Goal: Task Accomplishment & Management: Use online tool/utility

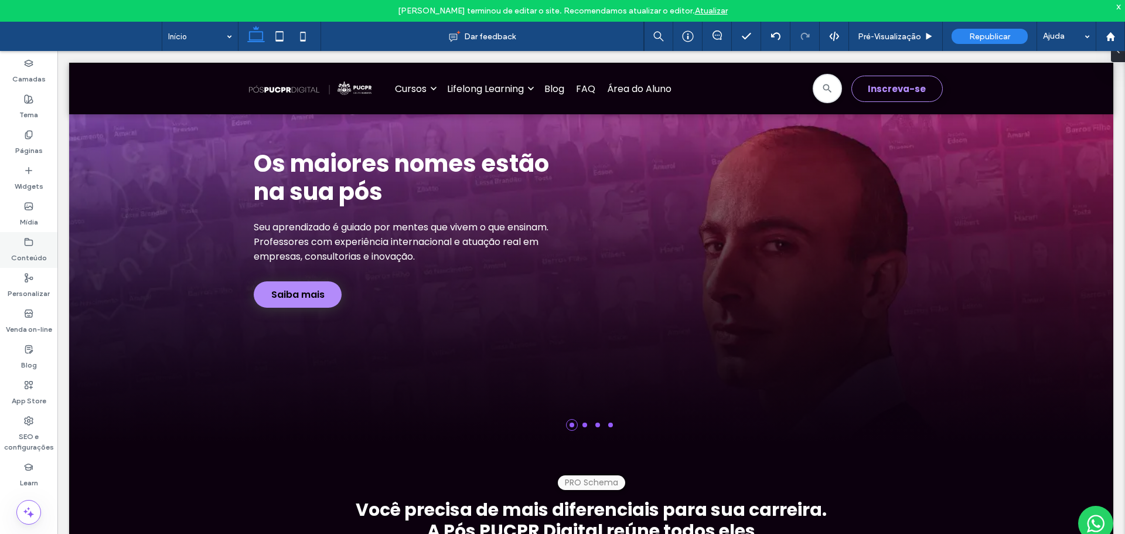
click at [23, 244] on div "Conteúdo" at bounding box center [28, 250] width 57 height 36
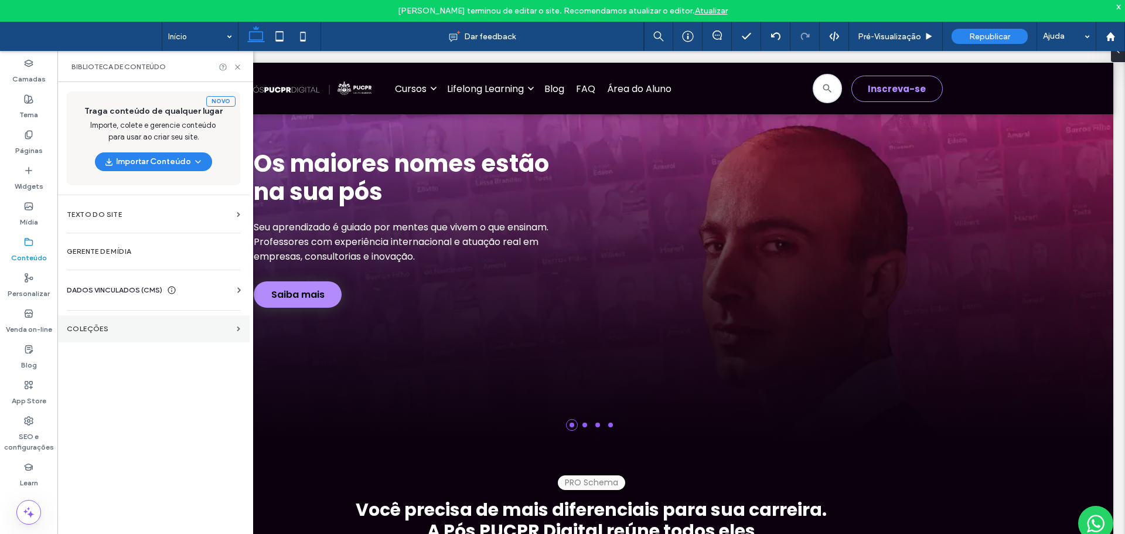
click at [80, 329] on label "COLEÇÕES" at bounding box center [149, 328] width 165 height 8
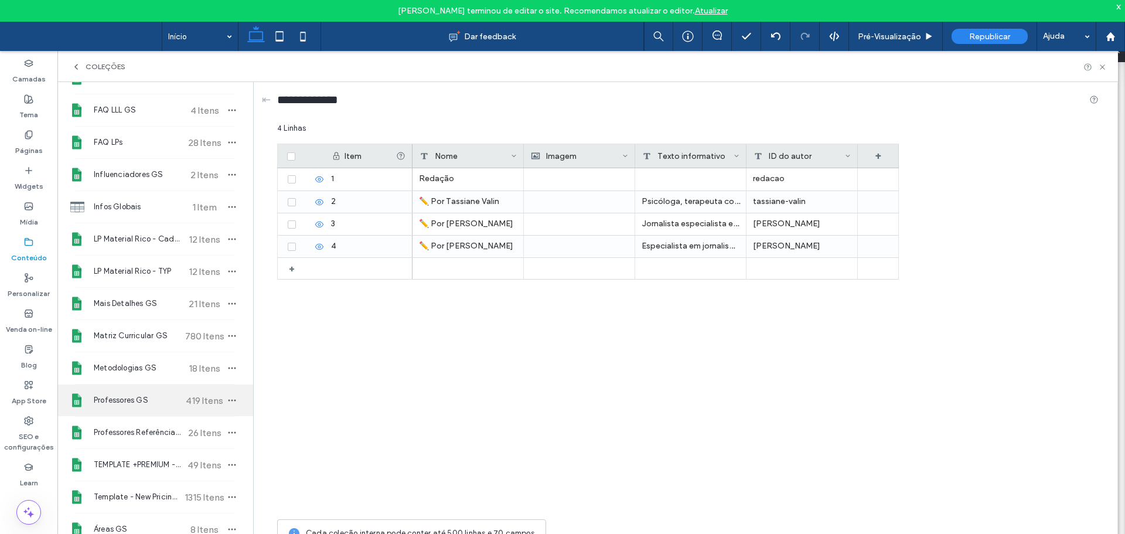
scroll to position [234, 0]
click at [130, 394] on span "Professores GS" at bounding box center [137, 399] width 87 height 12
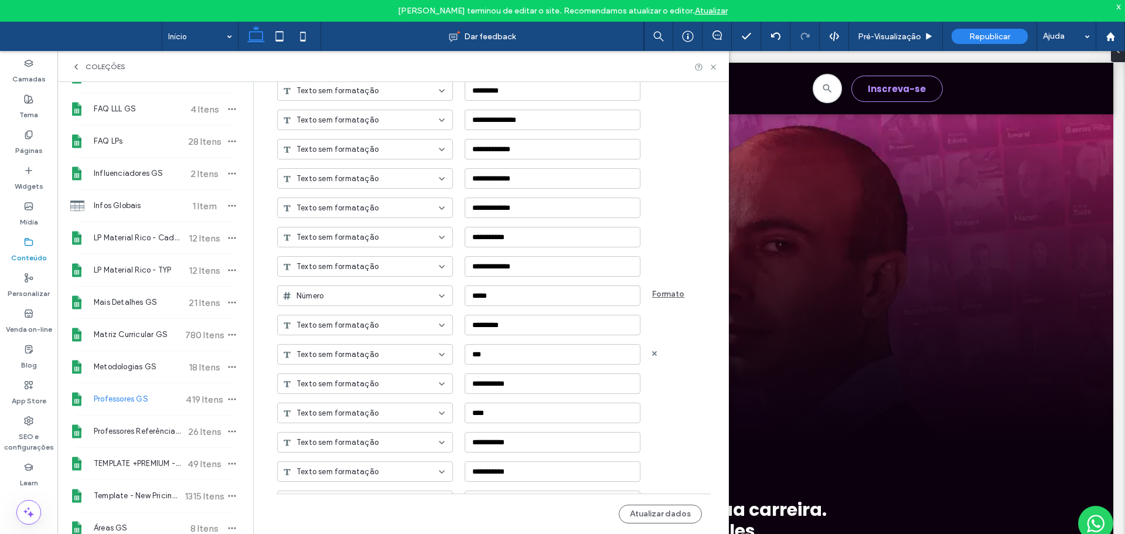
scroll to position [428, 0]
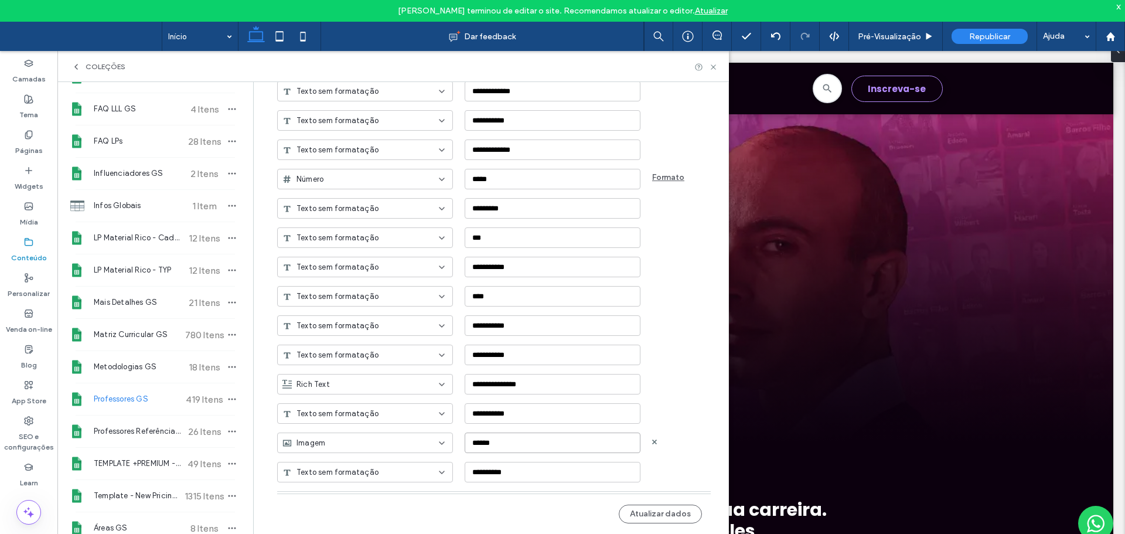
click at [485, 441] on input "******" at bounding box center [552, 442] width 176 height 20
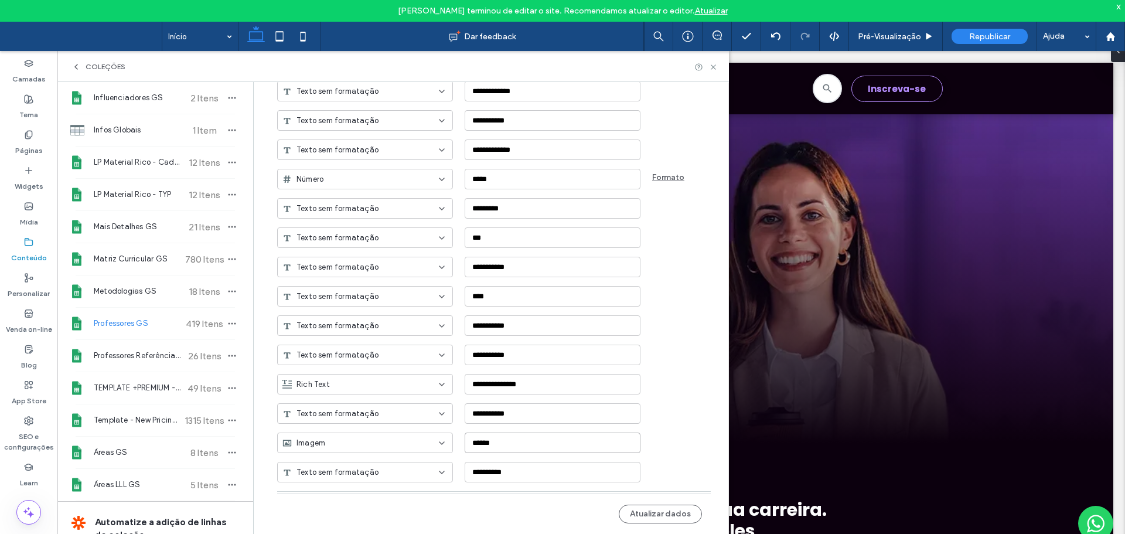
scroll to position [389, 0]
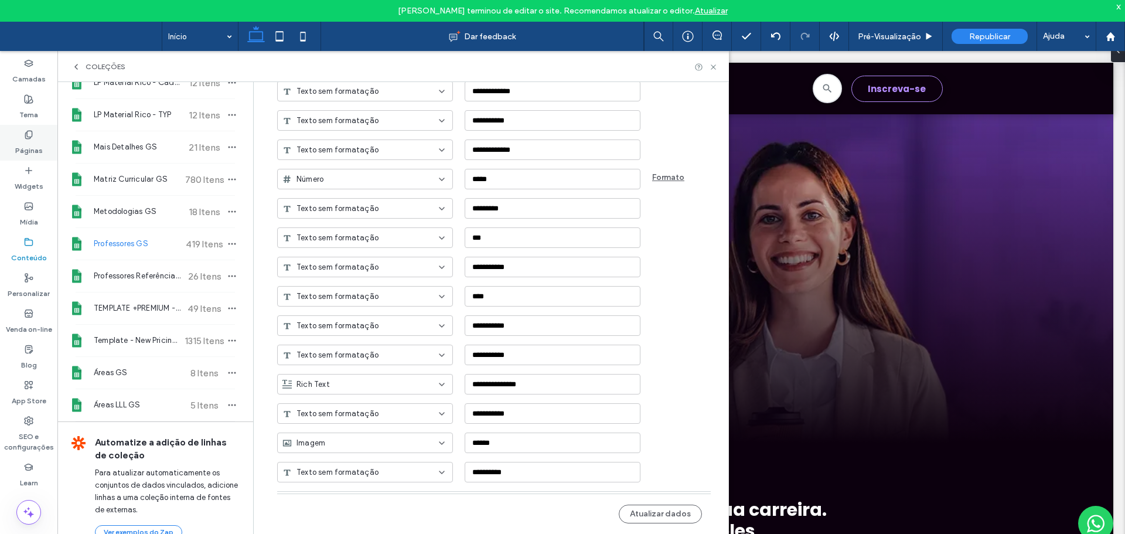
click at [21, 125] on div "Páginas" at bounding box center [28, 143] width 57 height 36
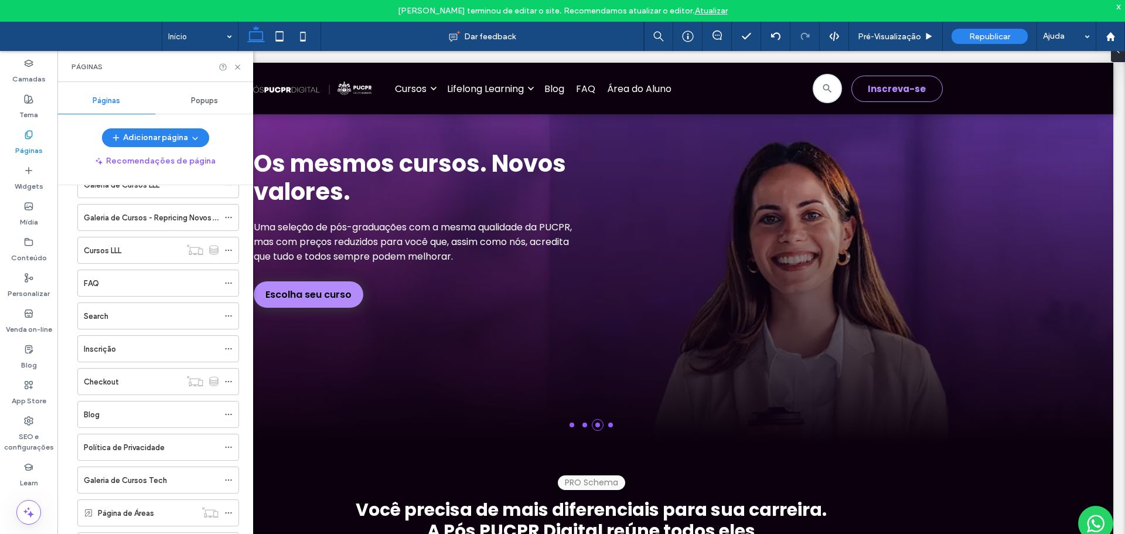
scroll to position [176, 0]
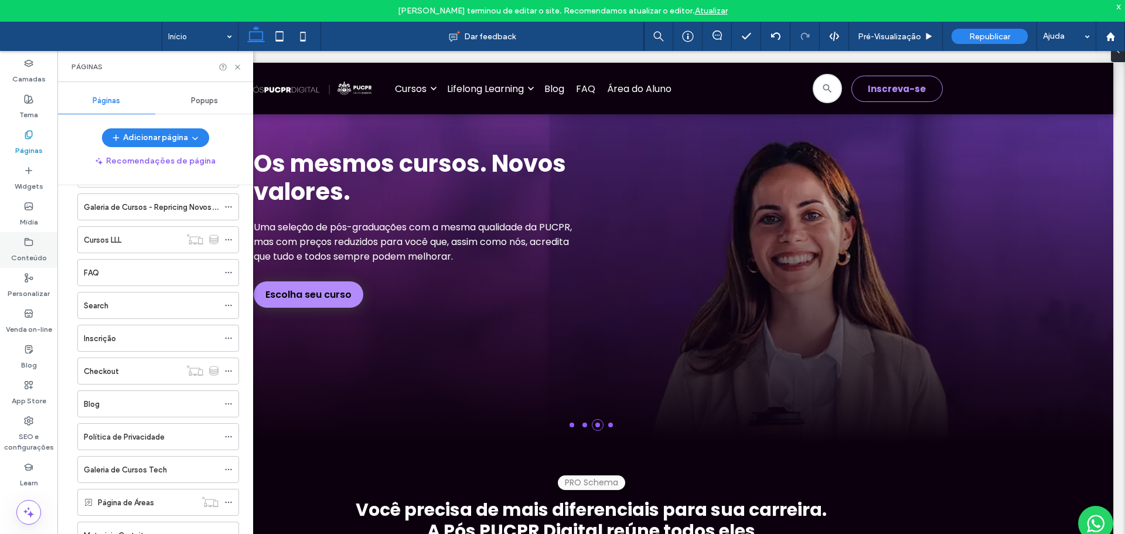
click at [28, 245] on use at bounding box center [29, 241] width 8 height 7
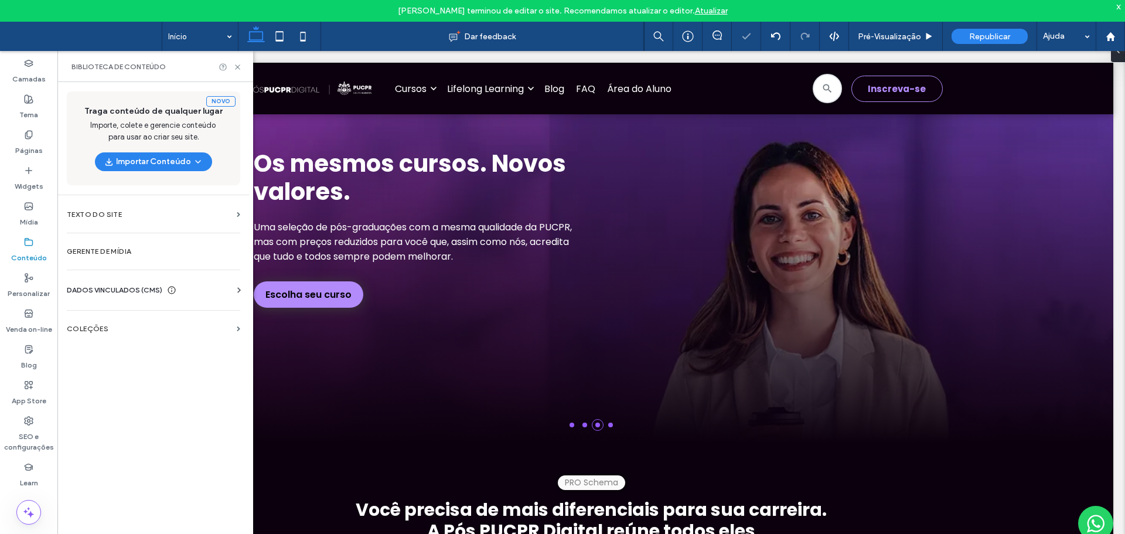
click at [148, 335] on section "COLEÇÕES" at bounding box center [153, 328] width 192 height 27
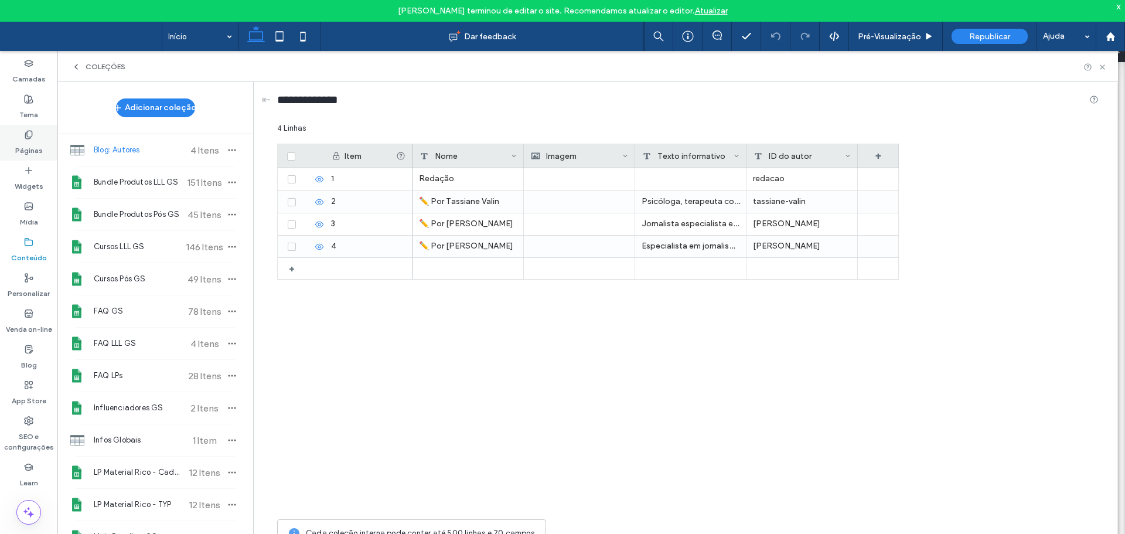
click at [35, 139] on label "Páginas" at bounding box center [29, 147] width 28 height 16
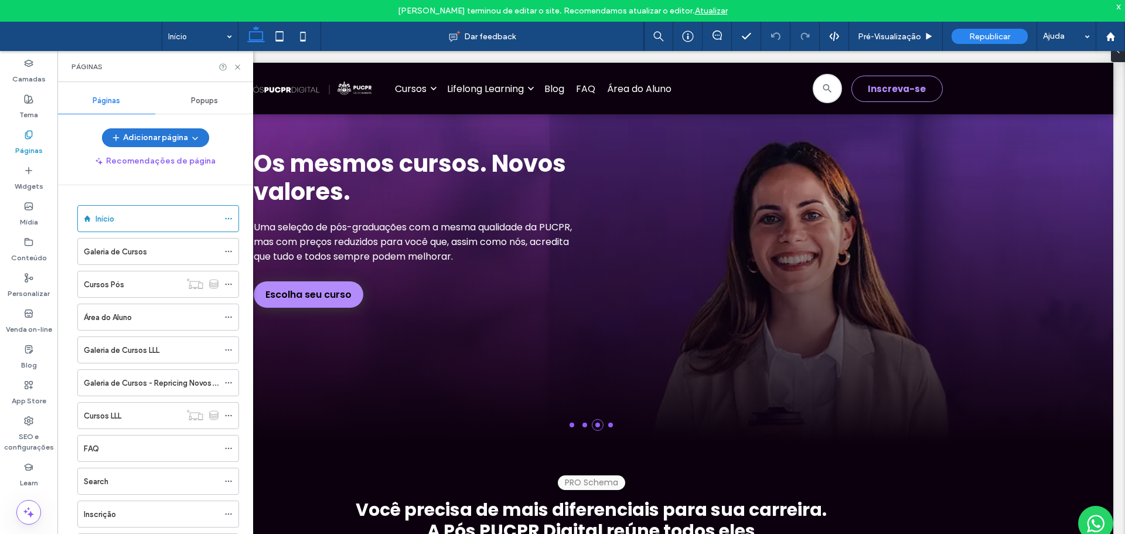
click at [179, 132] on button "Adicionar página" at bounding box center [155, 137] width 107 height 19
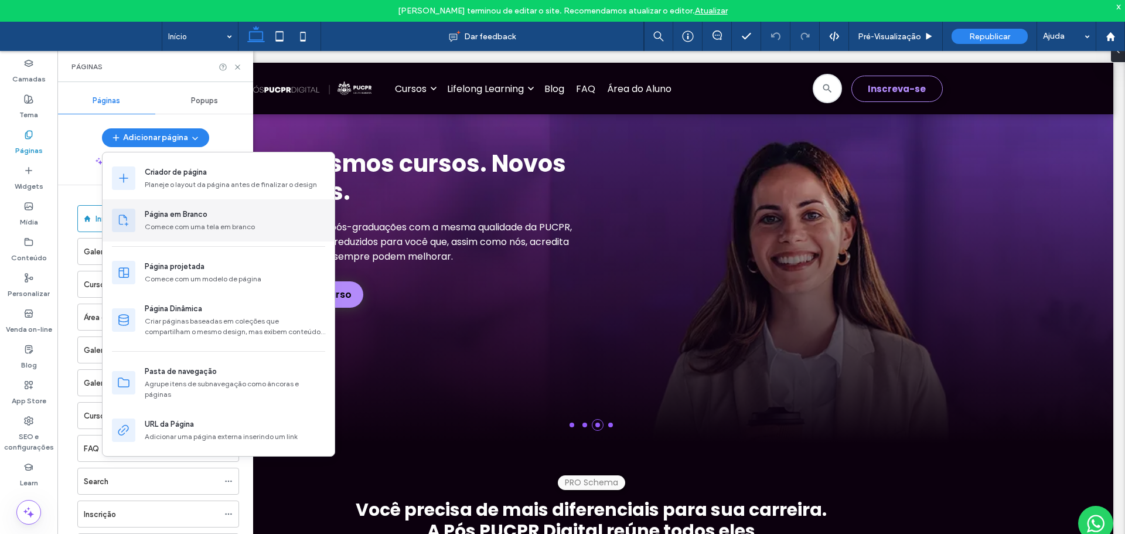
click at [190, 224] on div "Comece com uma tela em branco" at bounding box center [235, 226] width 180 height 11
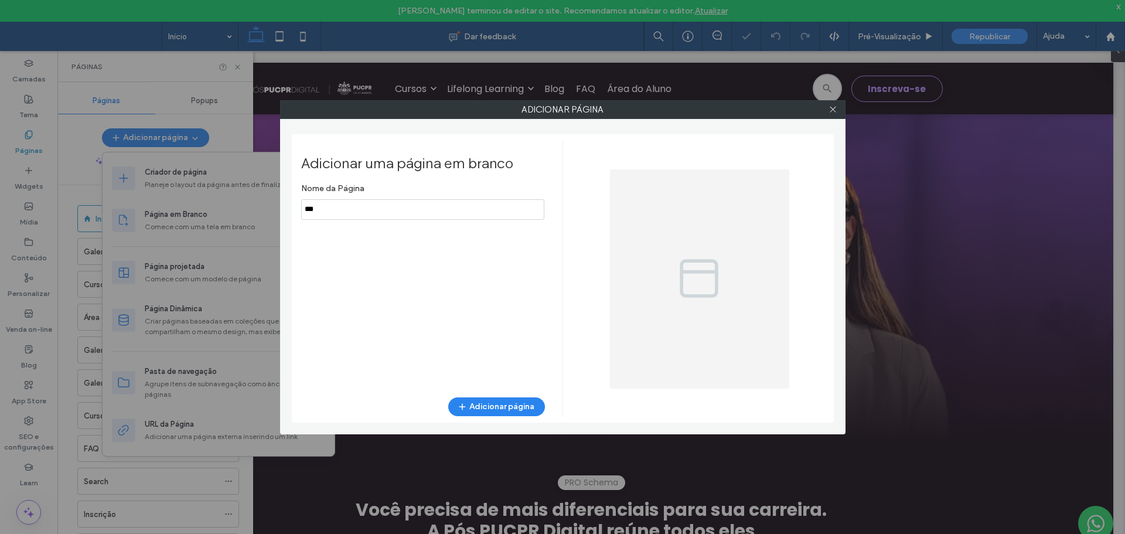
click at [495, 425] on div "Adicionar uma página em branco Nome da Página Adicionar página" at bounding box center [563, 276] width 542 height 303
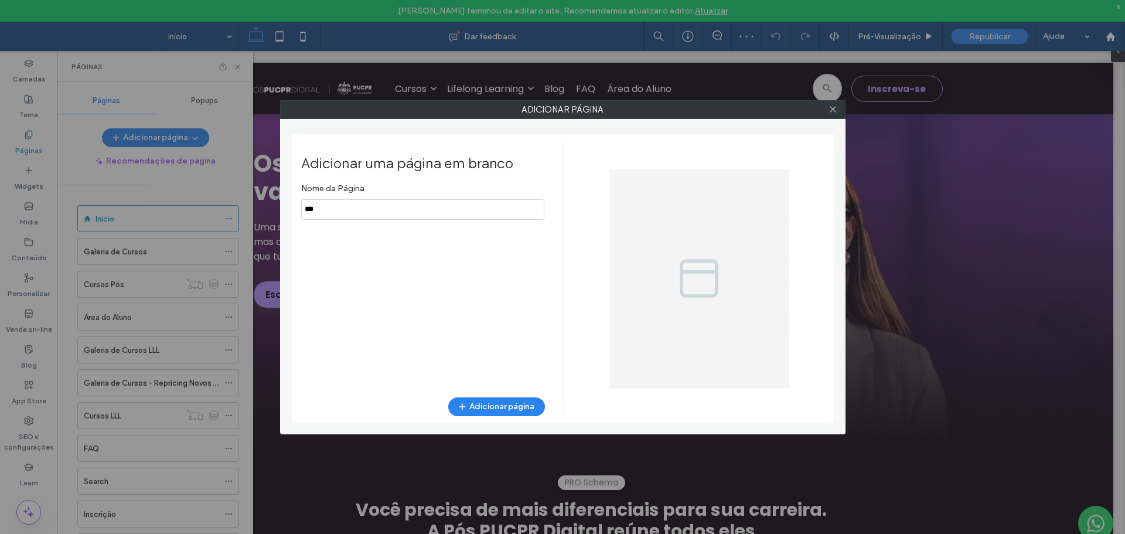
drag, startPoint x: 367, startPoint y: 211, endPoint x: 398, endPoint y: 275, distance: 71.5
click at [367, 211] on input "notEmpty" at bounding box center [422, 209] width 243 height 20
type input "*****"
click at [473, 403] on button "Adicionar página" at bounding box center [496, 406] width 97 height 19
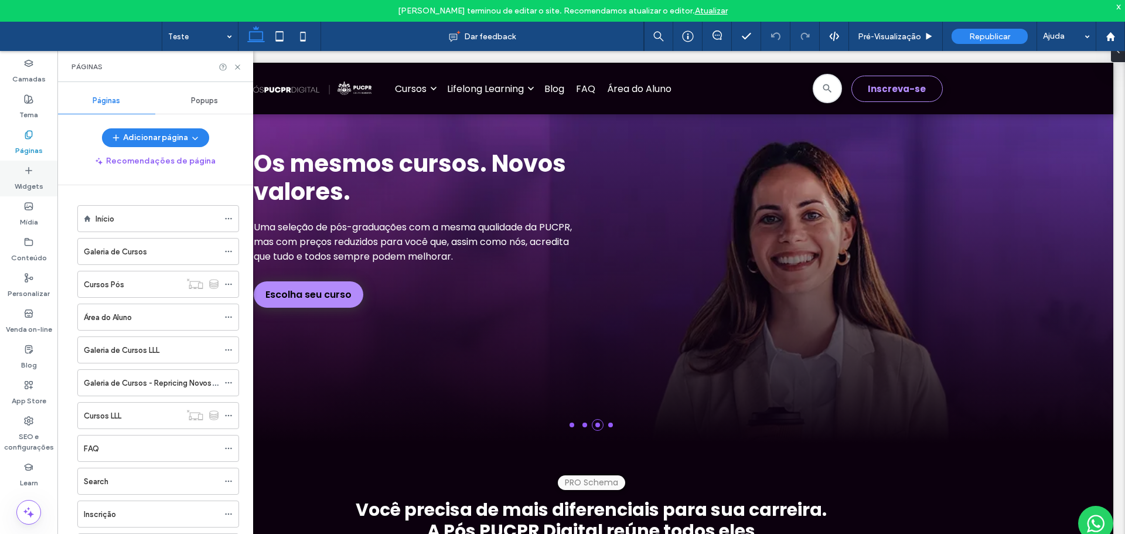
click at [12, 167] on div "Widgets" at bounding box center [28, 178] width 57 height 36
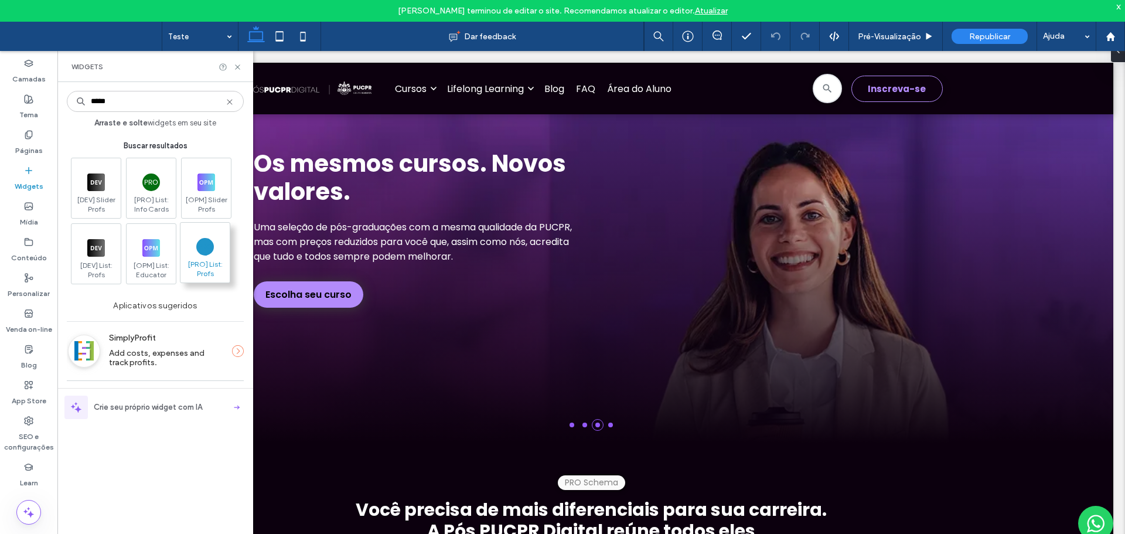
type input "*****"
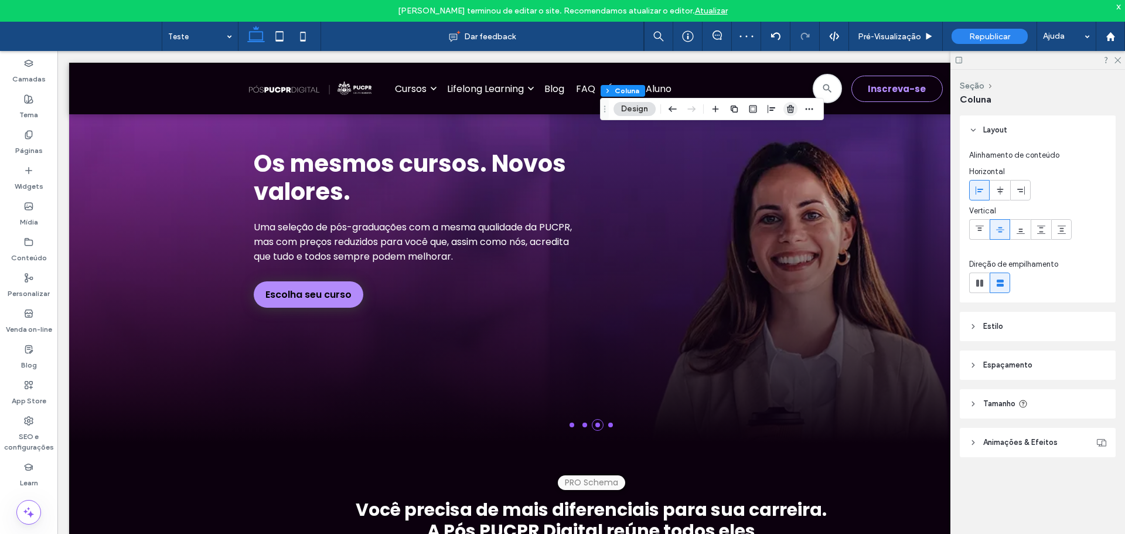
click at [795, 103] on span "button" at bounding box center [790, 109] width 14 height 14
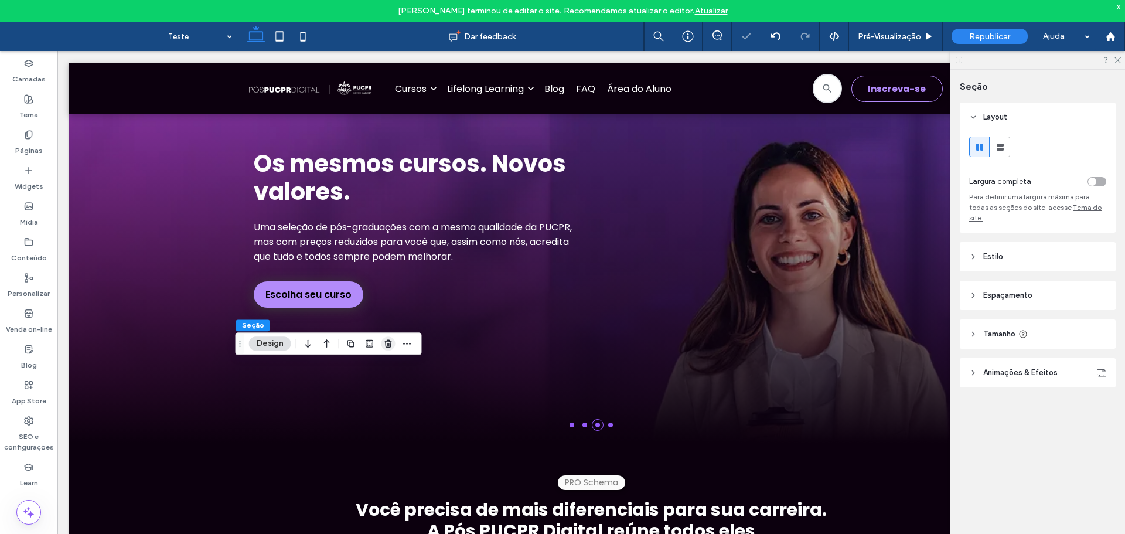
click at [386, 345] on use "button" at bounding box center [387, 344] width 7 height 8
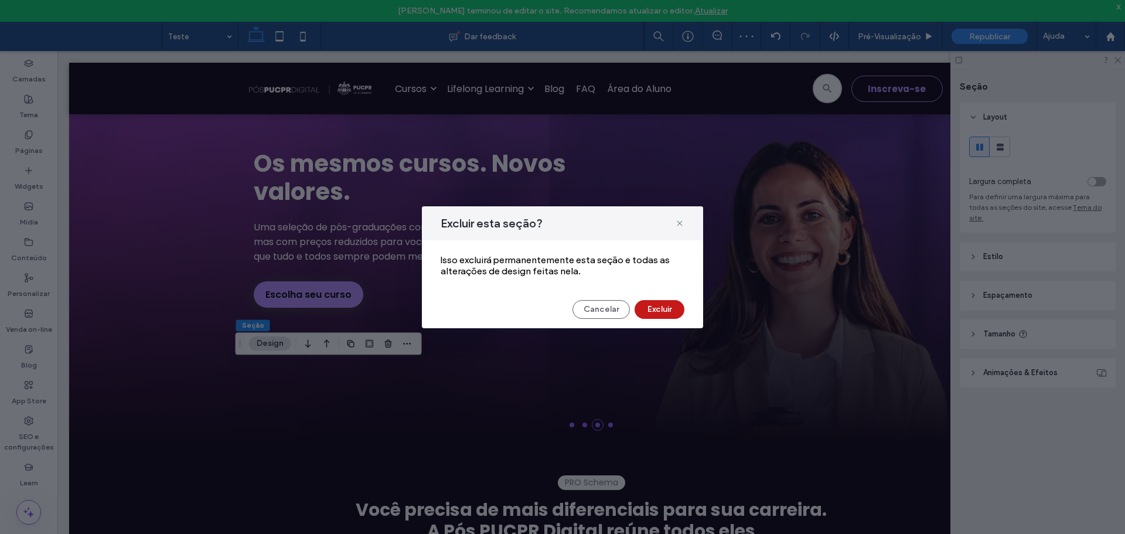
click at [670, 303] on button "Excluir" at bounding box center [659, 309] width 50 height 19
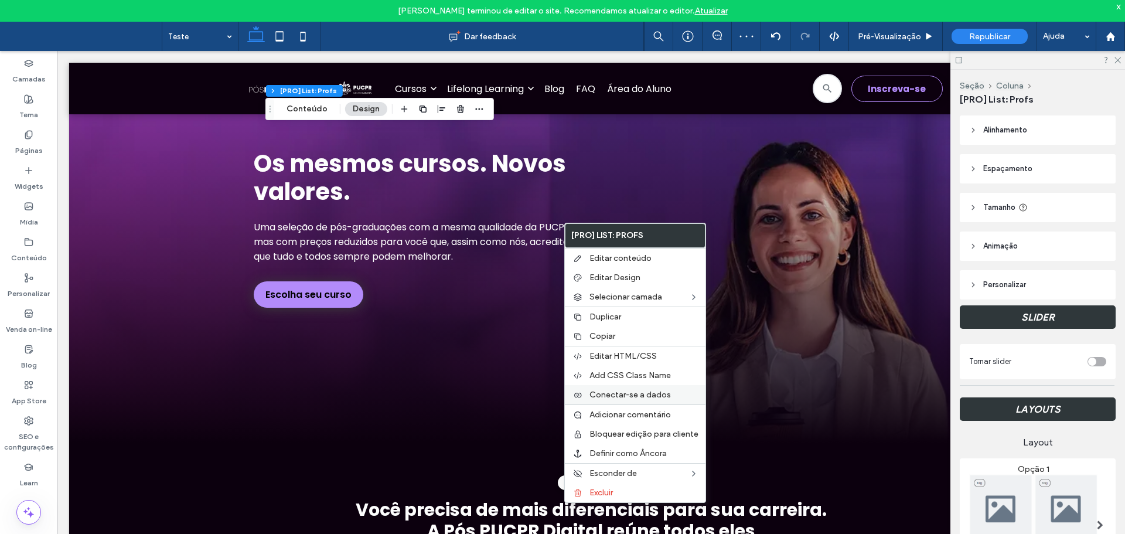
click at [621, 387] on div "Conectar-se a dados" at bounding box center [635, 394] width 141 height 19
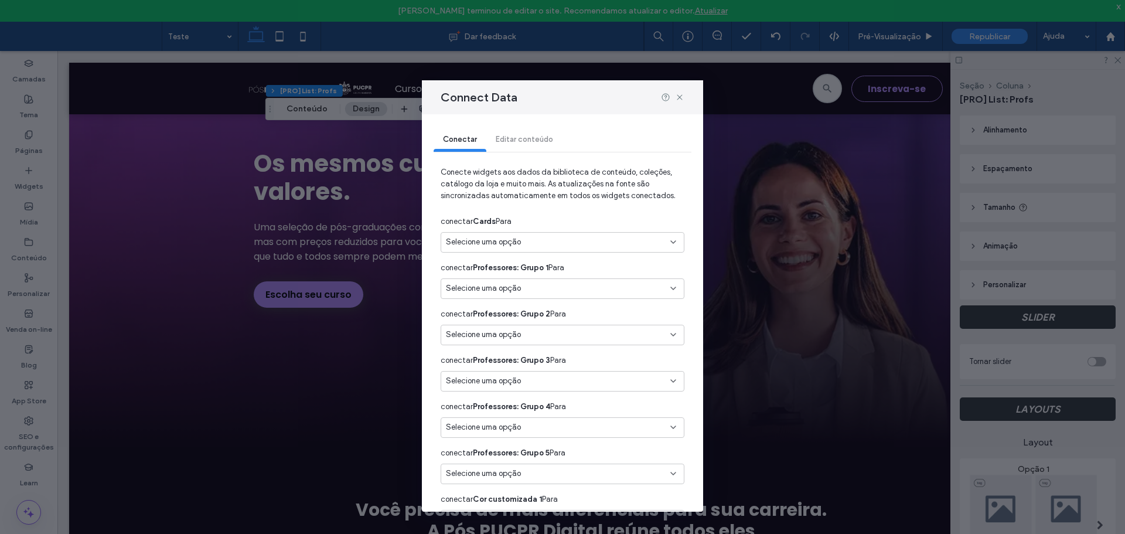
click at [517, 248] on div "Selecione uma opção" at bounding box center [562, 242] width 244 height 20
click at [507, 315] on span "Professores GS" at bounding box center [493, 319] width 53 height 12
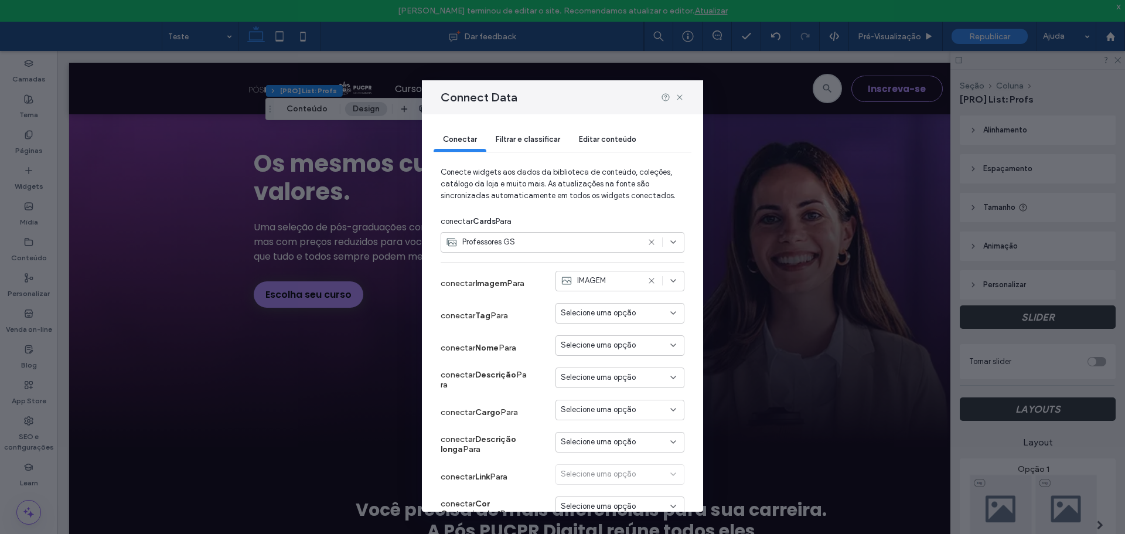
click at [561, 309] on span "Selecione uma opção" at bounding box center [598, 313] width 75 height 12
type input "***"
click at [572, 346] on div "TAG" at bounding box center [611, 354] width 128 height 20
click at [583, 341] on span "Selecione uma opção" at bounding box center [598, 345] width 75 height 12
type input "***"
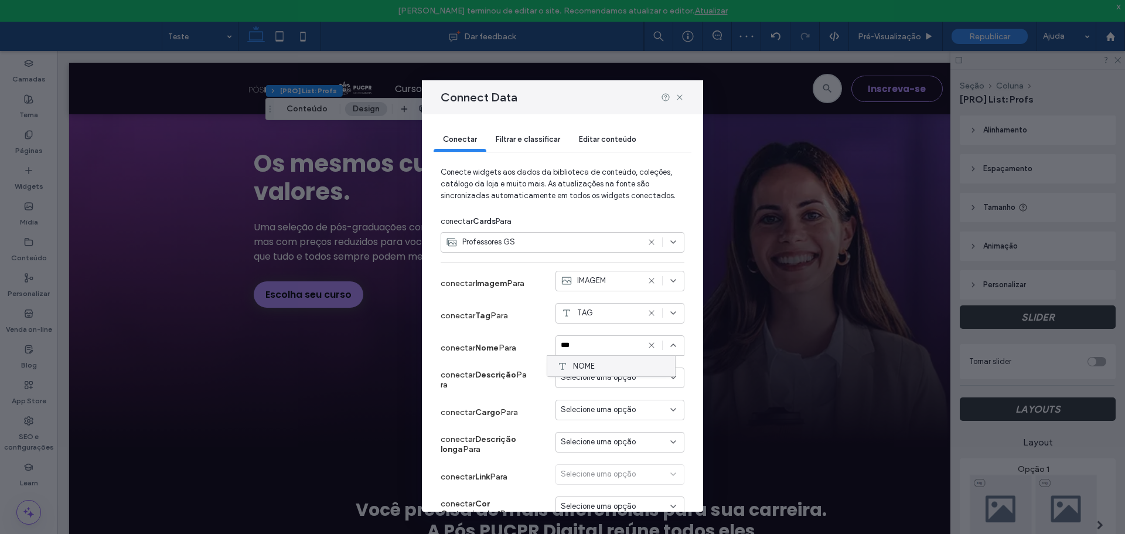
click at [596, 358] on div "NOME" at bounding box center [611, 366] width 128 height 20
click at [591, 374] on span "Selecione uma opção" at bounding box center [598, 377] width 75 height 12
type input "***"
click at [600, 403] on span "DESCRIÇÃO" at bounding box center [595, 398] width 44 height 12
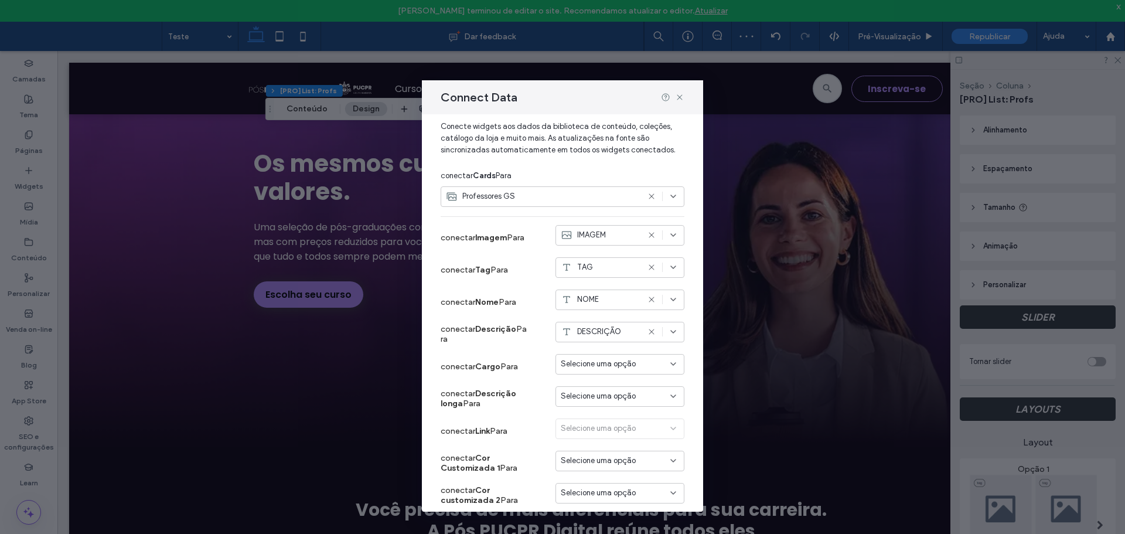
scroll to position [117, 0]
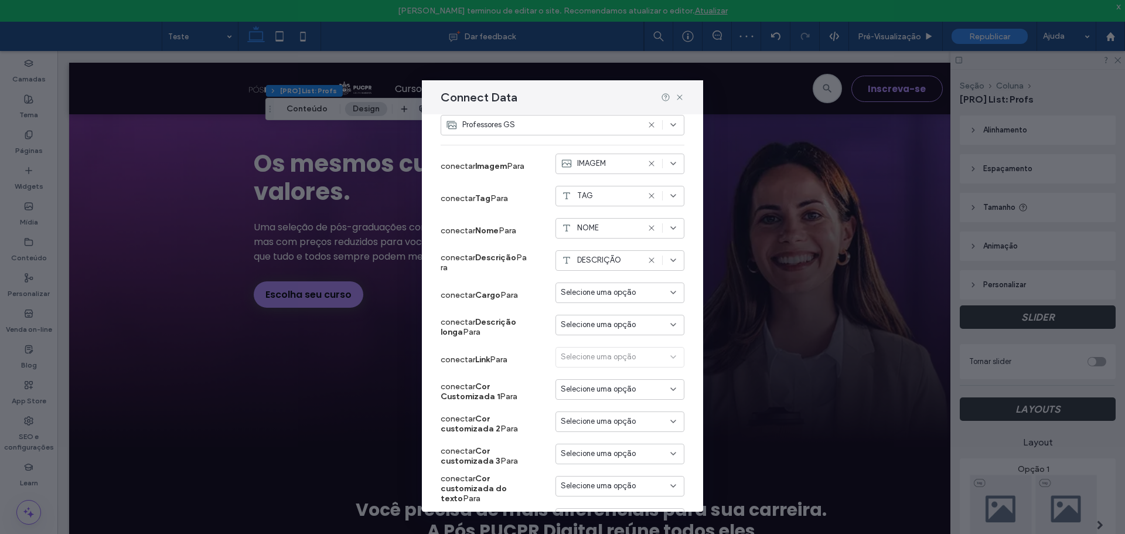
click at [580, 325] on span "Selecione uma opção" at bounding box center [598, 325] width 75 height 12
type input "***"
click at [601, 363] on span "DESCRIÇÃO LONGA" at bounding box center [609, 366] width 72 height 12
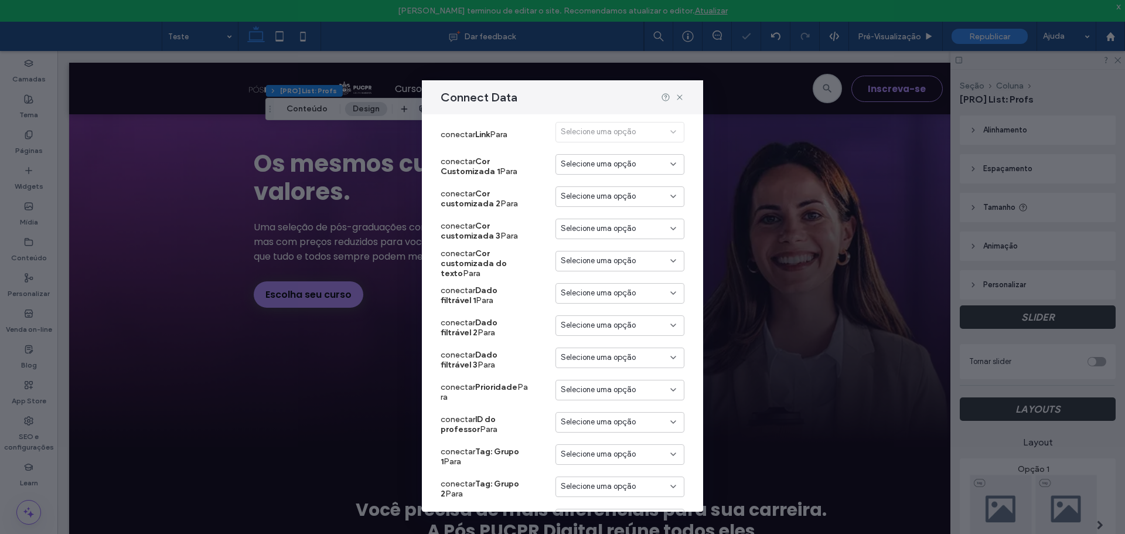
scroll to position [410, 0]
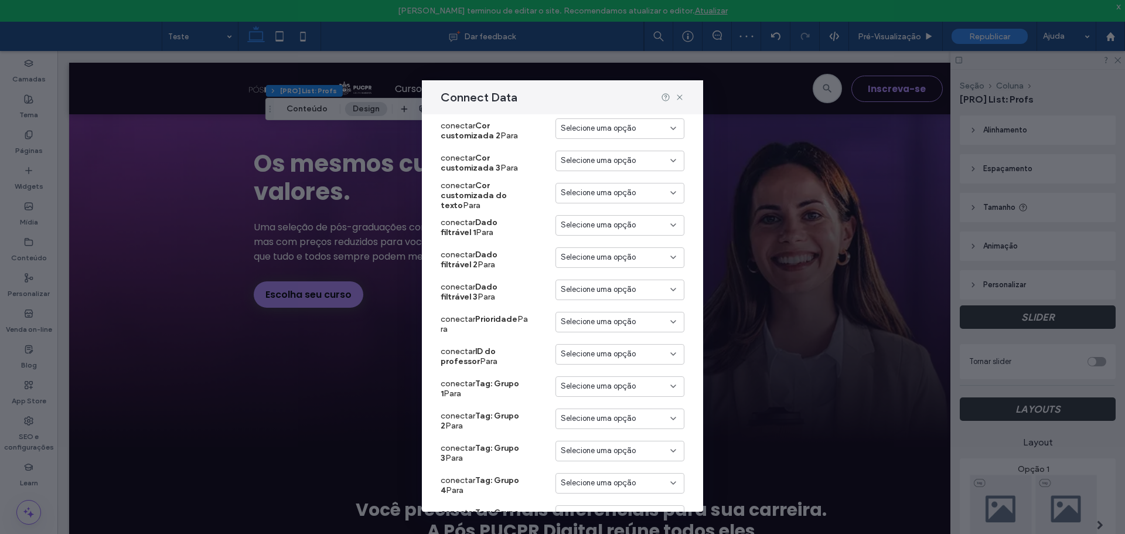
click at [581, 315] on div "Selecione uma opção" at bounding box center [619, 322] width 129 height 20
click at [590, 317] on span "Selecione uma opção" at bounding box center [598, 322] width 75 height 12
type input "****"
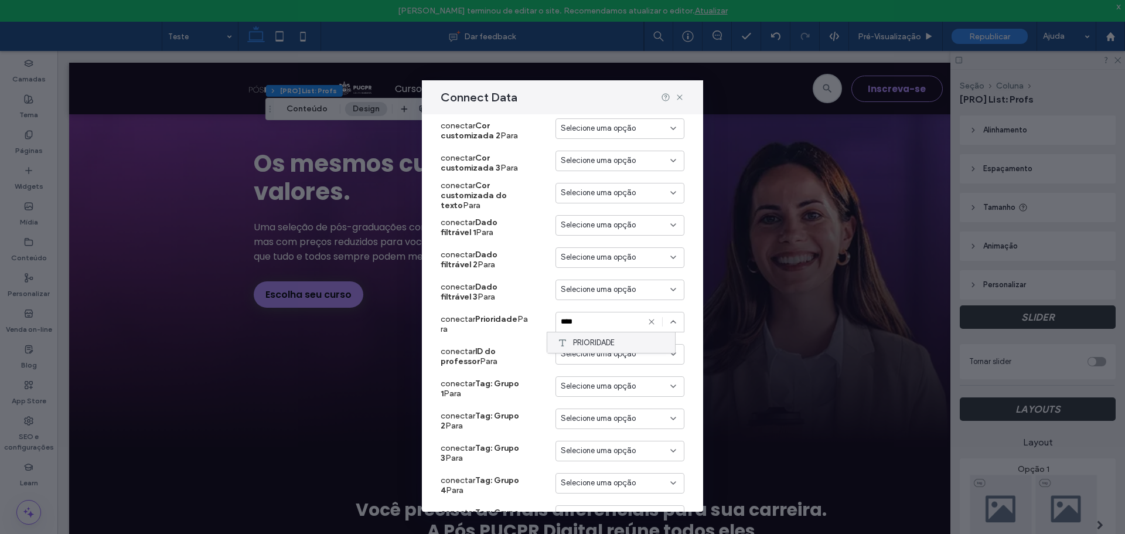
click at [601, 341] on span "PRIORIDADE" at bounding box center [594, 343] width 42 height 12
click at [586, 356] on span "Selecione uma opção" at bounding box center [598, 354] width 75 height 12
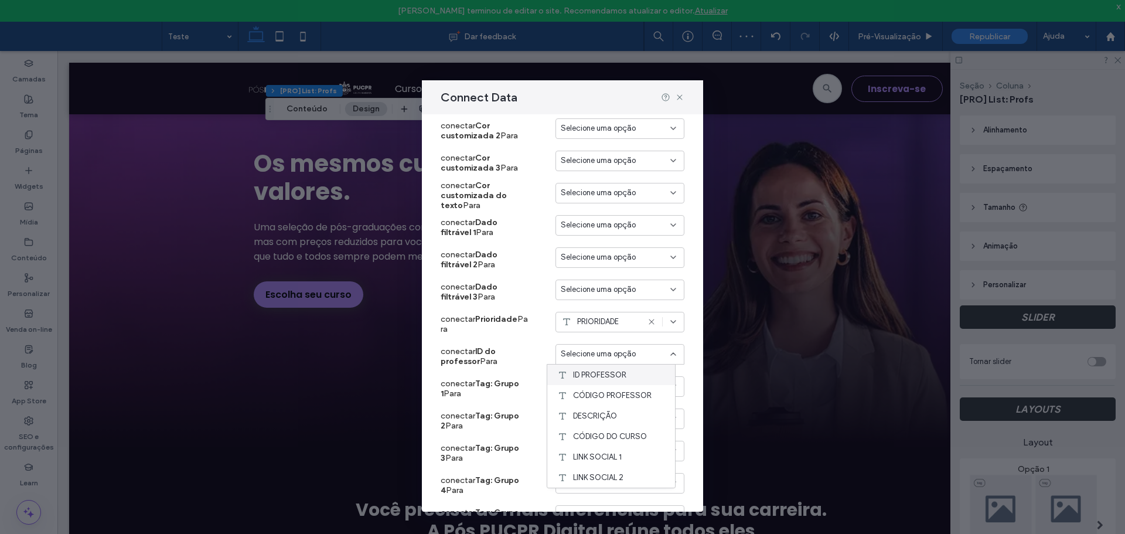
click at [587, 372] on span "ID PROFESSOR" at bounding box center [599, 375] width 53 height 12
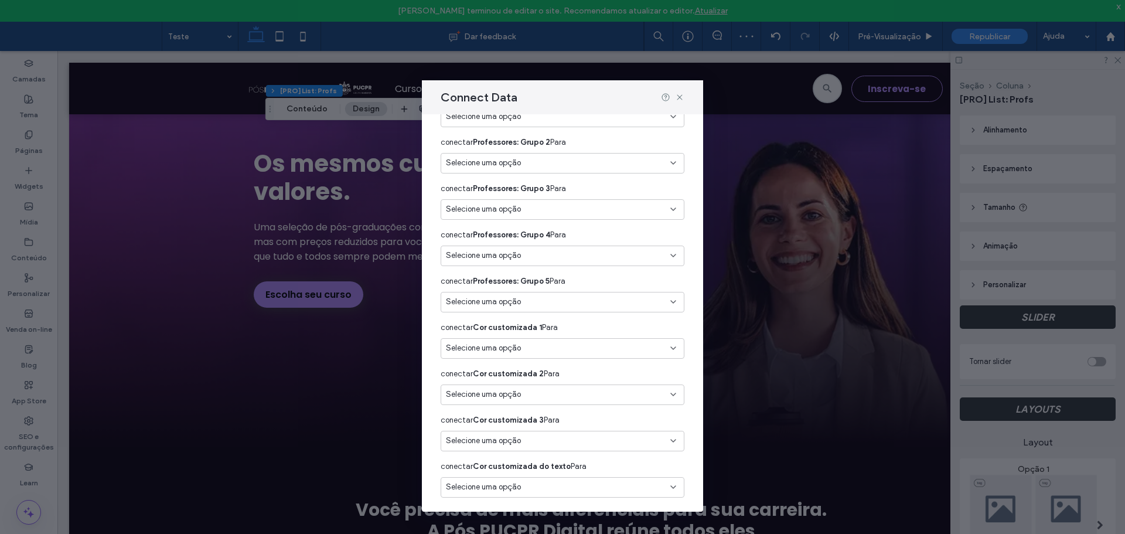
scroll to position [896, 0]
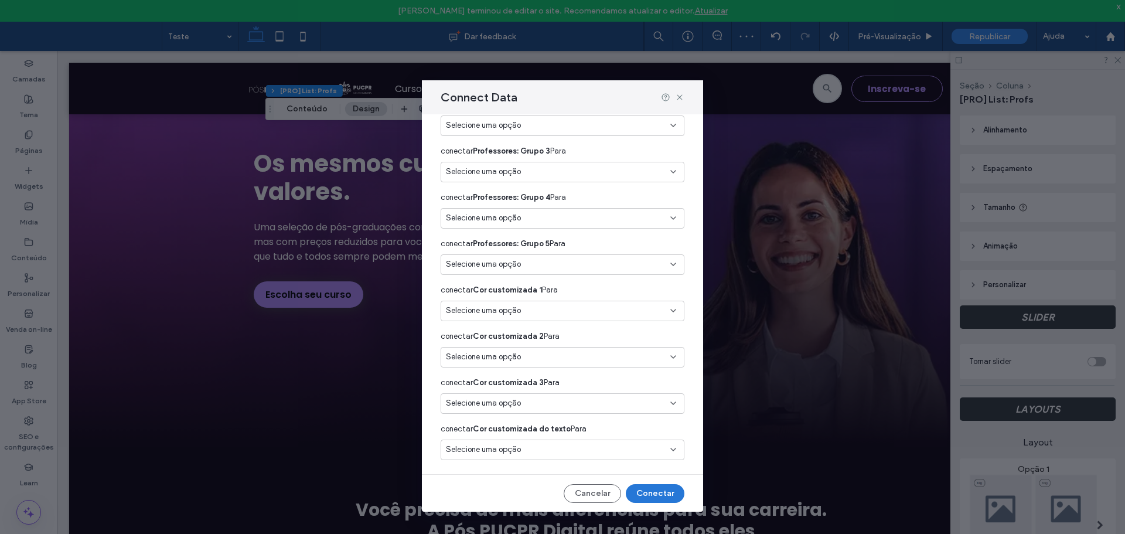
click at [651, 493] on button "Conectar" at bounding box center [655, 493] width 59 height 19
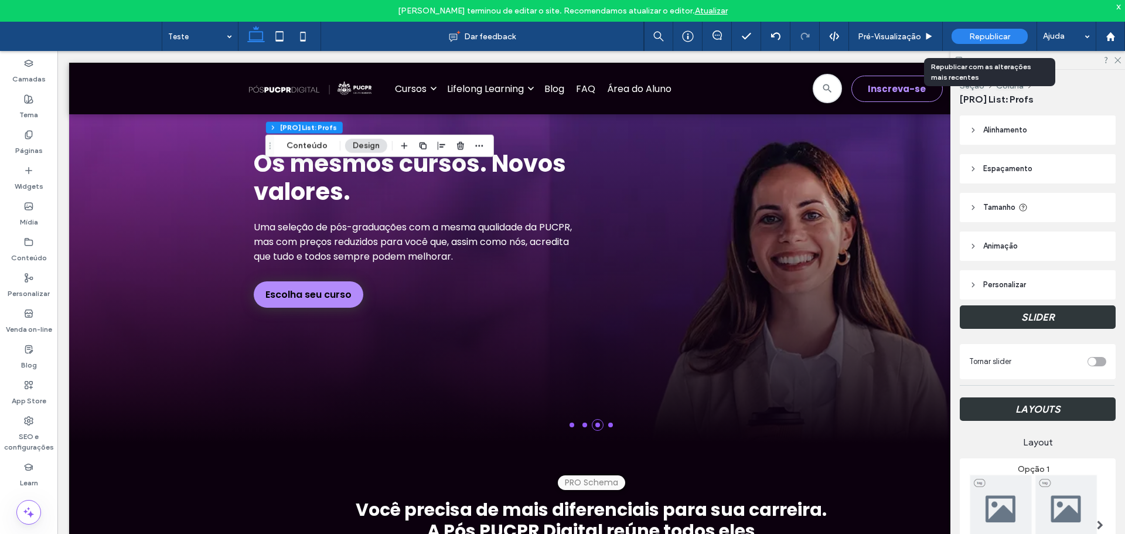
click at [977, 37] on span "Republicar" at bounding box center [989, 37] width 41 height 10
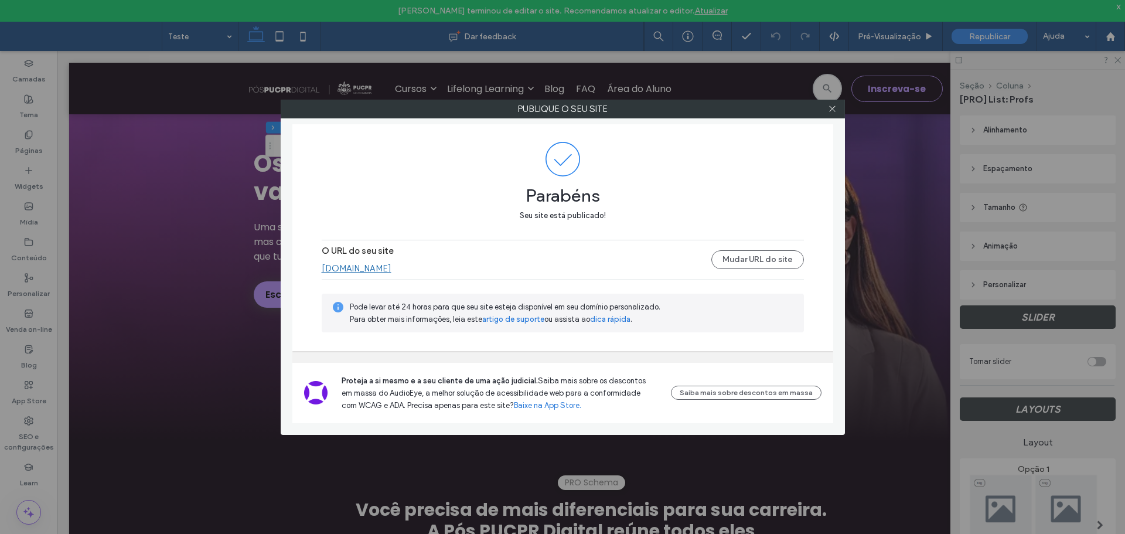
drag, startPoint x: 377, startPoint y: 268, endPoint x: 429, endPoint y: 153, distance: 125.8
click at [377, 267] on link "posdigital.pucpr.br" at bounding box center [357, 268] width 70 height 11
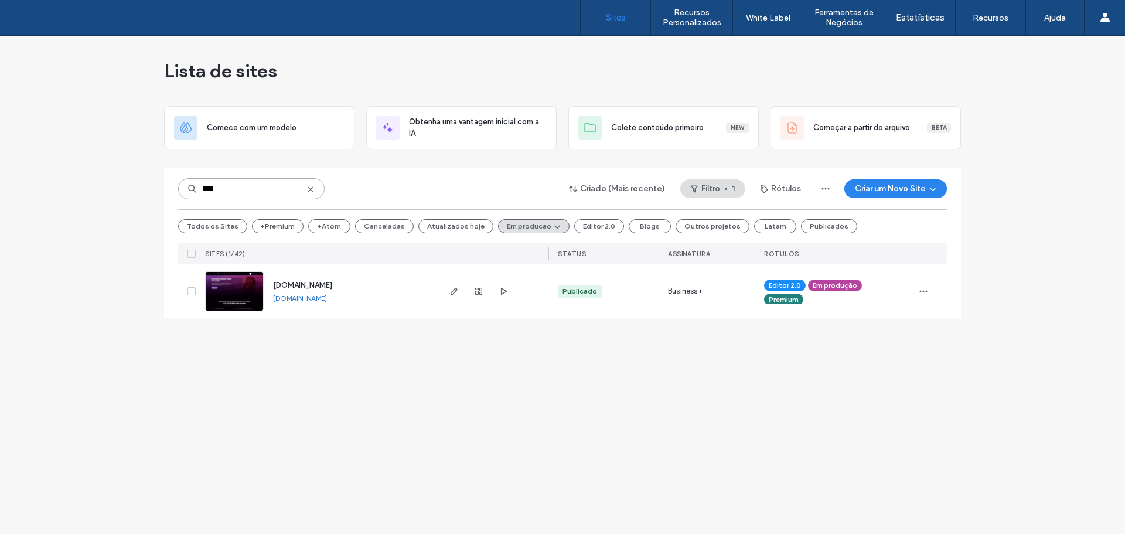
click at [284, 193] on input "****" at bounding box center [251, 188] width 146 height 21
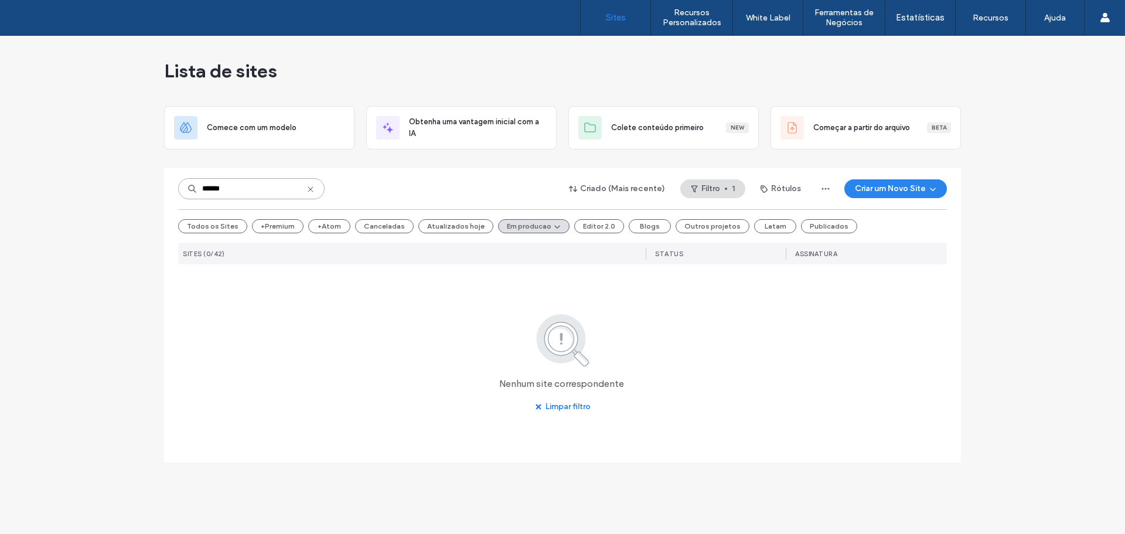
type input "******"
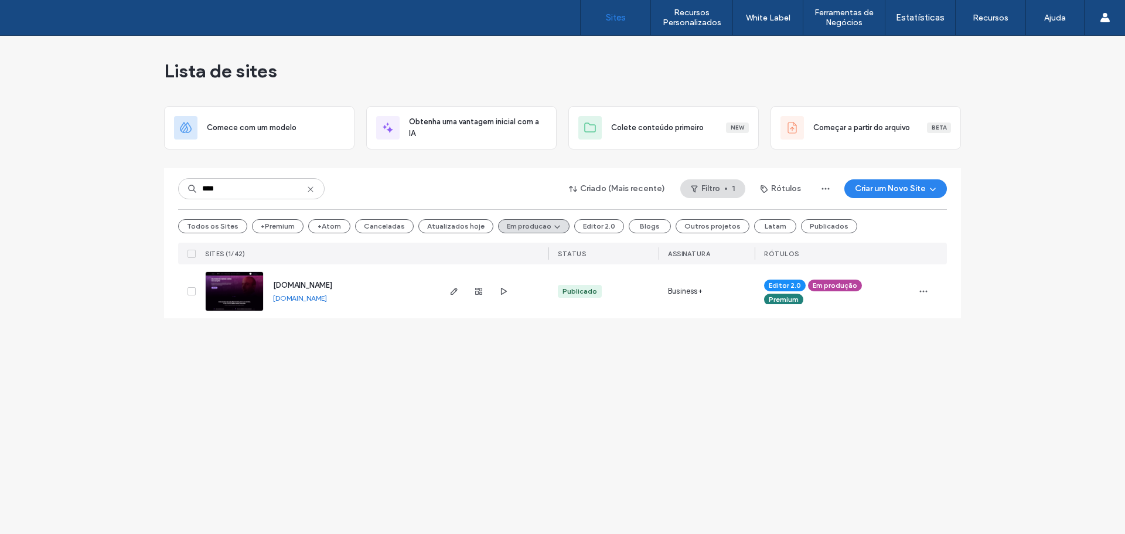
click at [261, 177] on div "**** Criado (Mais recente) Filtro 1 Rótulos Criar um Novo Site Todos os Sites +…" at bounding box center [562, 216] width 768 height 96
click at [264, 181] on input "****" at bounding box center [251, 188] width 146 height 21
type input "*******"
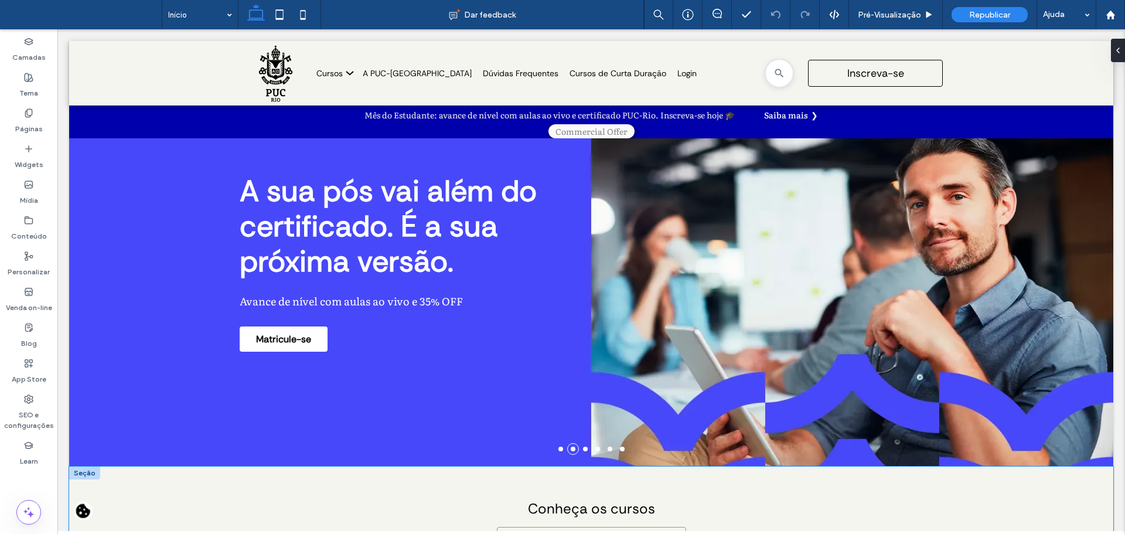
drag, startPoint x: 70, startPoint y: 463, endPoint x: 289, endPoint y: 488, distance: 220.4
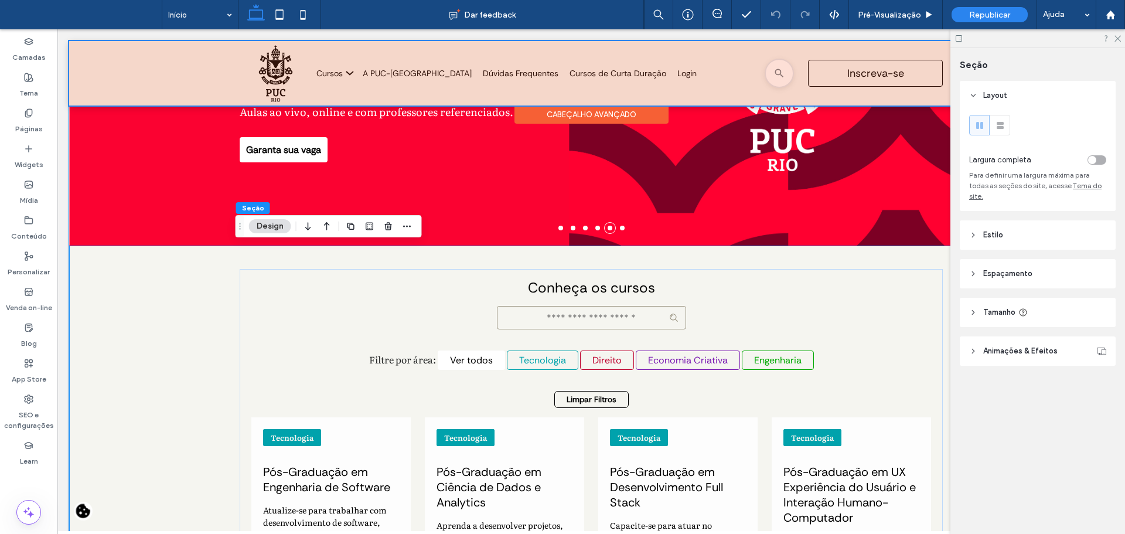
scroll to position [293, 0]
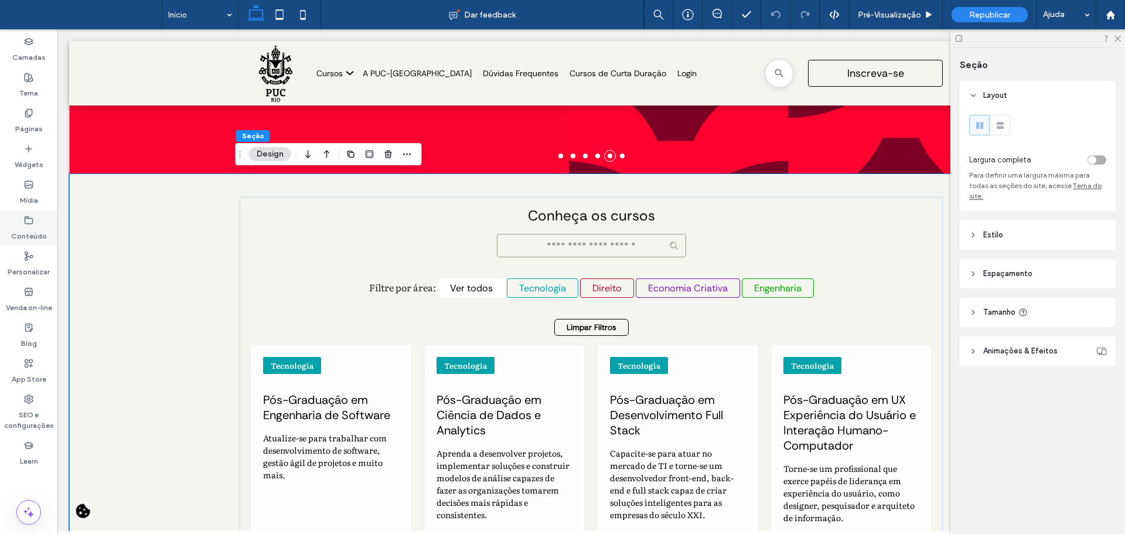
click at [22, 223] on div "Conteúdo" at bounding box center [28, 228] width 57 height 36
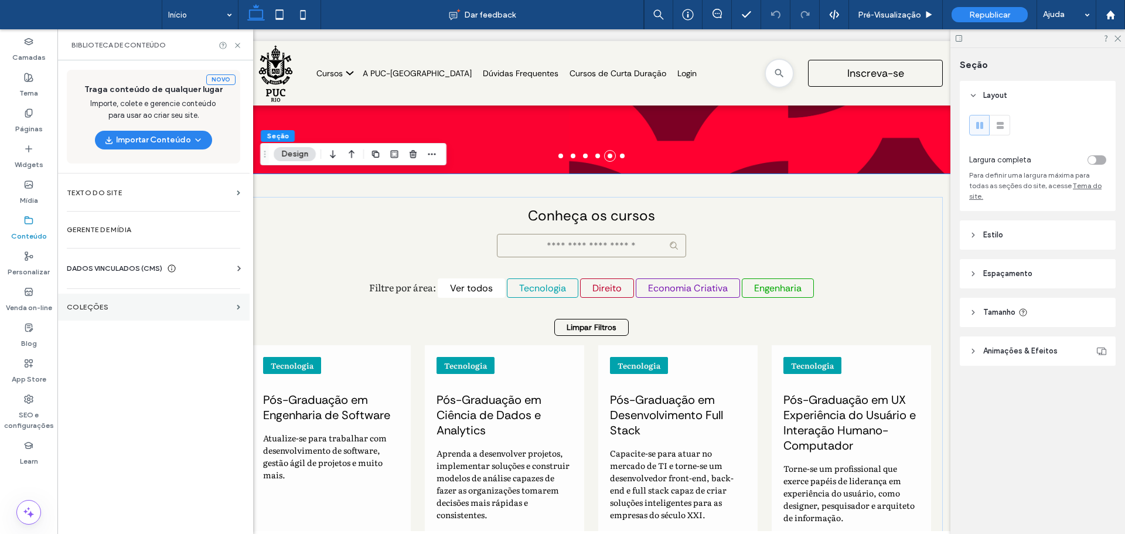
click at [73, 298] on section "COLEÇÕES" at bounding box center [153, 306] width 192 height 27
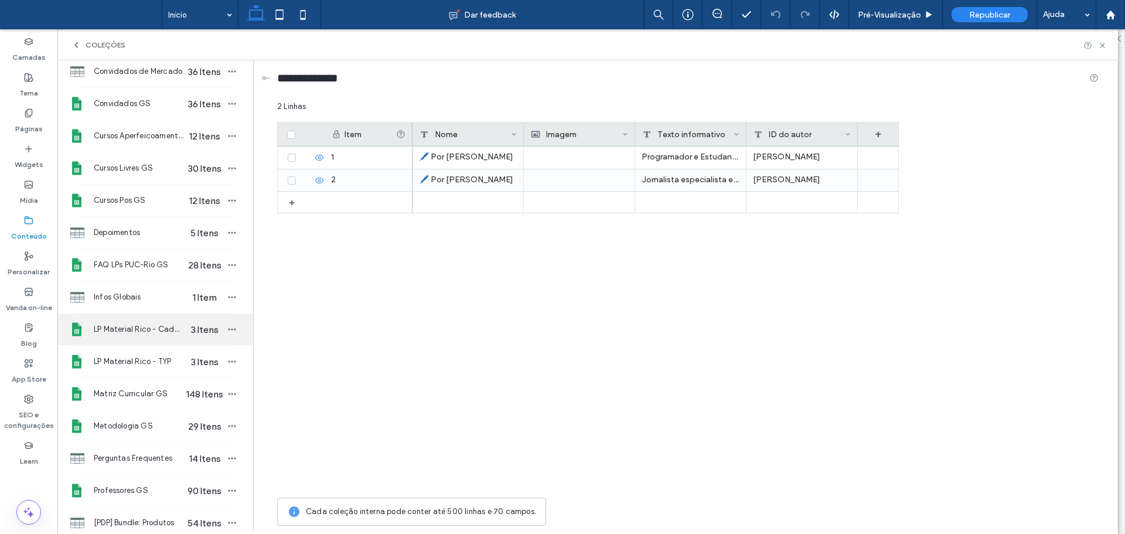
scroll to position [0, 0]
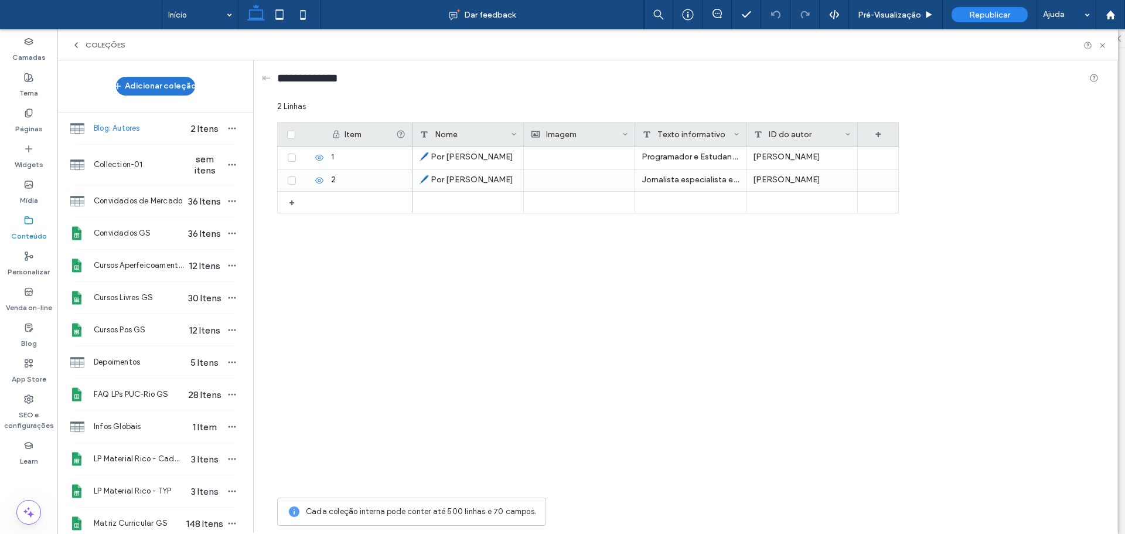
click at [168, 87] on button "Adicionar coleção" at bounding box center [155, 86] width 79 height 19
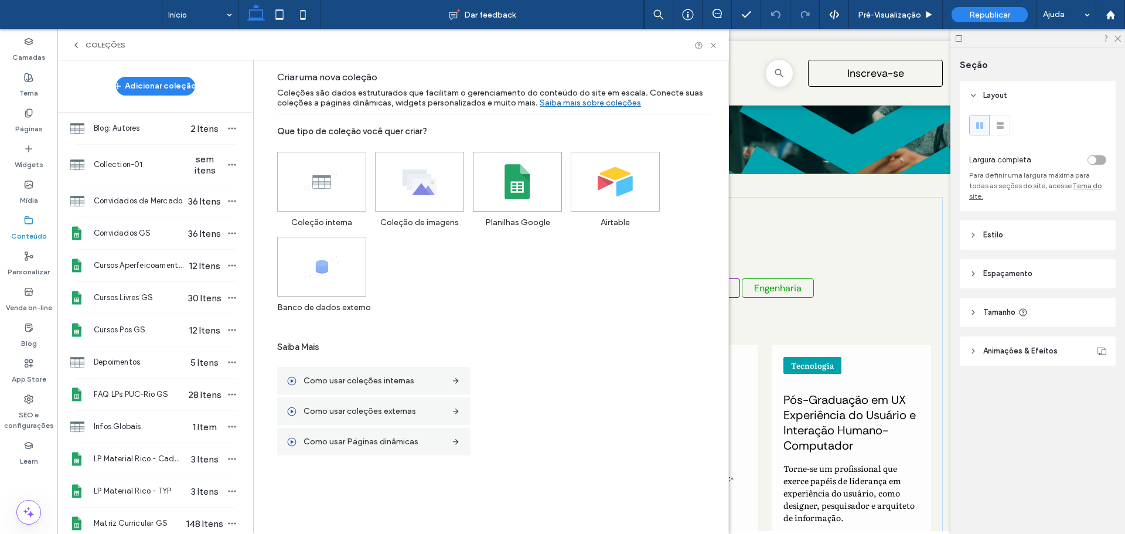
click at [510, 175] on use at bounding box center [516, 181] width 25 height 35
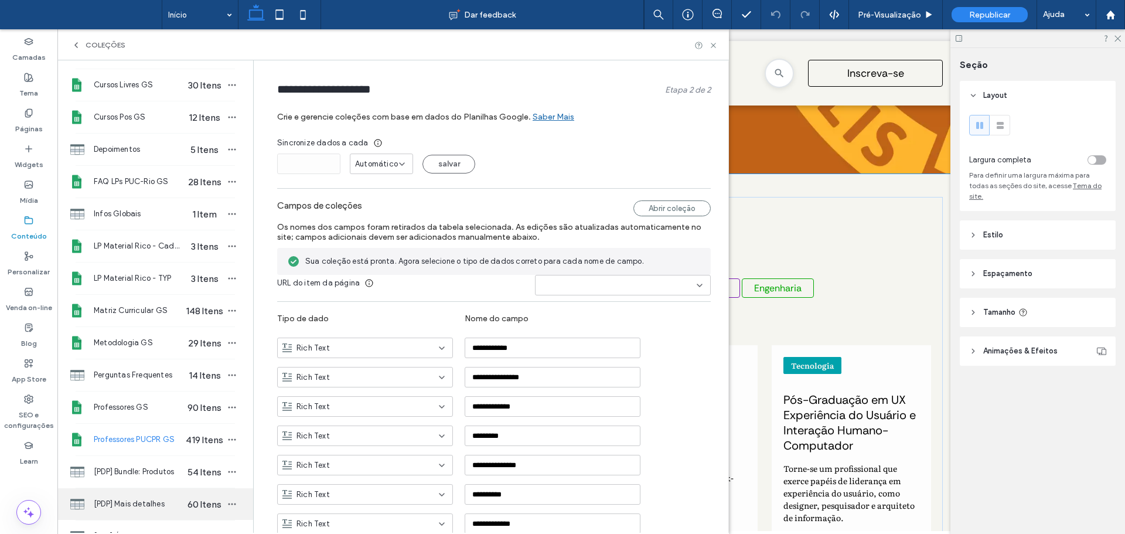
scroll to position [365, 0]
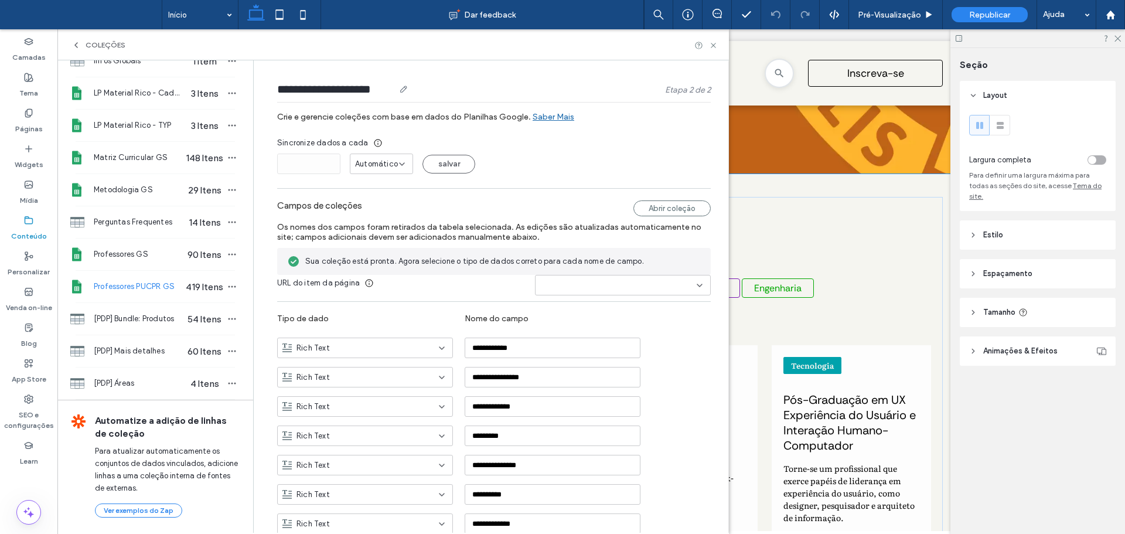
click at [372, 86] on input "**********" at bounding box center [335, 89] width 117 height 16
paste input "******"
type input "**********"
click at [608, 145] on div "Sincronize dados a cada" at bounding box center [493, 143] width 433 height 12
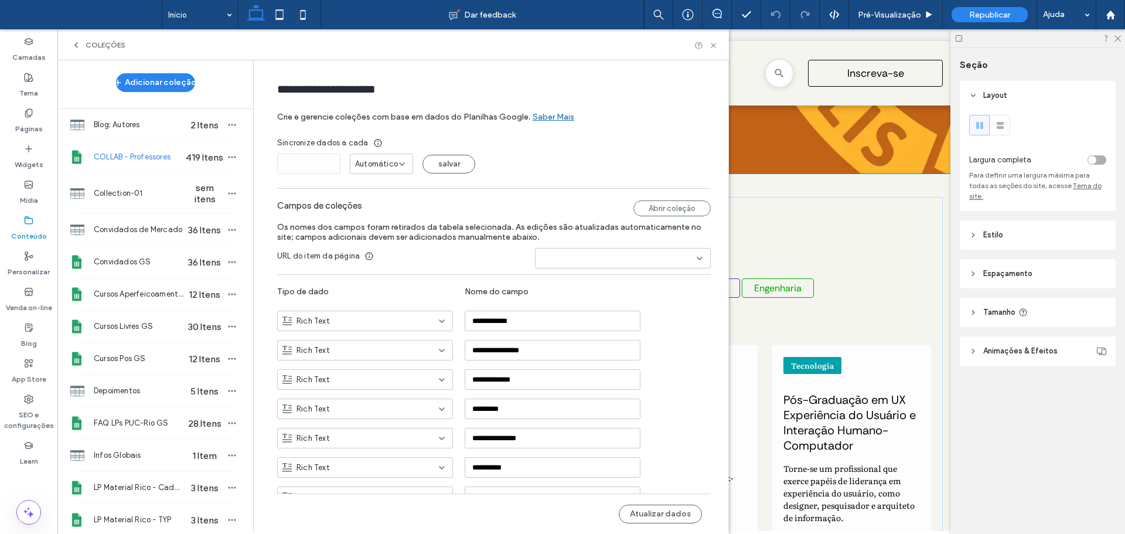
scroll to position [0, 0]
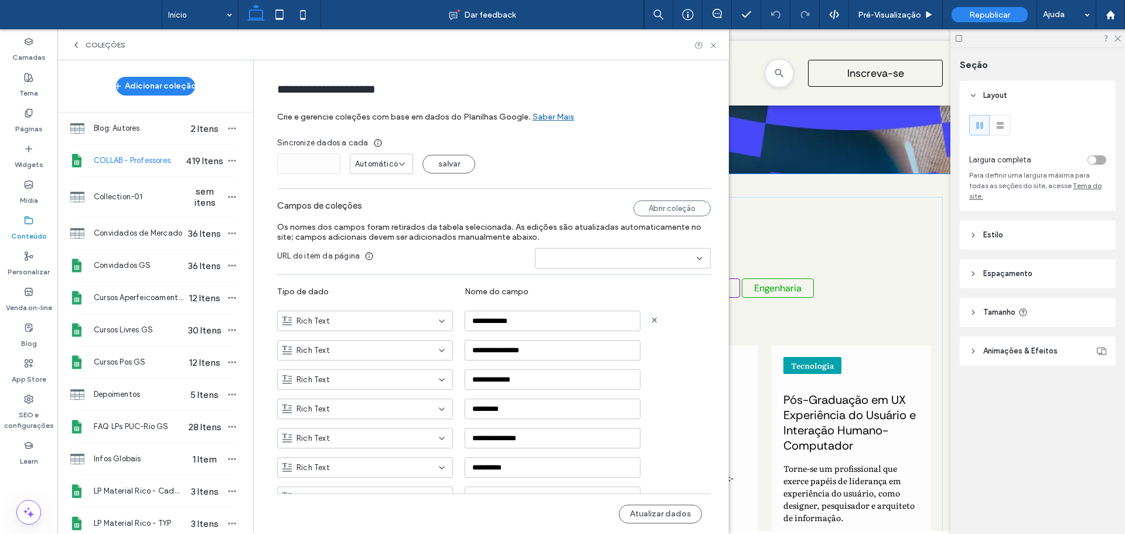
click at [372, 327] on div "Rich Text" at bounding box center [365, 320] width 176 height 20
click at [355, 346] on span "Texto sem formatação" at bounding box center [332, 342] width 82 height 12
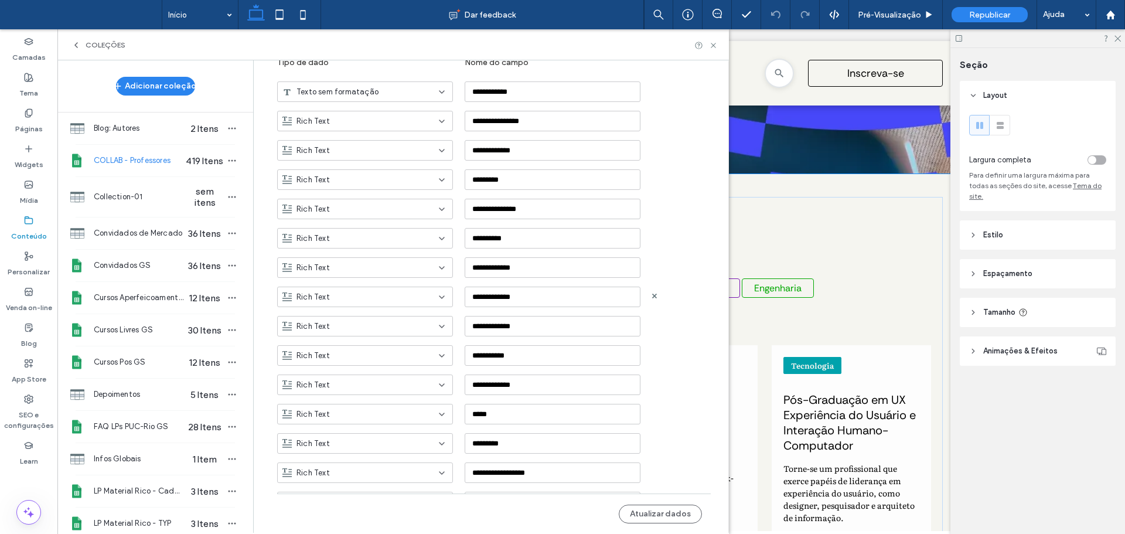
scroll to position [234, 0]
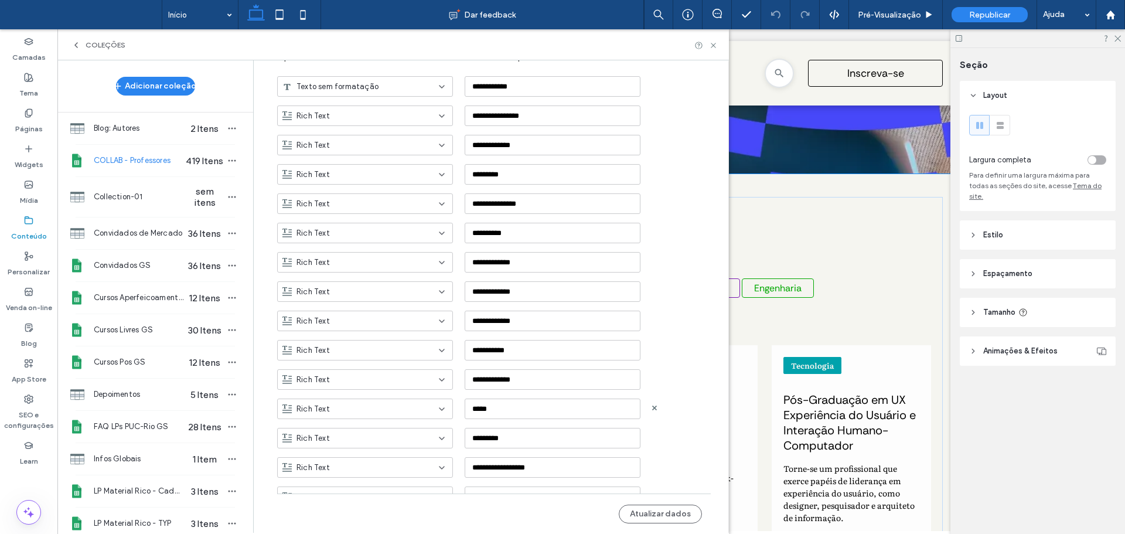
click at [416, 412] on div "Rich Text" at bounding box center [357, 409] width 151 height 12
click at [363, 362] on div "Número" at bounding box center [359, 367] width 175 height 20
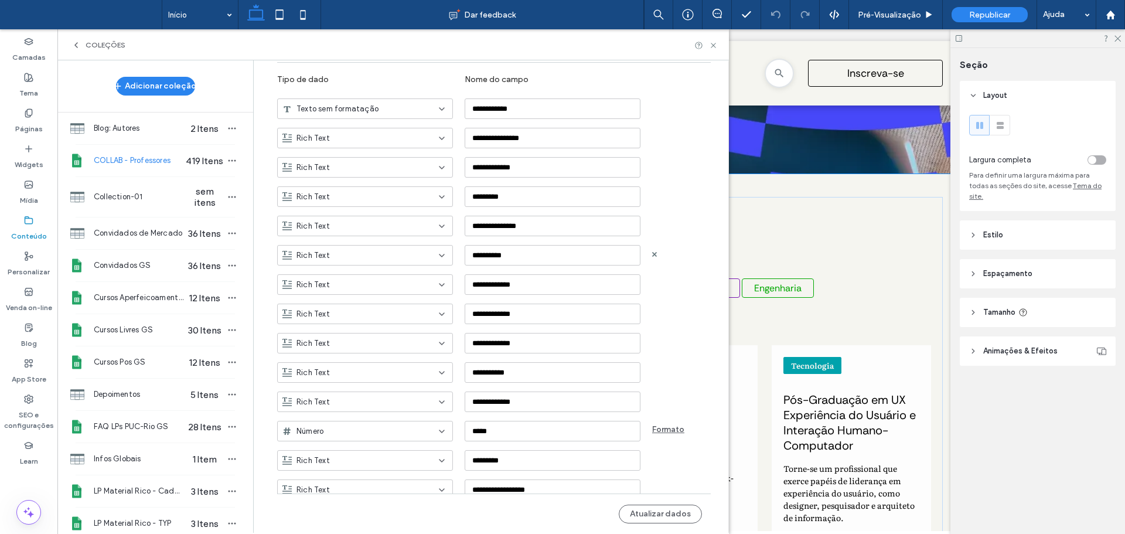
scroll to position [193, 0]
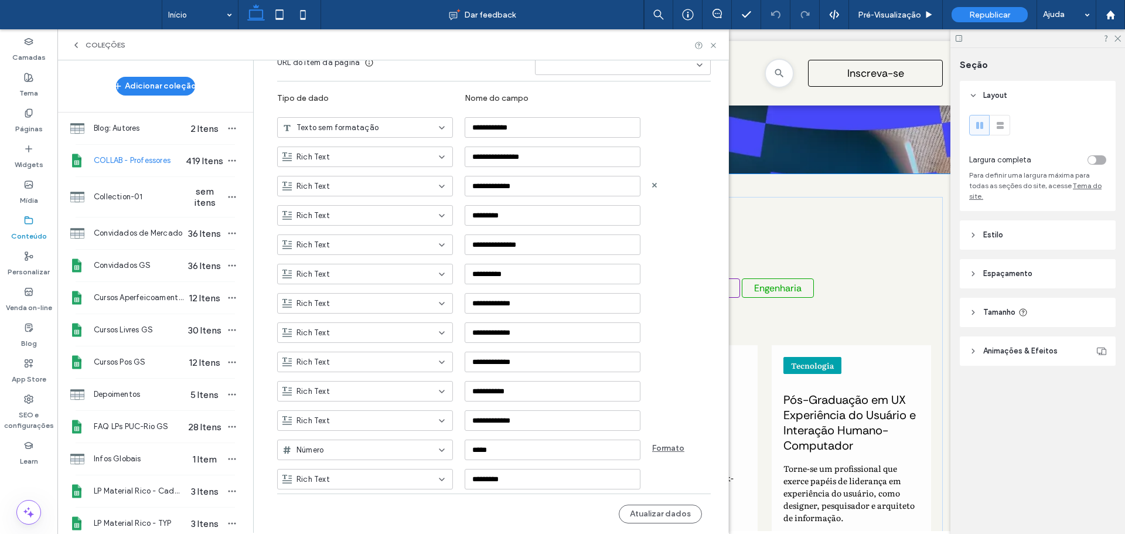
click at [410, 185] on div "Rich Text" at bounding box center [357, 186] width 151 height 12
click at [337, 250] on div "Imagem" at bounding box center [359, 247] width 175 height 20
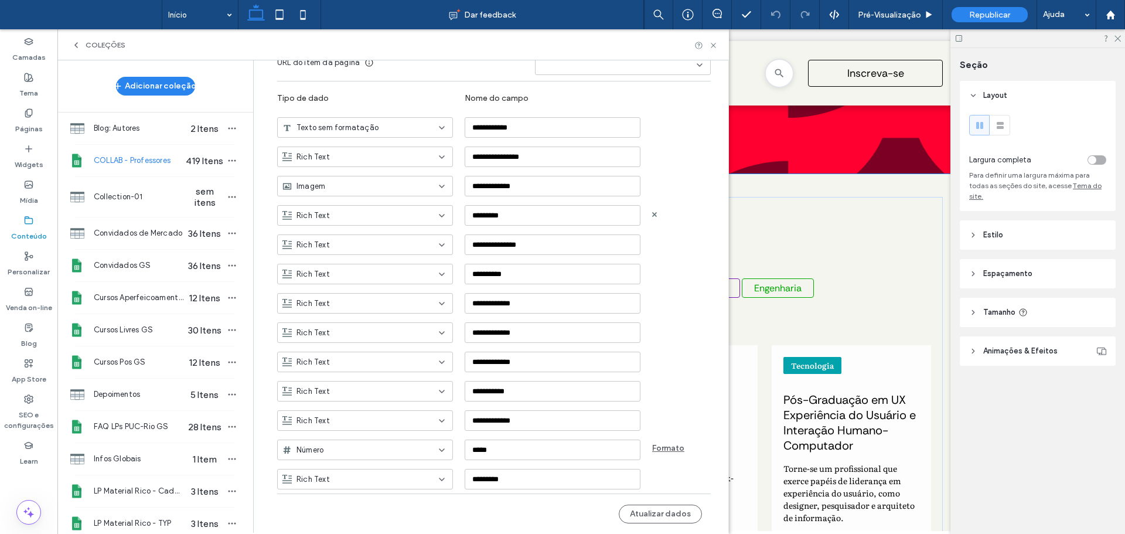
click at [419, 214] on div "Rich Text" at bounding box center [357, 216] width 151 height 12
click at [399, 149] on div "Rich Text" at bounding box center [365, 156] width 176 height 20
click at [386, 185] on div "Texto sem formatação" at bounding box center [359, 177] width 175 height 20
click at [382, 244] on div "Rich Text" at bounding box center [357, 245] width 151 height 12
click at [378, 265] on div "Texto sem formatação" at bounding box center [359, 265] width 175 height 20
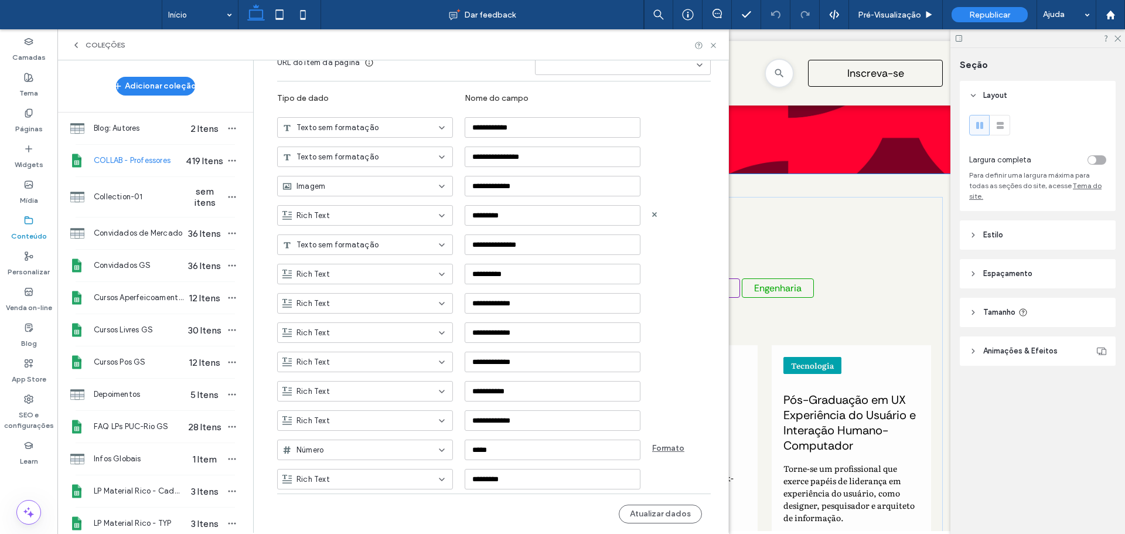
click at [355, 224] on div "Rich Text" at bounding box center [365, 215] width 176 height 20
click at [348, 241] on span "Texto sem formatação" at bounding box center [332, 236] width 82 height 12
click at [380, 281] on div "Rich Text" at bounding box center [365, 274] width 176 height 20
click at [375, 291] on div "Texto sem formatação" at bounding box center [359, 294] width 175 height 20
click at [369, 306] on div "Rich Text" at bounding box center [357, 304] width 151 height 12
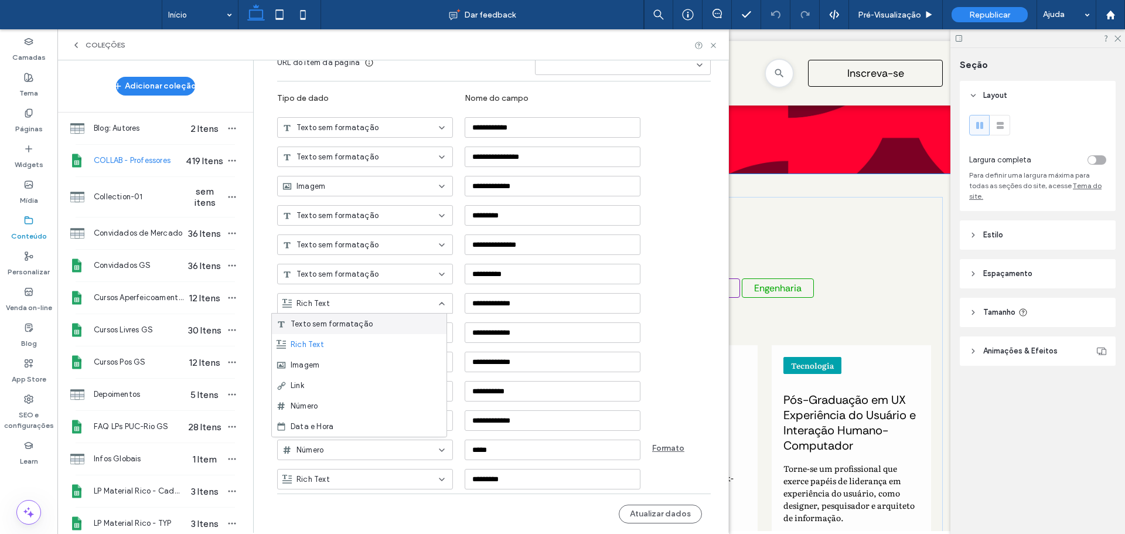
click at [365, 324] on span "Texto sem formatação" at bounding box center [332, 324] width 82 height 12
click at [361, 343] on div "**********" at bounding box center [502, 357] width 451 height 29
click at [361, 328] on div "Rich Text" at bounding box center [357, 333] width 151 height 12
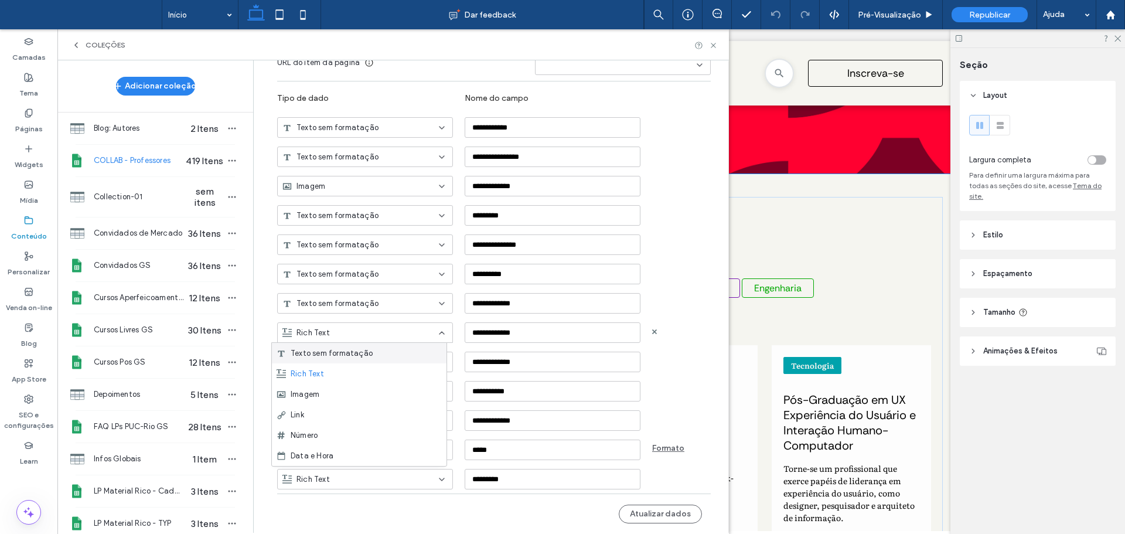
click at [360, 345] on div "Texto sem formatação" at bounding box center [359, 353] width 175 height 20
click at [366, 418] on div "Rich Text" at bounding box center [357, 421] width 151 height 12
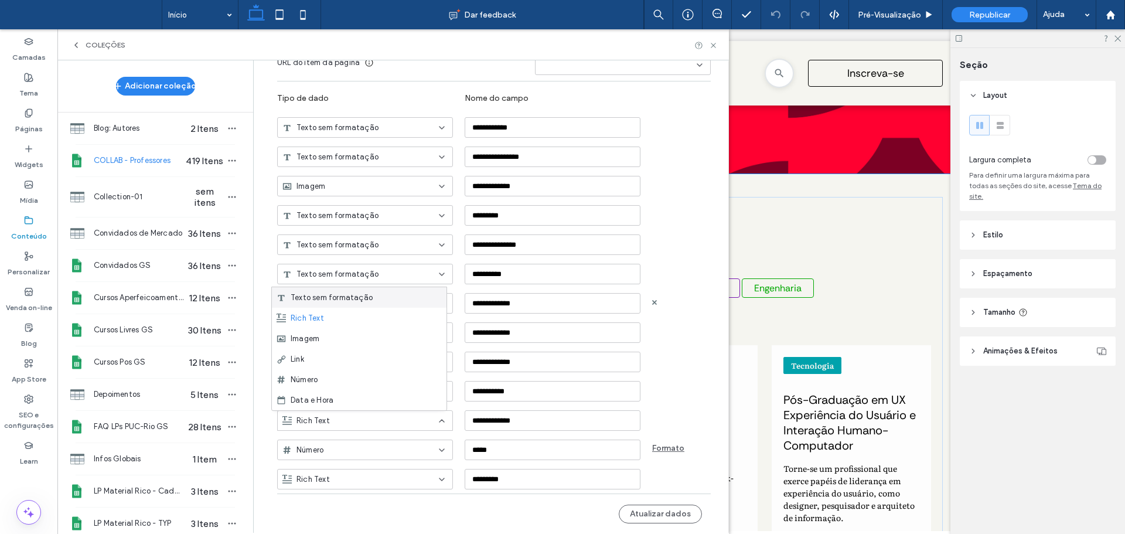
drag, startPoint x: 385, startPoint y: 298, endPoint x: 389, endPoint y: 310, distance: 13.2
click at [385, 297] on div "Texto sem formatação" at bounding box center [359, 297] width 175 height 20
click at [398, 363] on div "Rich Text" at bounding box center [357, 362] width 151 height 12
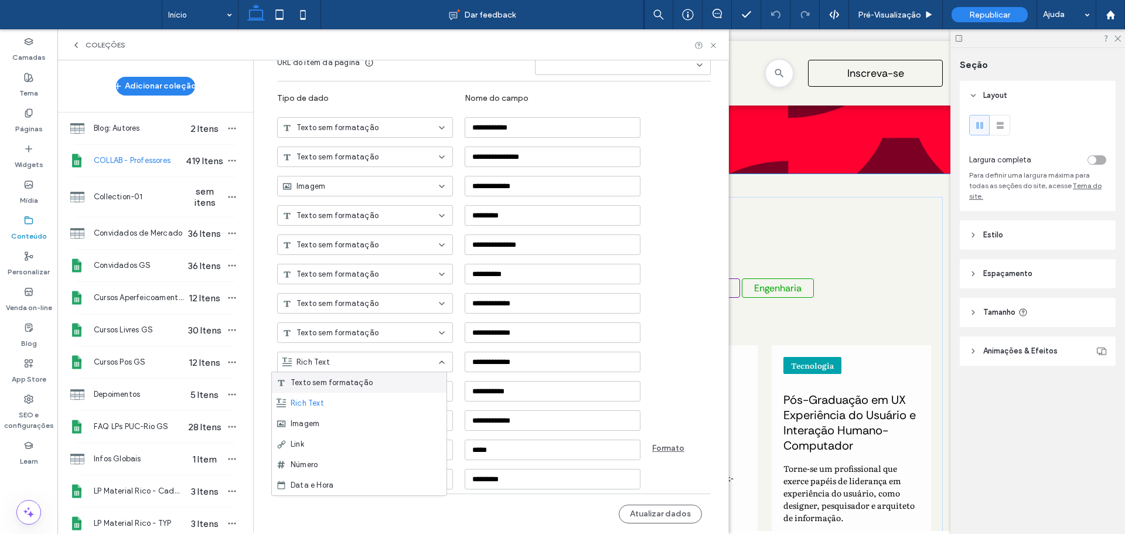
drag, startPoint x: 372, startPoint y: 381, endPoint x: 391, endPoint y: 347, distance: 38.8
click at [373, 380] on div "Texto sem formatação" at bounding box center [359, 382] width 175 height 20
click at [402, 330] on div "Texto sem formatação" at bounding box center [357, 333] width 151 height 12
drag, startPoint x: 394, startPoint y: 352, endPoint x: 412, endPoint y: 300, distance: 55.2
click at [395, 346] on div "Texto sem formatação" at bounding box center [359, 353] width 175 height 20
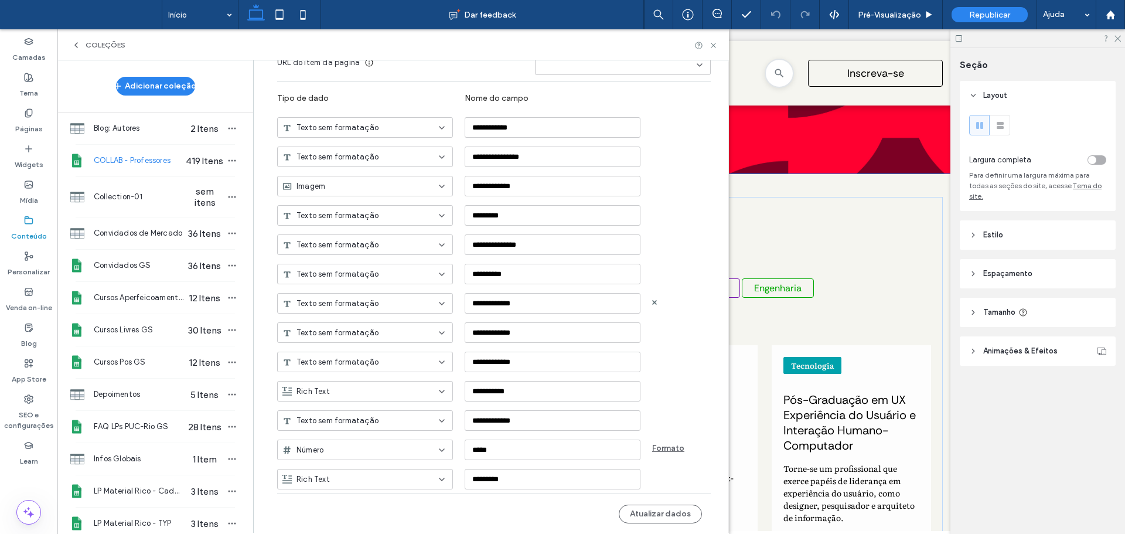
click at [415, 296] on div "Texto sem formatação" at bounding box center [365, 303] width 176 height 20
click at [407, 319] on div "Texto sem formatação" at bounding box center [359, 323] width 175 height 20
click at [425, 279] on div "Texto sem formatação" at bounding box center [357, 274] width 151 height 12
click at [706, 358] on div "**********" at bounding box center [502, 357] width 451 height 29
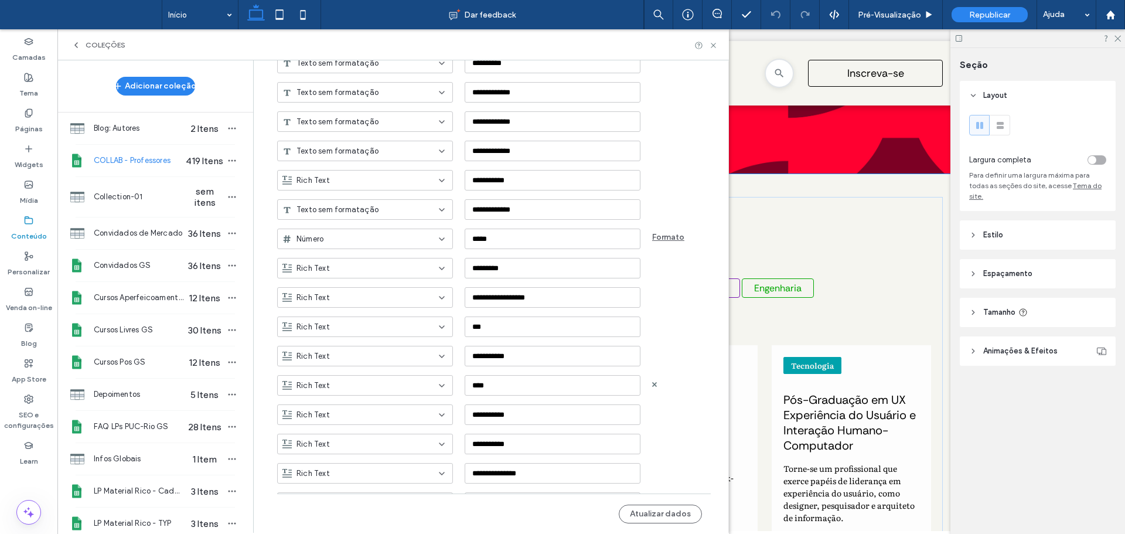
scroll to position [428, 0]
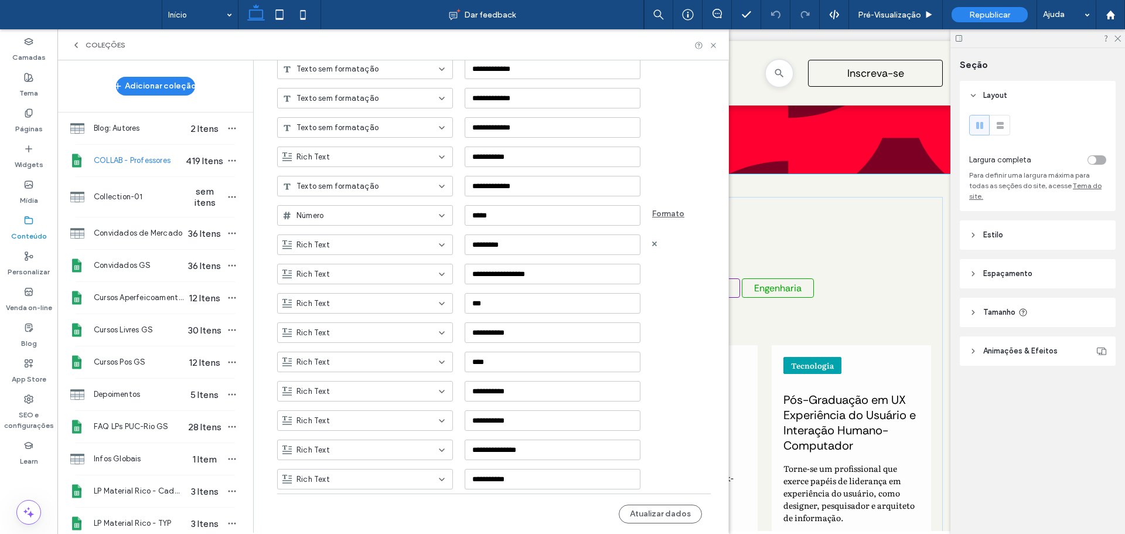
click at [407, 245] on div "Rich Text" at bounding box center [357, 245] width 151 height 12
click at [406, 260] on div "Texto sem formatação" at bounding box center [359, 265] width 175 height 20
click at [414, 282] on div "Rich Text" at bounding box center [365, 274] width 176 height 20
click at [652, 272] on use at bounding box center [654, 273] width 5 height 5
click at [377, 274] on div "Rich Text" at bounding box center [357, 274] width 151 height 12
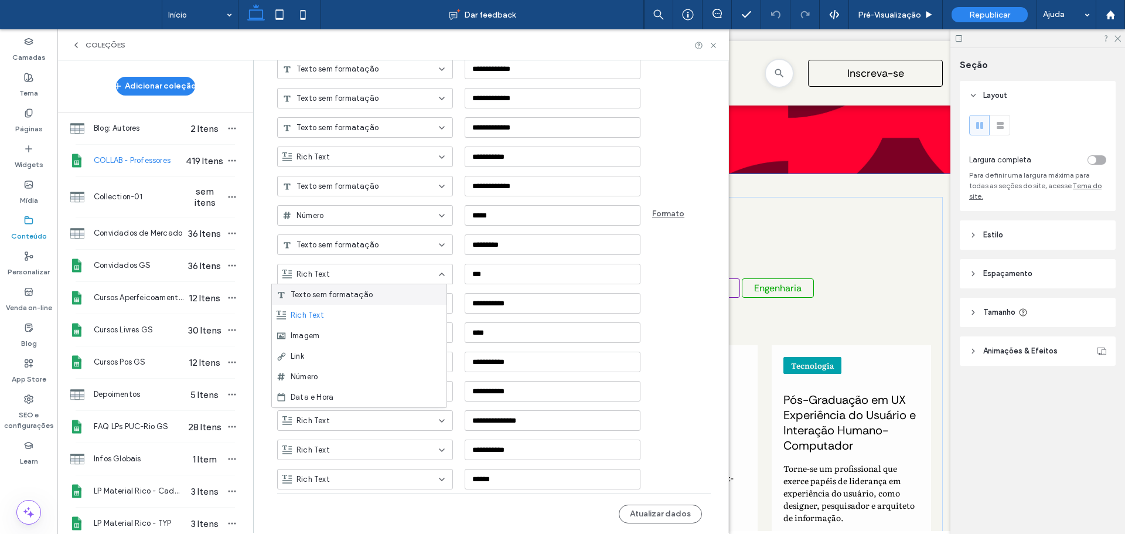
click at [366, 296] on span "Texto sem formatação" at bounding box center [332, 295] width 82 height 12
click at [370, 305] on div "Rich Text" at bounding box center [357, 304] width 151 height 12
click at [371, 314] on div "Texto sem formatação" at bounding box center [359, 323] width 175 height 20
click at [375, 337] on div "Rich Text" at bounding box center [357, 333] width 151 height 12
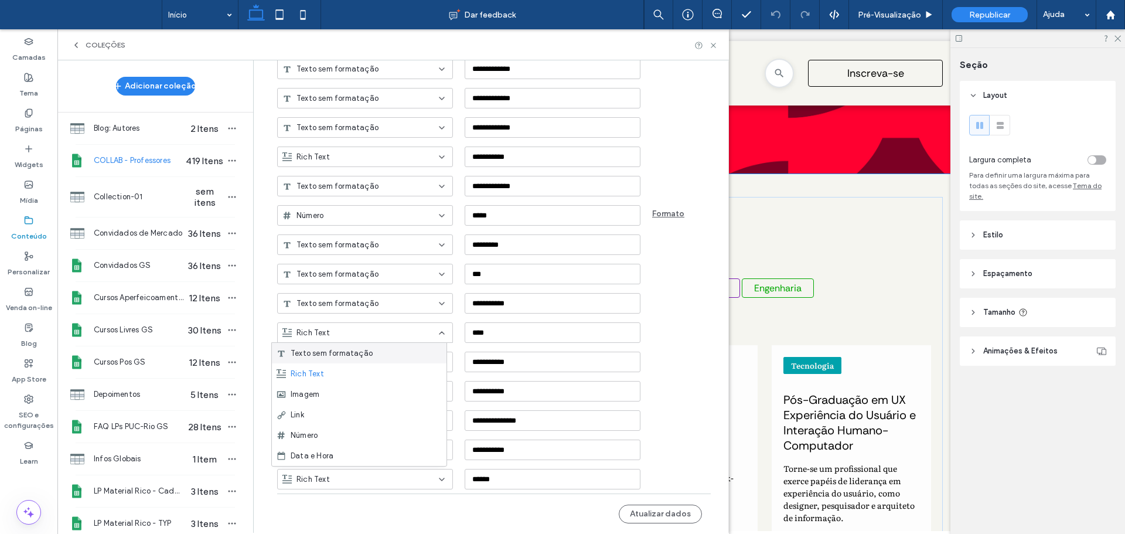
click at [375, 350] on div "Texto sem formatação" at bounding box center [359, 353] width 175 height 20
click at [385, 364] on div "Rich Text" at bounding box center [357, 362] width 151 height 12
click at [388, 379] on div "Texto sem formatação" at bounding box center [359, 382] width 175 height 20
click at [398, 400] on div "Rich Text" at bounding box center [365, 391] width 176 height 20
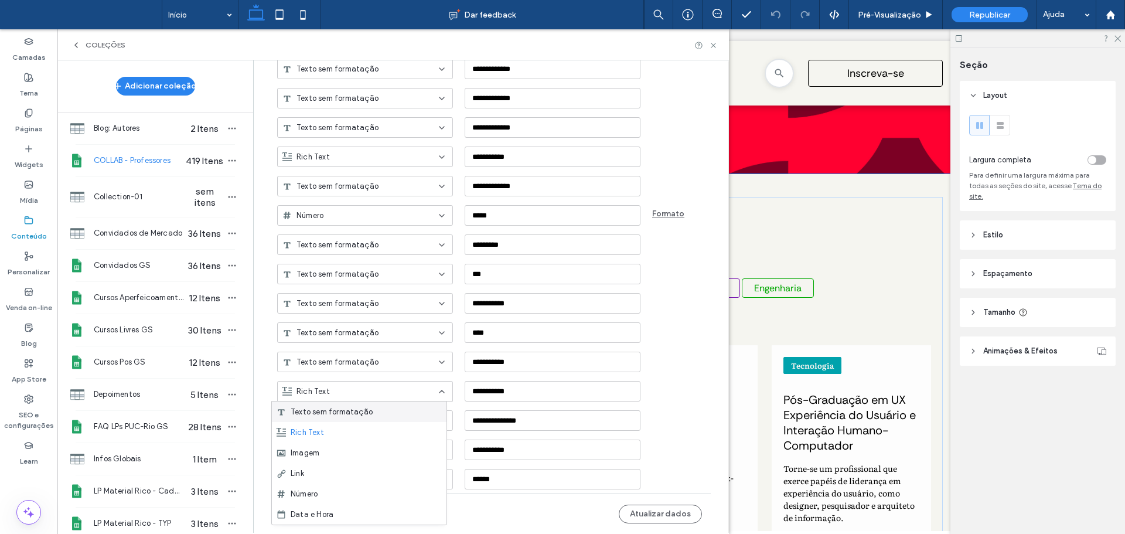
click at [399, 415] on div "Texto sem formatação" at bounding box center [359, 411] width 175 height 20
click at [411, 425] on div "Rich Text" at bounding box center [357, 421] width 151 height 12
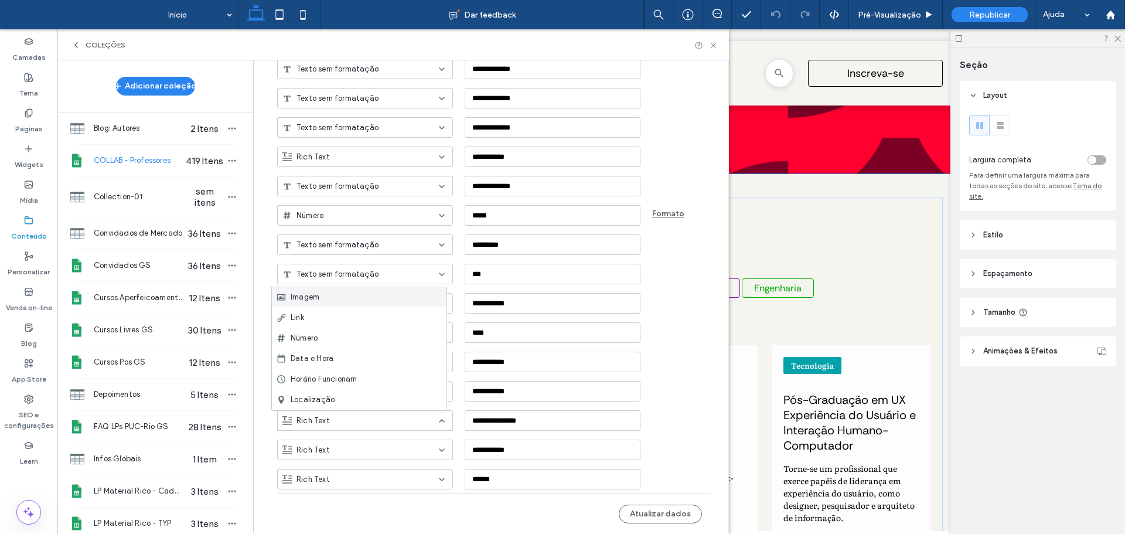
scroll to position [117, 0]
click at [654, 336] on div "Texto sem formatação ****" at bounding box center [502, 327] width 451 height 29
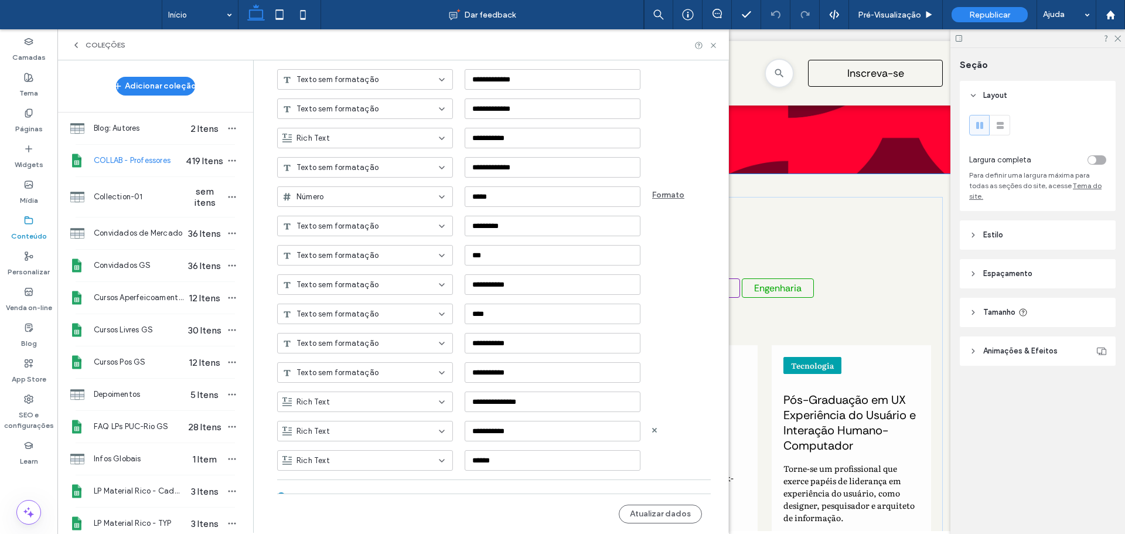
scroll to position [457, 0]
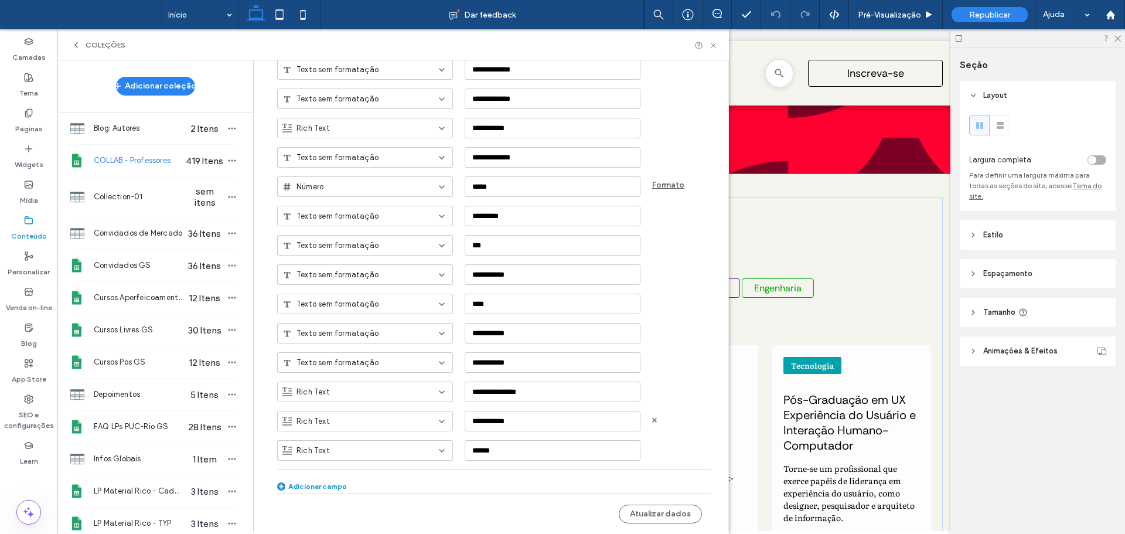
click at [344, 421] on div "Rich Text" at bounding box center [357, 421] width 151 height 12
click at [350, 299] on span "Texto sem formatação" at bounding box center [332, 298] width 82 height 12
click at [346, 449] on div "Rich Text" at bounding box center [357, 451] width 151 height 12
click at [652, 447] on use at bounding box center [654, 449] width 5 height 5
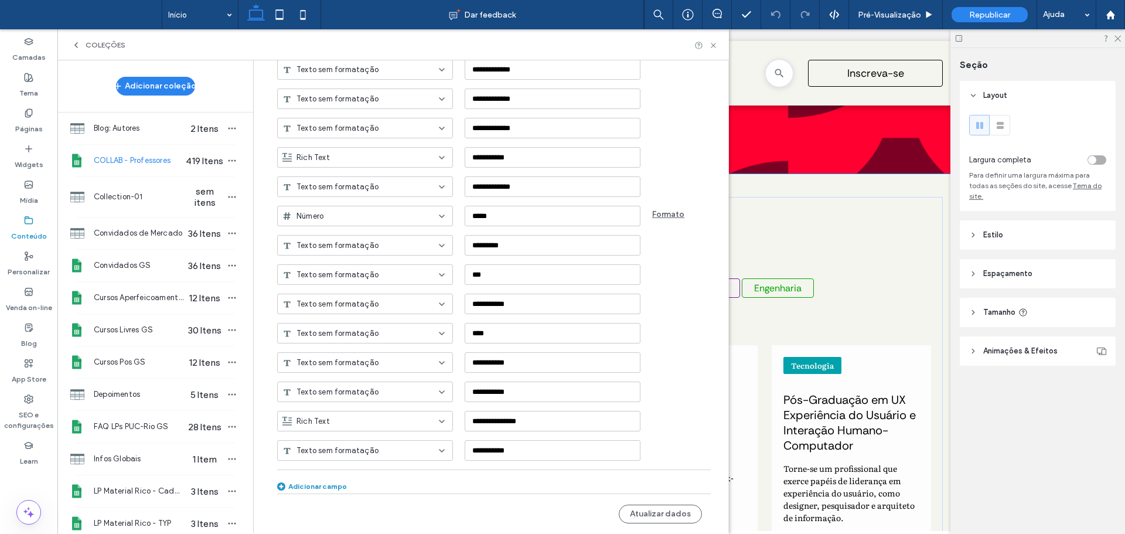
scroll to position [428, 0]
click at [674, 515] on button "Atualizar dados" at bounding box center [659, 513] width 83 height 19
click at [645, 508] on button "Atualizar dados" at bounding box center [659, 513] width 83 height 19
drag, startPoint x: 715, startPoint y: 49, endPoint x: 691, endPoint y: 1, distance: 54.5
click at [715, 49] on icon at bounding box center [713, 45] width 9 height 9
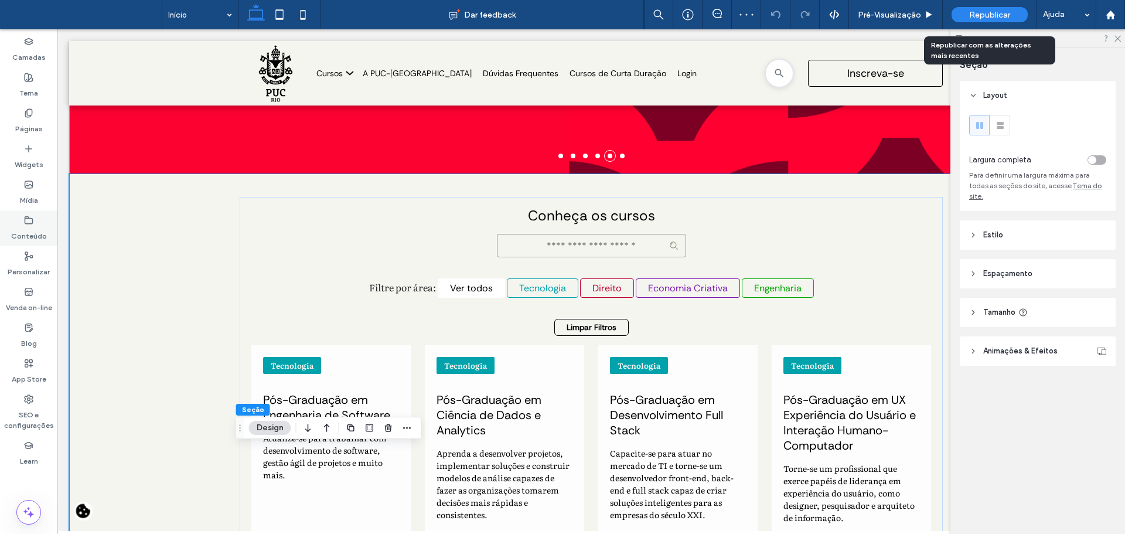
click at [25, 224] on icon at bounding box center [28, 220] width 9 height 9
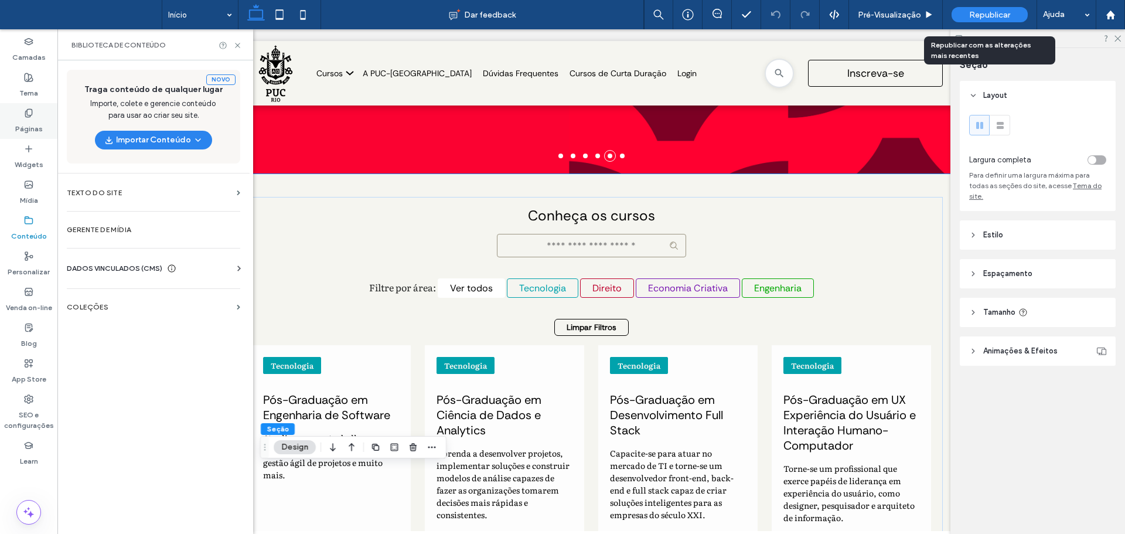
click at [21, 122] on label "Páginas" at bounding box center [29, 126] width 28 height 16
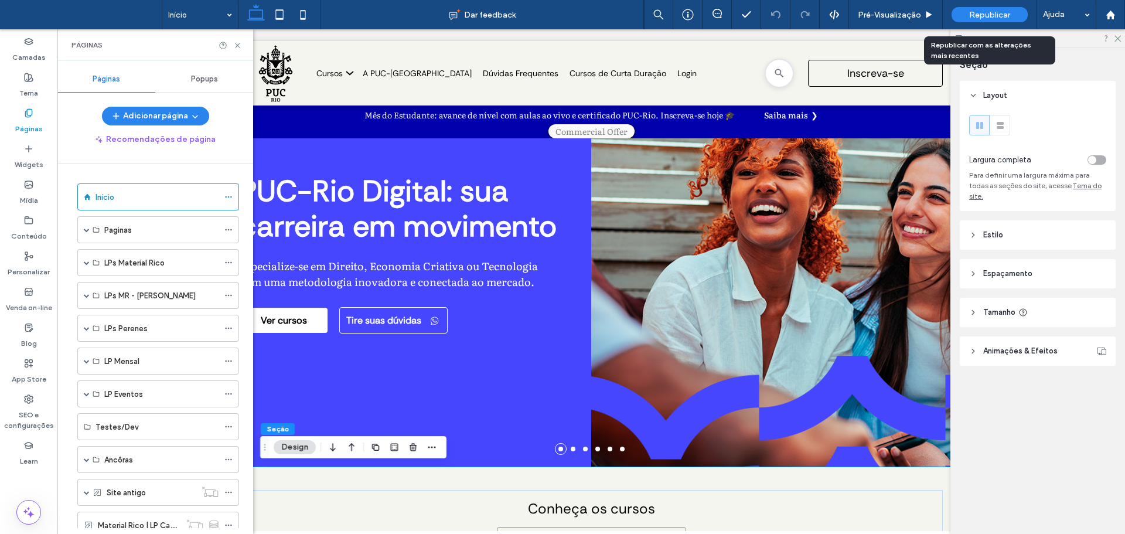
scroll to position [0, 0]
click at [41, 233] on label "Conteúdo" at bounding box center [29, 233] width 36 height 16
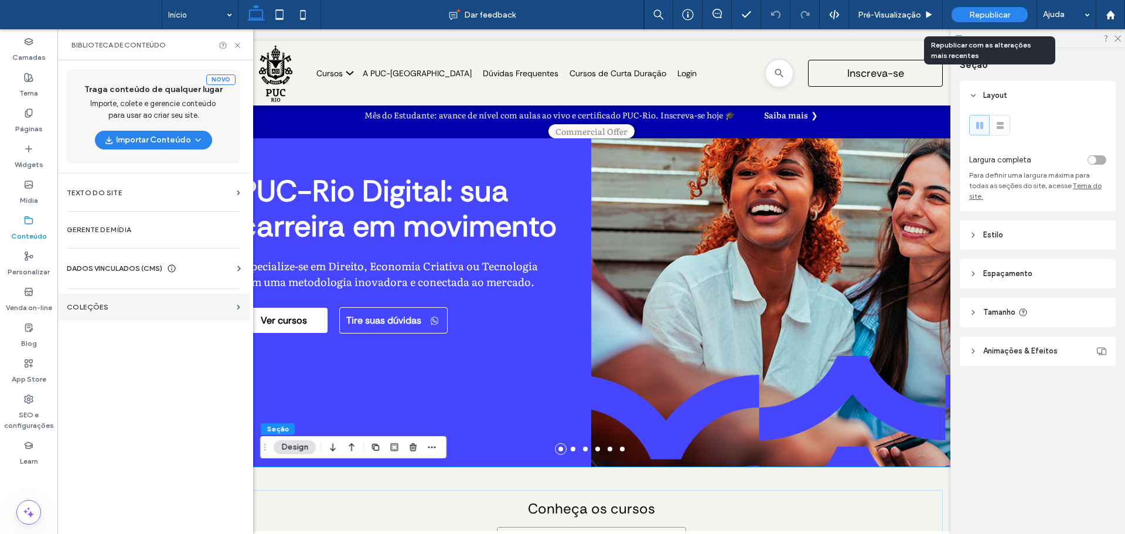
click at [166, 305] on label "COLEÇÕES" at bounding box center [149, 307] width 165 height 8
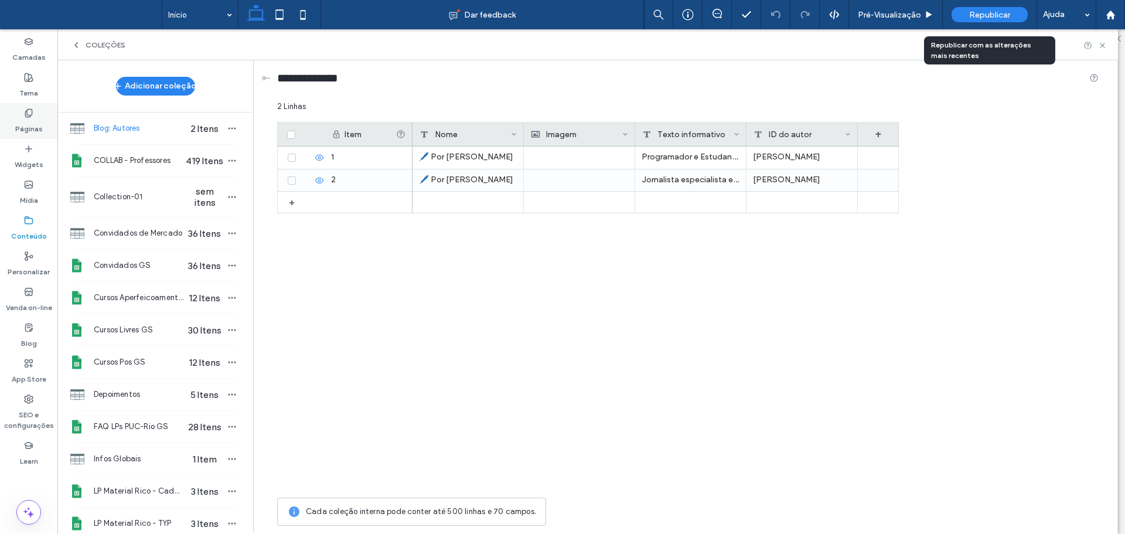
click at [2, 116] on div "Páginas" at bounding box center [28, 121] width 57 height 36
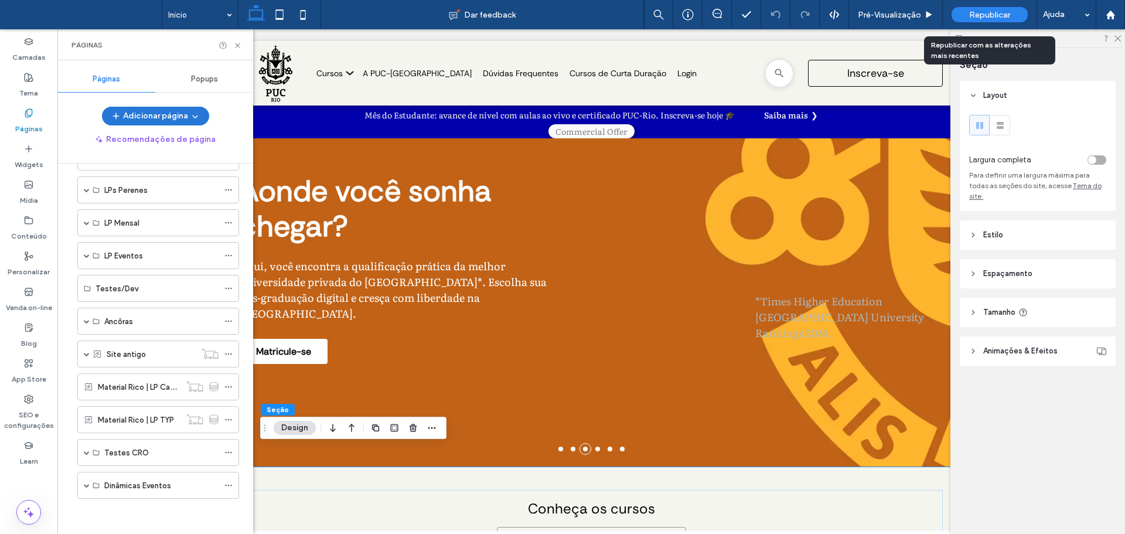
click at [134, 112] on button "Adicionar página" at bounding box center [155, 116] width 107 height 19
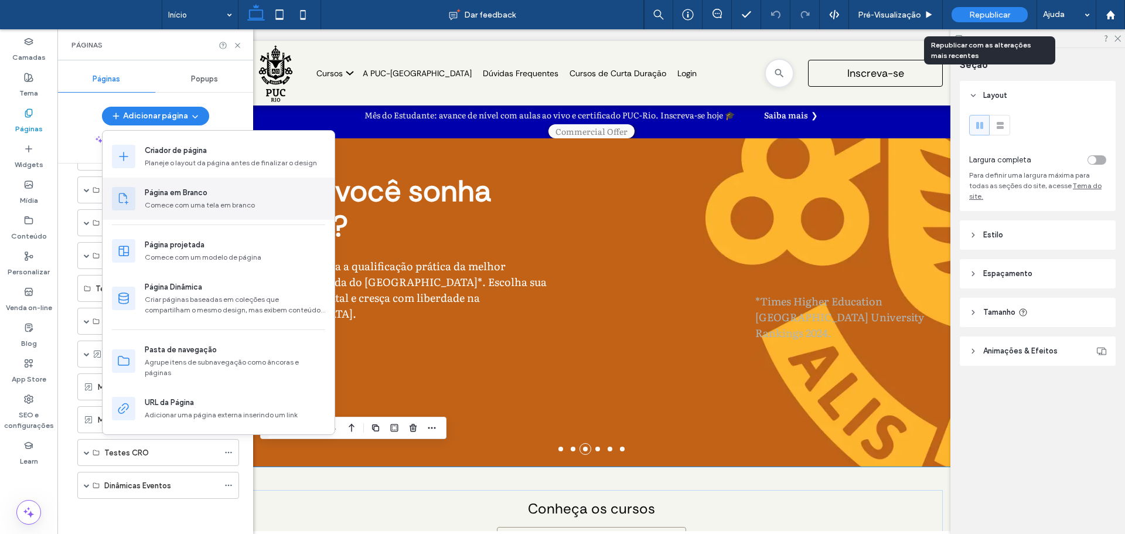
click at [214, 184] on div "Página em Branco Comece com uma tela em branco" at bounding box center [218, 198] width 232 height 42
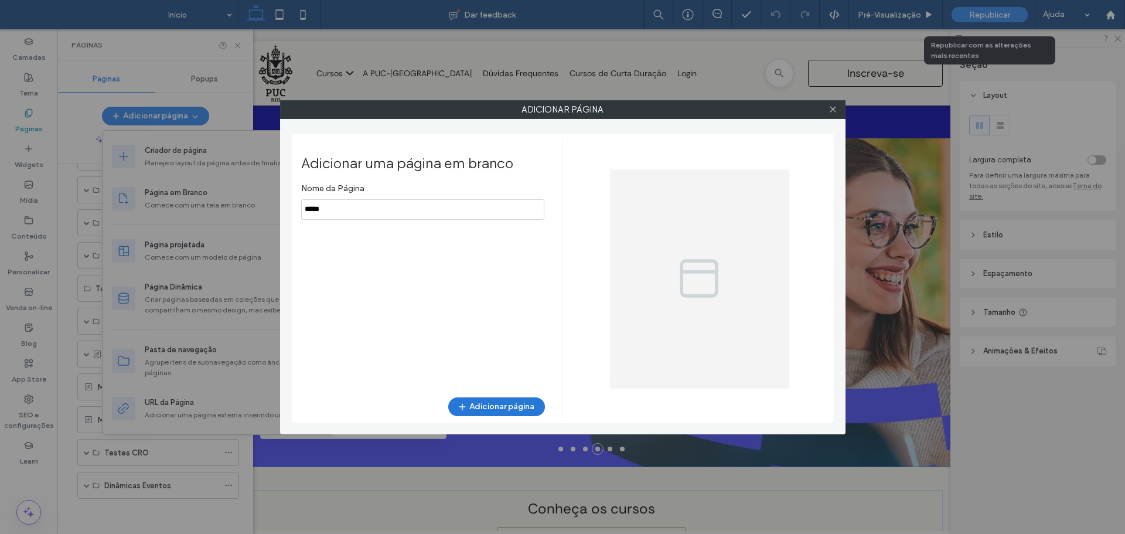
type input "*****"
click at [489, 404] on button "Adicionar página" at bounding box center [496, 406] width 97 height 19
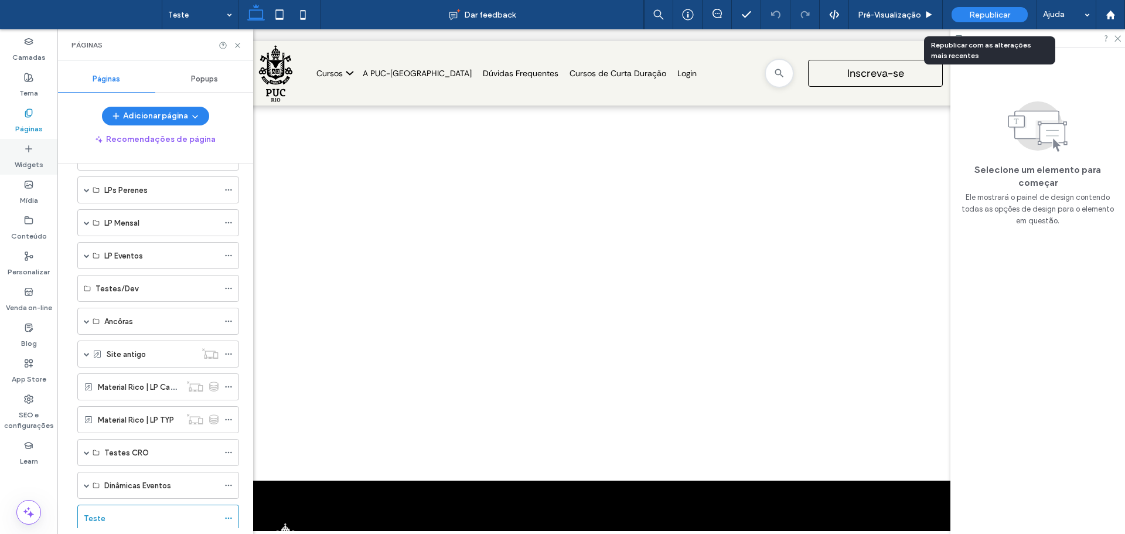
click at [26, 148] on use at bounding box center [29, 148] width 6 height 6
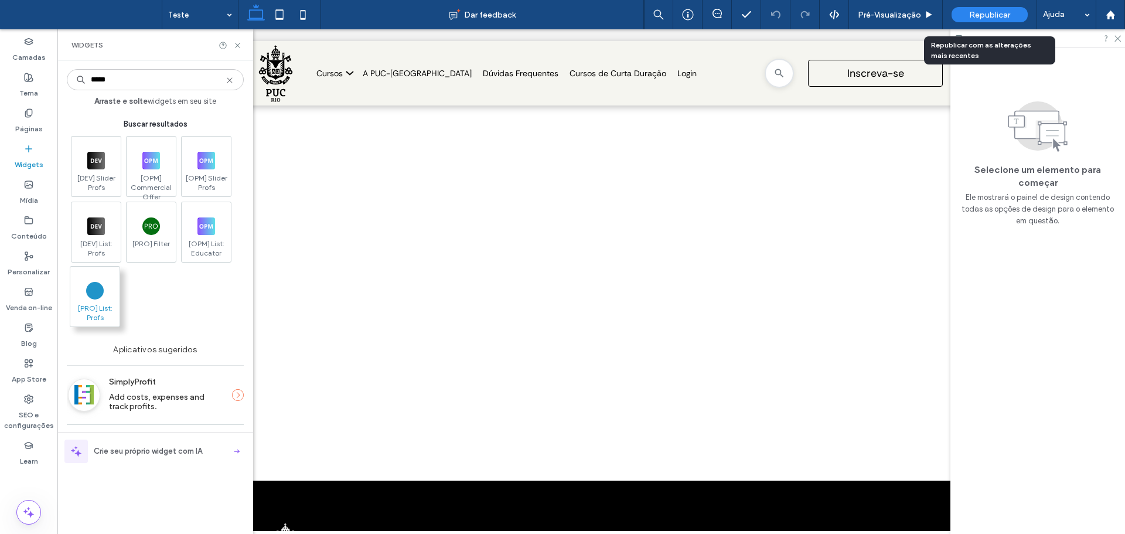
type input "*****"
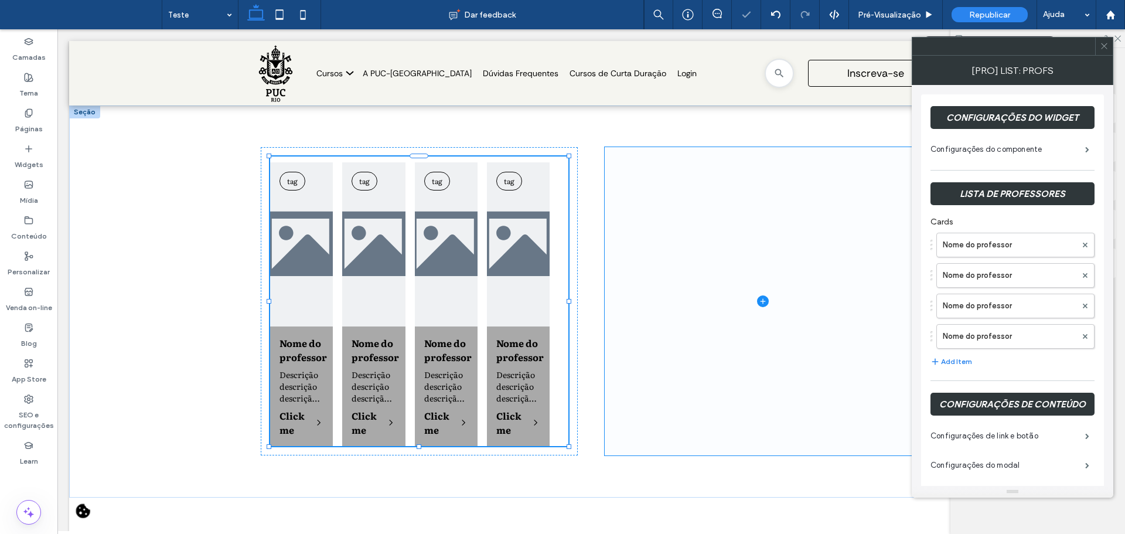
click at [639, 180] on span at bounding box center [762, 301] width 317 height 308
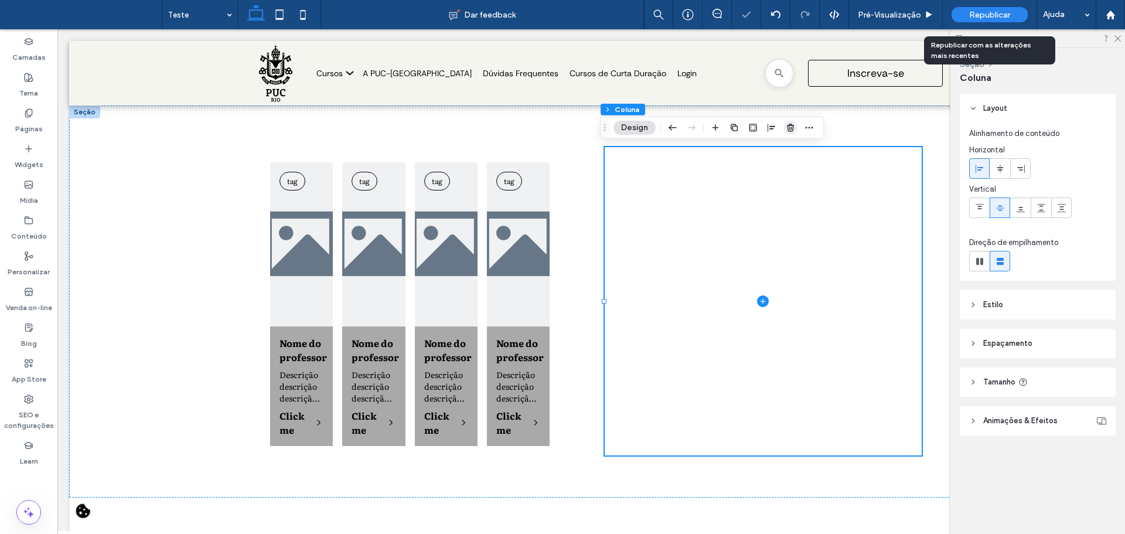
drag, startPoint x: 792, startPoint y: 129, endPoint x: 734, endPoint y: 100, distance: 64.2
click at [792, 129] on icon "button" at bounding box center [789, 127] width 9 height 9
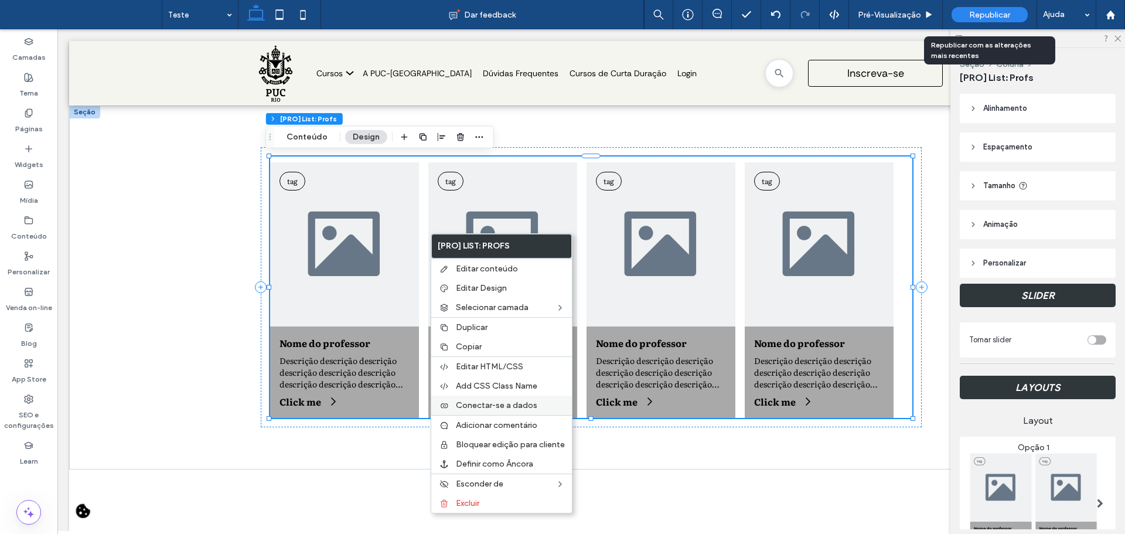
click at [480, 402] on span "Conectar-se a dados" at bounding box center [496, 405] width 81 height 10
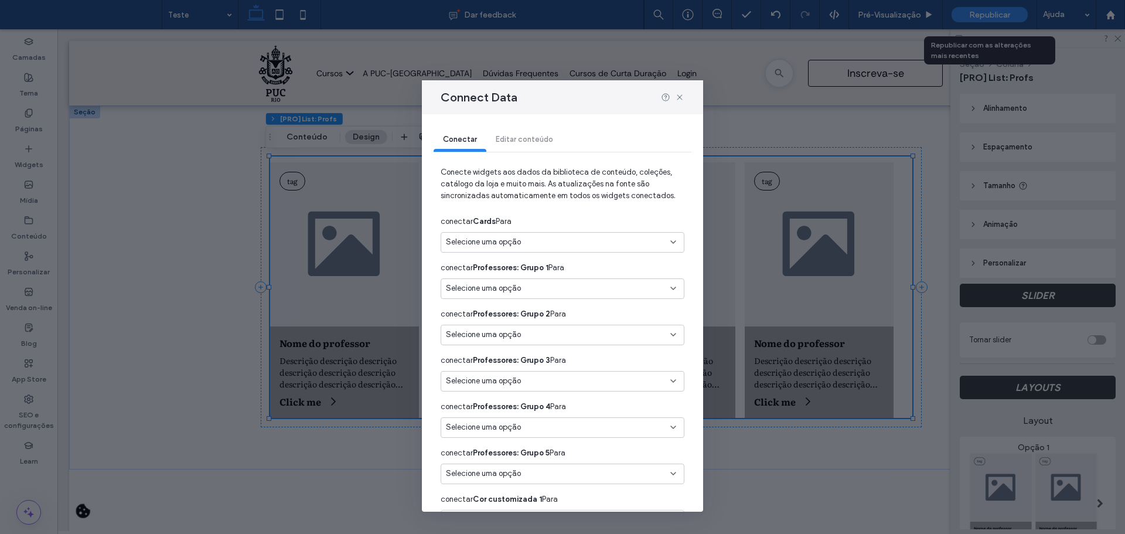
click at [520, 240] on span "Selecione uma opção" at bounding box center [483, 242] width 75 height 12
click at [532, 307] on span "COLLAB - Professores" at bounding box center [504, 304] width 74 height 12
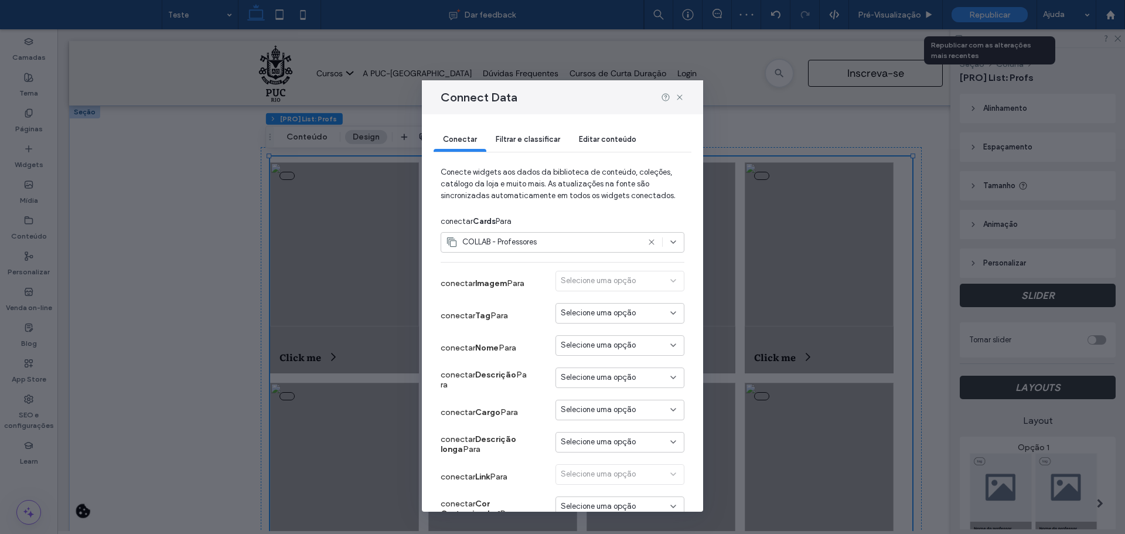
click at [619, 269] on div "conectar Imagem Para Selecione uma opção" at bounding box center [562, 283] width 244 height 32
drag, startPoint x: 617, startPoint y: 275, endPoint x: 634, endPoint y: 271, distance: 16.9
click at [618, 276] on div "Selecione uma opção" at bounding box center [619, 283] width 129 height 25
click at [593, 313] on span "Selecione uma opção" at bounding box center [598, 313] width 75 height 12
type input "**"
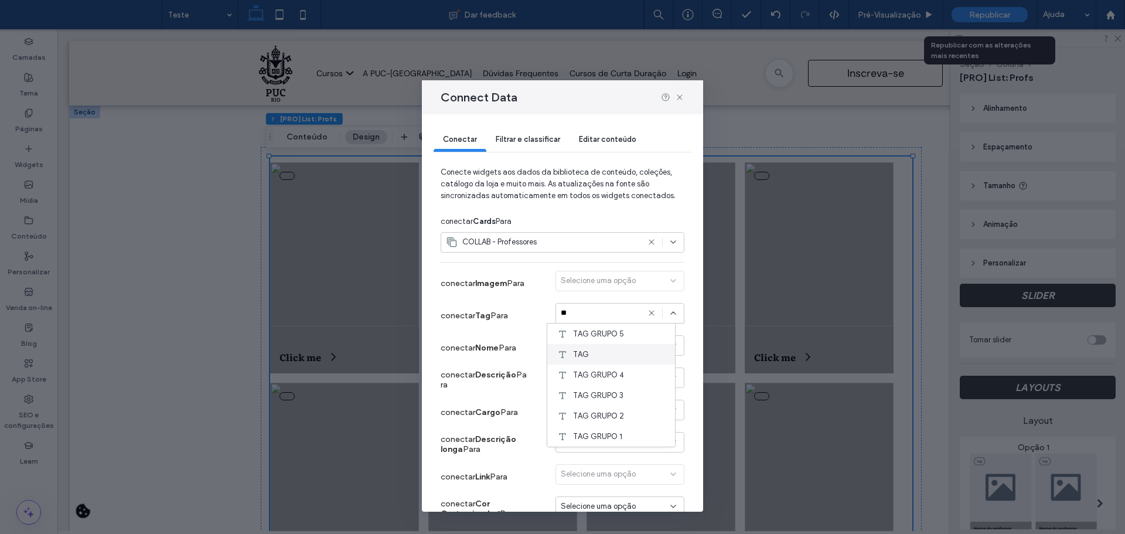
click at [586, 354] on span "TAG" at bounding box center [581, 354] width 16 height 12
click at [589, 348] on span "Selecione uma opção" at bounding box center [598, 345] width 75 height 12
type input "***"
click at [587, 365] on span "NOME" at bounding box center [584, 366] width 22 height 12
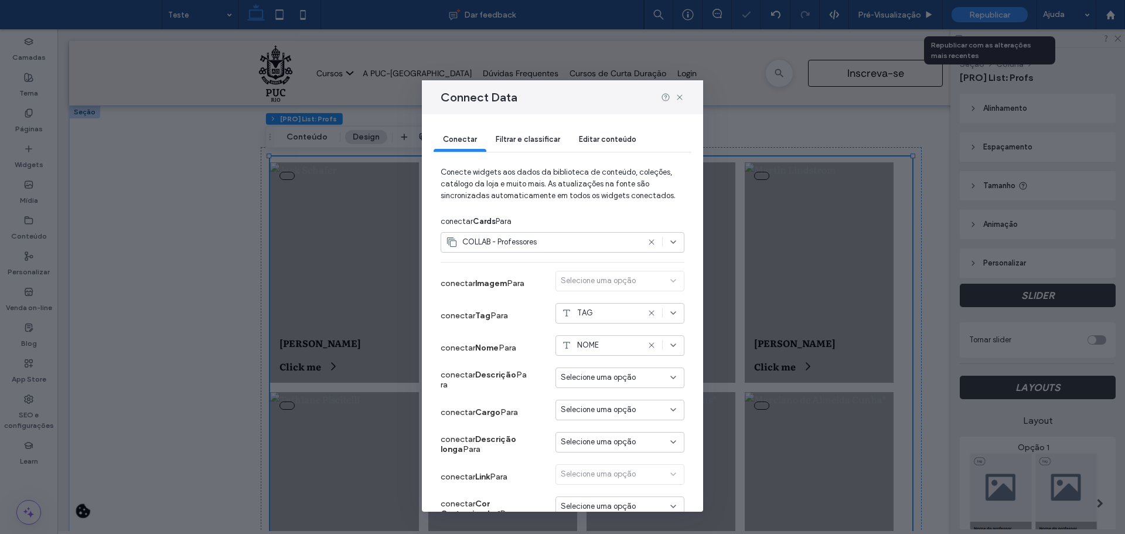
click at [594, 375] on span "Selecione uma opção" at bounding box center [598, 377] width 75 height 12
type input "***"
click at [596, 402] on span "DESCRIÇÃO" at bounding box center [595, 398] width 44 height 12
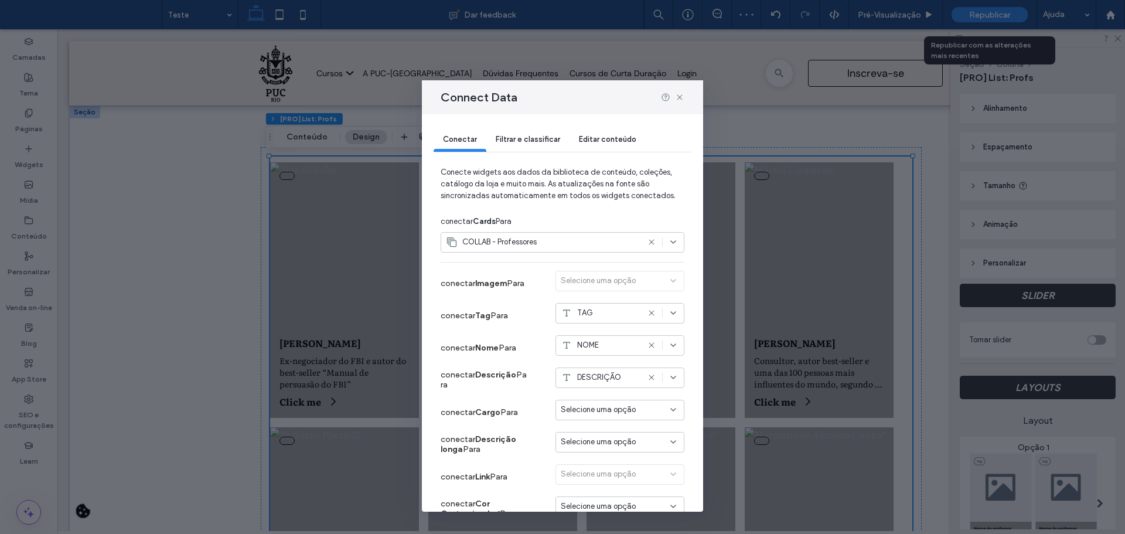
click at [600, 410] on span "Selecione uma opção" at bounding box center [598, 410] width 75 height 12
type input "***"
click at [570, 444] on span "Selecione uma opção" at bounding box center [598, 442] width 75 height 12
type input "***"
drag, startPoint x: 613, startPoint y: 483, endPoint x: 602, endPoint y: 467, distance: 19.8
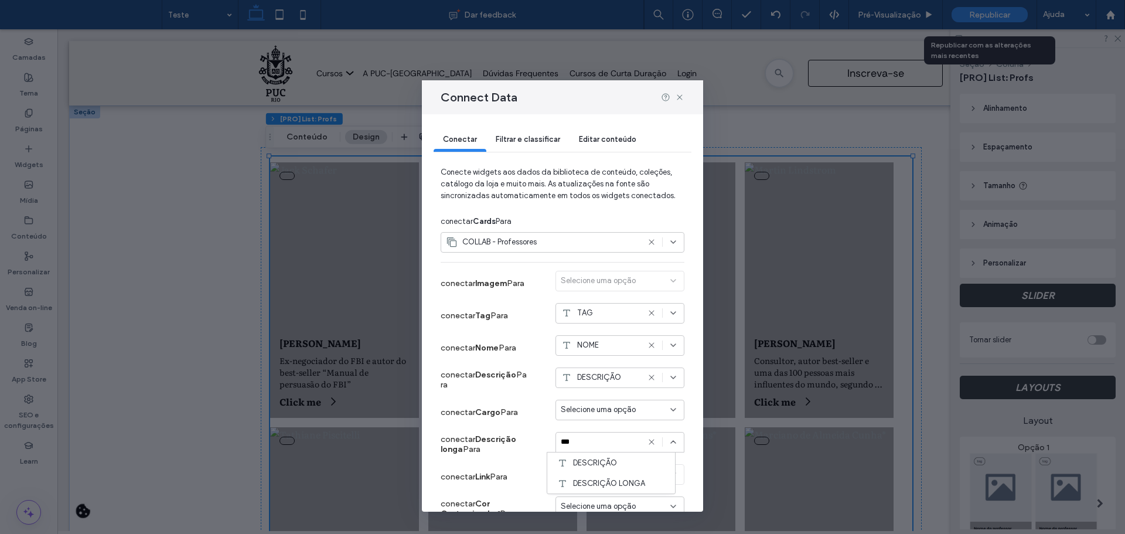
click at [612, 483] on span "DESCRIÇÃO LONGA" at bounding box center [609, 483] width 72 height 12
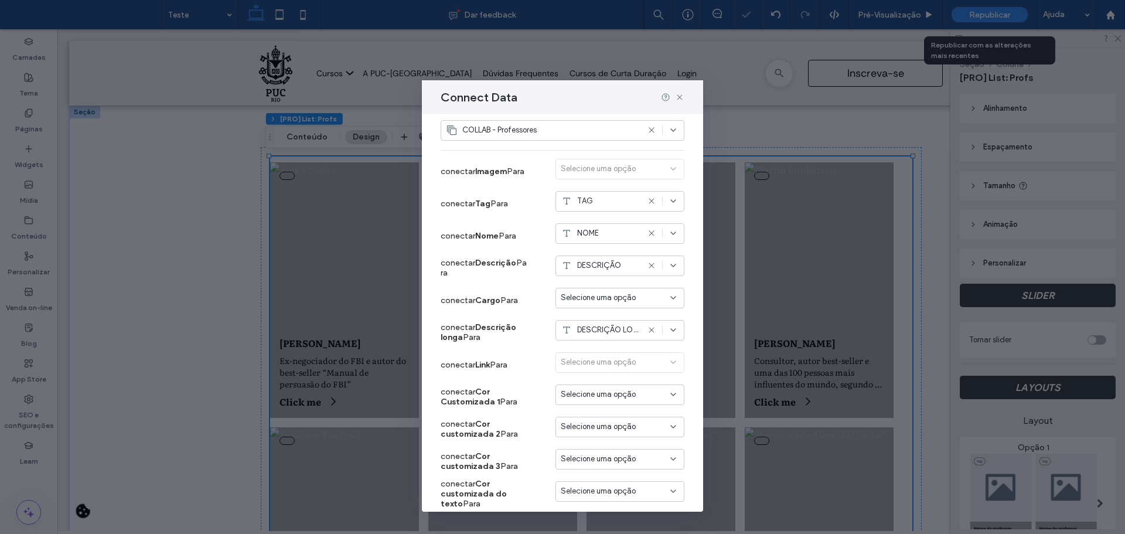
scroll to position [117, 0]
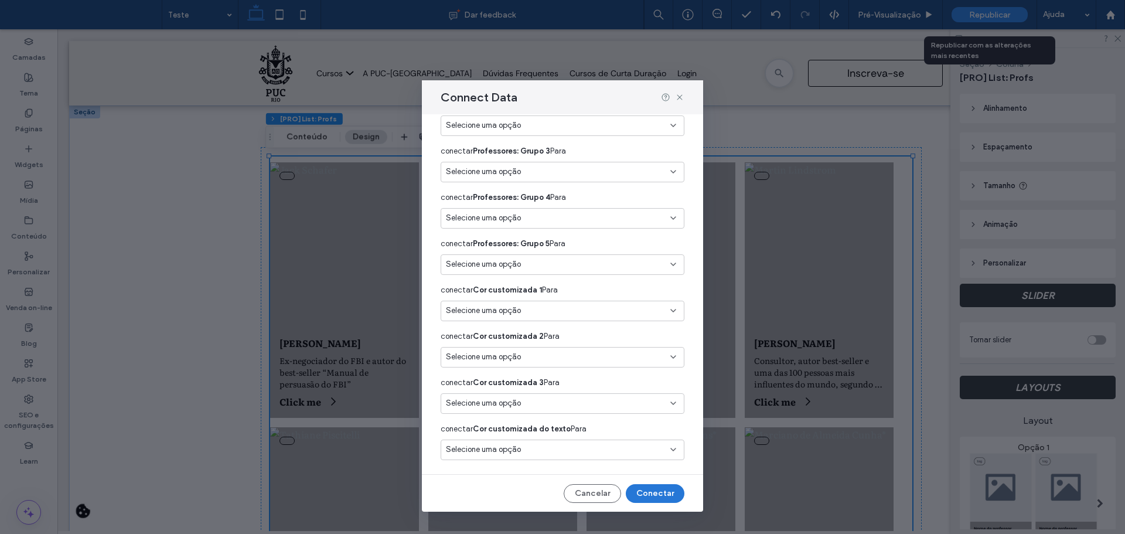
click at [644, 485] on button "Conectar" at bounding box center [655, 493] width 59 height 19
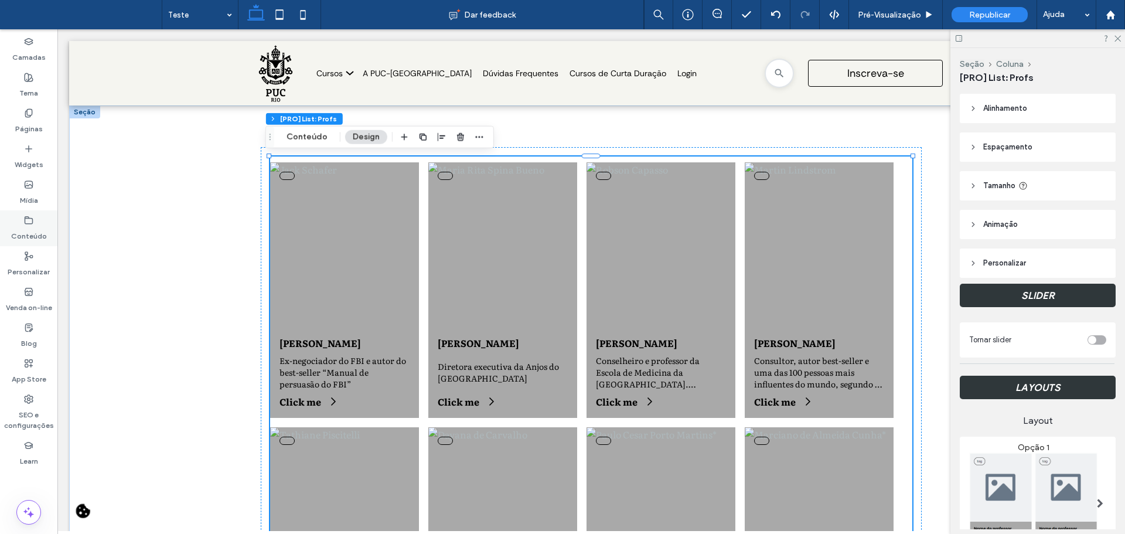
click at [25, 227] on label "Conteúdo" at bounding box center [29, 233] width 36 height 16
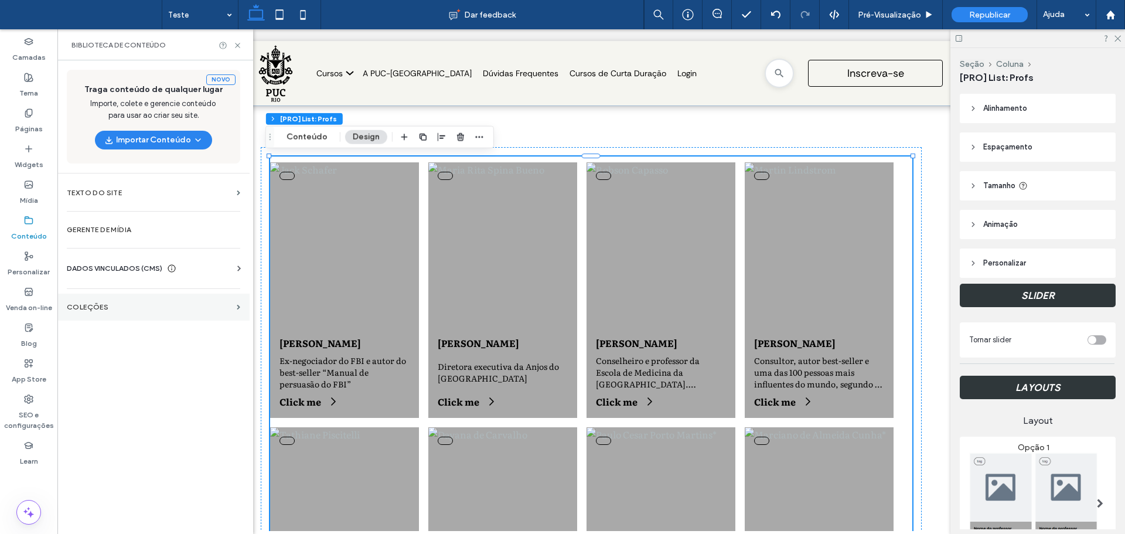
click at [95, 307] on label "COLEÇÕES" at bounding box center [149, 307] width 165 height 8
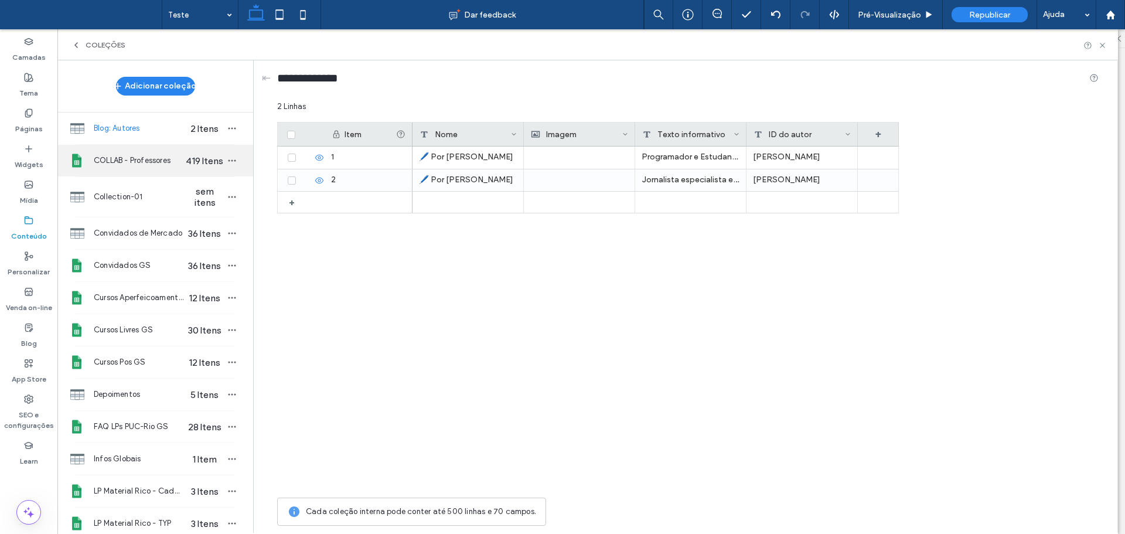
click at [129, 162] on span "COLLAB - Professores" at bounding box center [139, 161] width 90 height 12
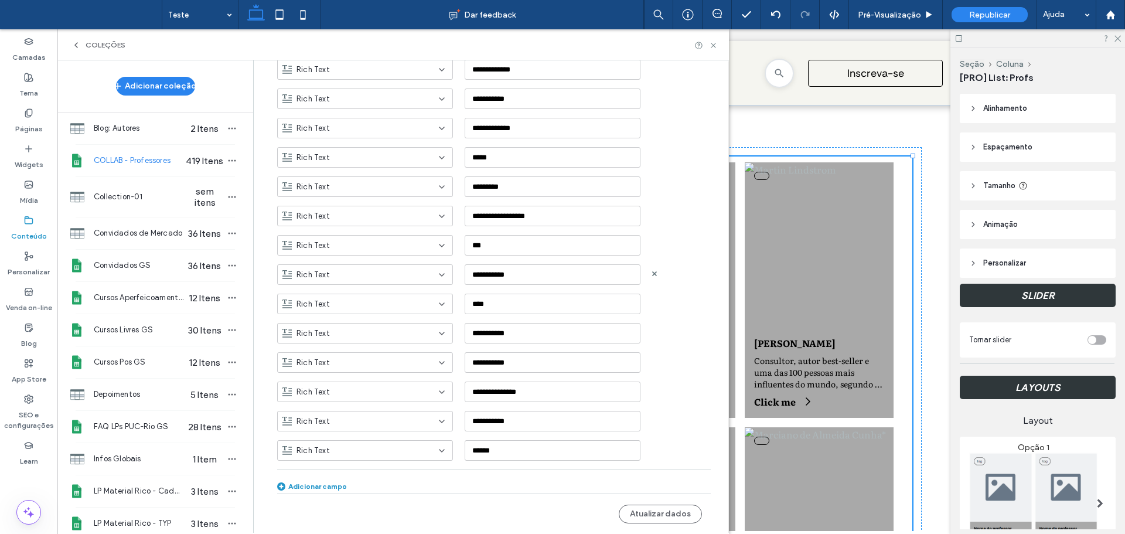
scroll to position [18, 0]
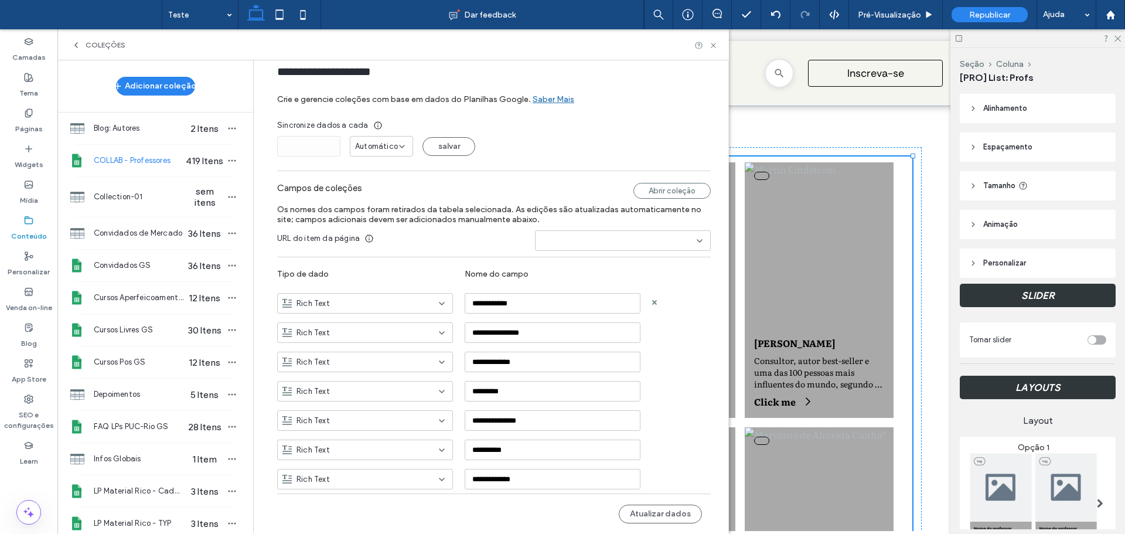
click at [359, 306] on div "Rich Text" at bounding box center [357, 304] width 151 height 12
click at [336, 326] on span "Texto sem formatação" at bounding box center [332, 324] width 82 height 12
click at [339, 327] on div "Rich Text" at bounding box center [357, 333] width 151 height 12
click at [339, 350] on span "Texto sem formatação" at bounding box center [332, 353] width 82 height 12
click at [349, 360] on div "Rich Text" at bounding box center [357, 362] width 151 height 12
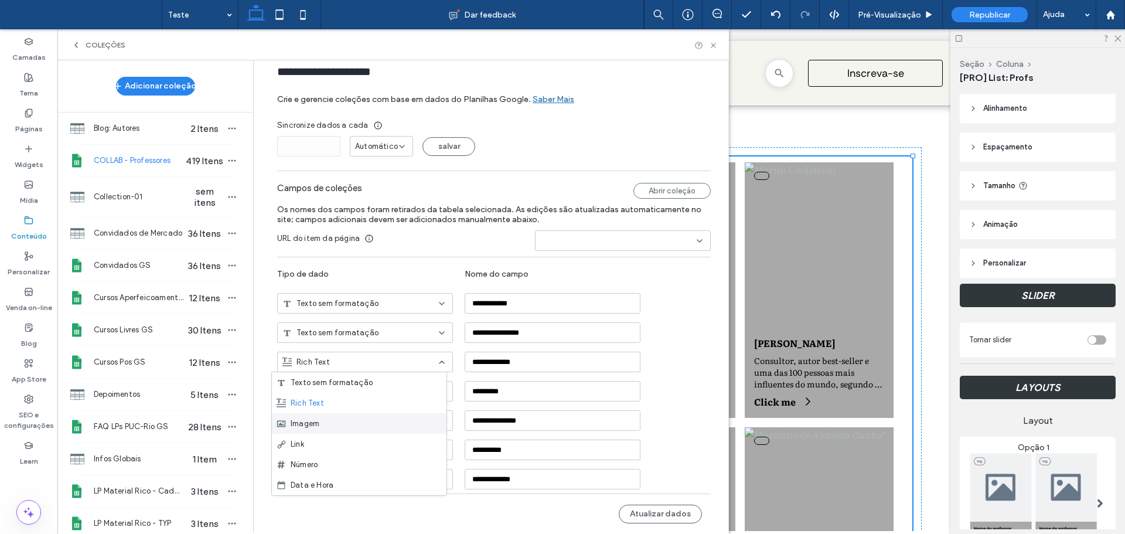
click at [337, 419] on div "Imagem" at bounding box center [359, 423] width 175 height 20
click at [381, 394] on div "Rich Text" at bounding box center [357, 391] width 151 height 12
click at [348, 409] on span "Texto sem formatação" at bounding box center [332, 412] width 82 height 12
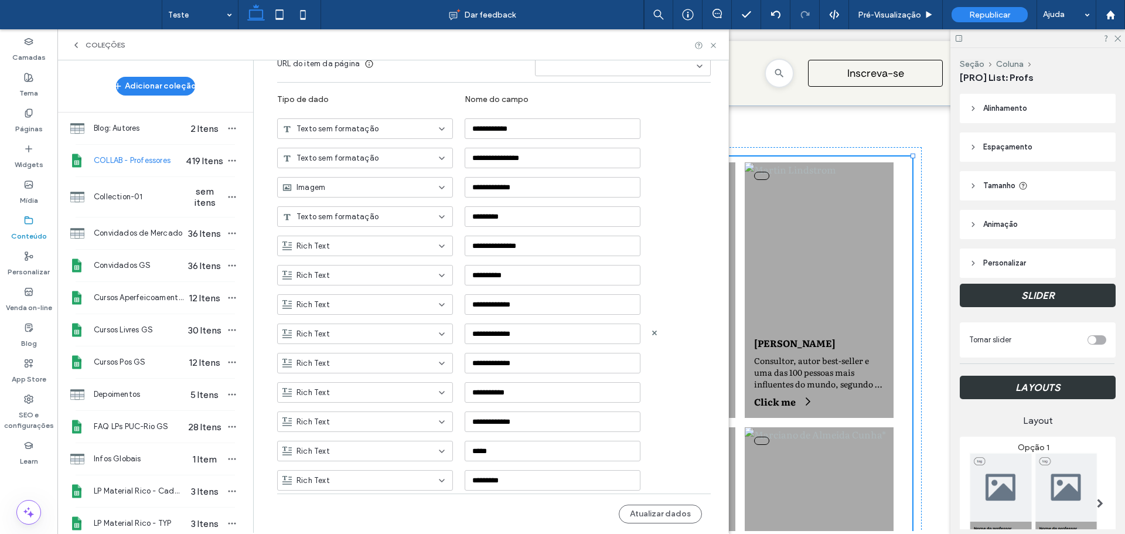
scroll to position [193, 0]
click at [387, 246] on div "Rich Text" at bounding box center [357, 245] width 151 height 12
click at [373, 261] on div "Texto sem formatação" at bounding box center [359, 265] width 175 height 20
click at [399, 274] on div "Rich Text" at bounding box center [357, 274] width 151 height 12
click at [390, 292] on div "Texto sem formatação" at bounding box center [359, 294] width 175 height 20
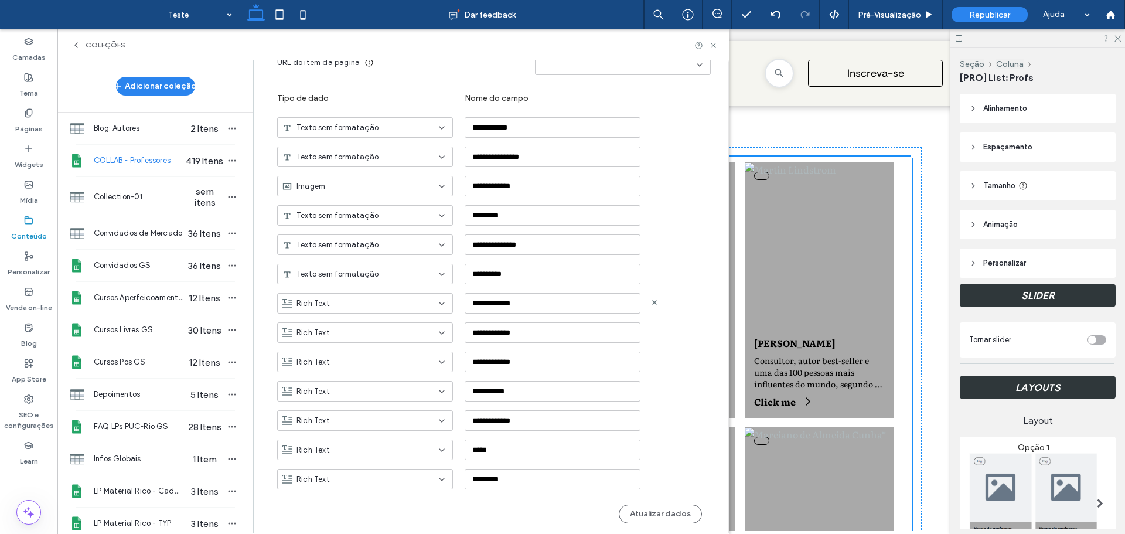
click at [400, 306] on div "Rich Text" at bounding box center [357, 304] width 151 height 12
click at [394, 324] on div "Texto sem formatação" at bounding box center [359, 323] width 175 height 20
click at [405, 341] on div "Rich Text" at bounding box center [365, 332] width 176 height 20
click at [409, 357] on div "Texto sem formatação" at bounding box center [359, 353] width 175 height 20
click at [409, 364] on div "Rich Text" at bounding box center [357, 362] width 151 height 12
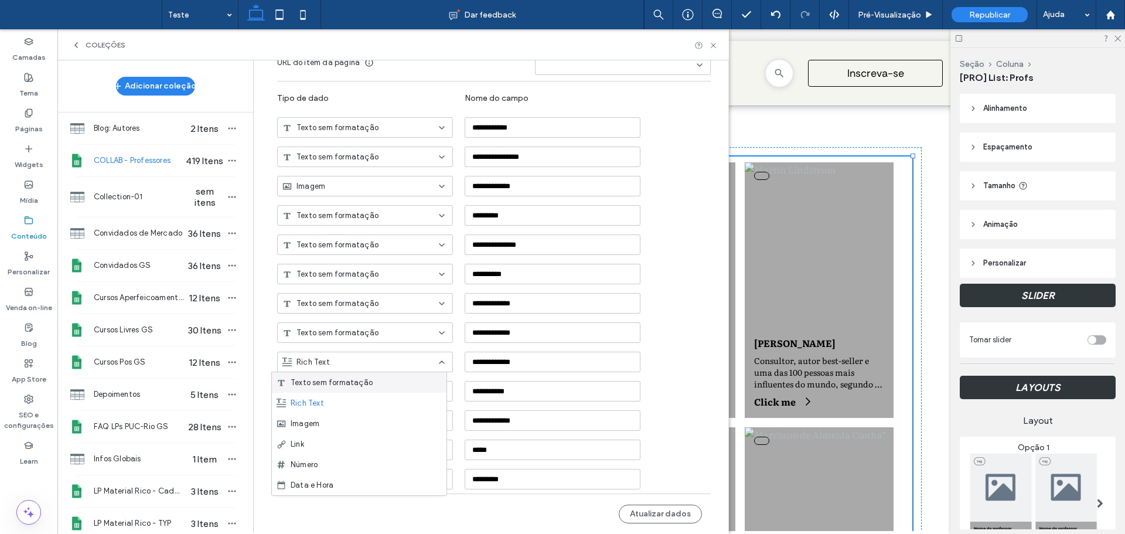
click at [413, 378] on div "Texto sem formatação" at bounding box center [359, 382] width 175 height 20
click at [417, 392] on div "Rich Text" at bounding box center [357, 391] width 151 height 12
click at [418, 409] on div "Texto sem formatação" at bounding box center [359, 411] width 175 height 20
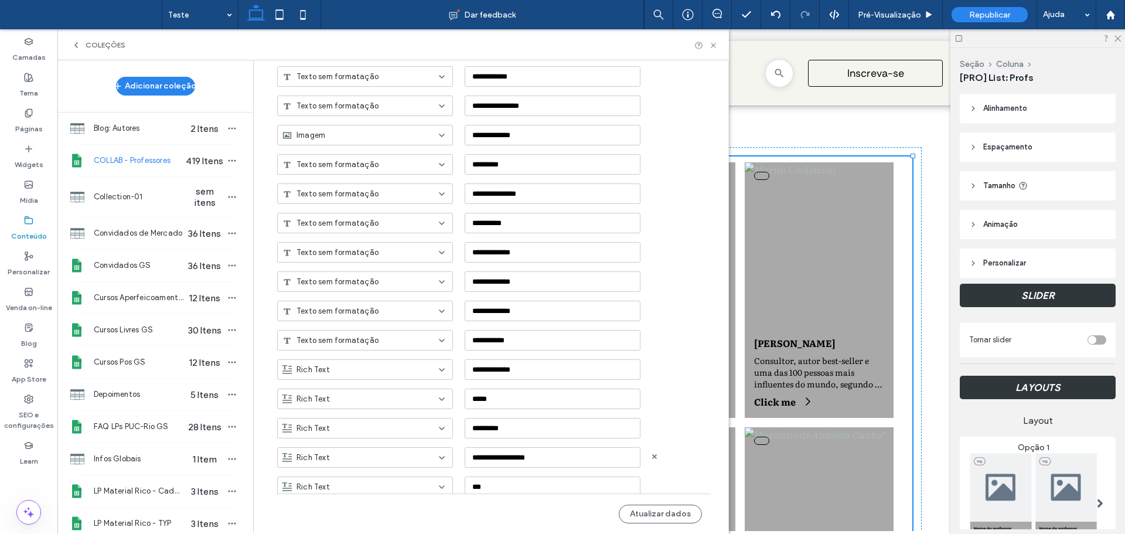
scroll to position [310, 0]
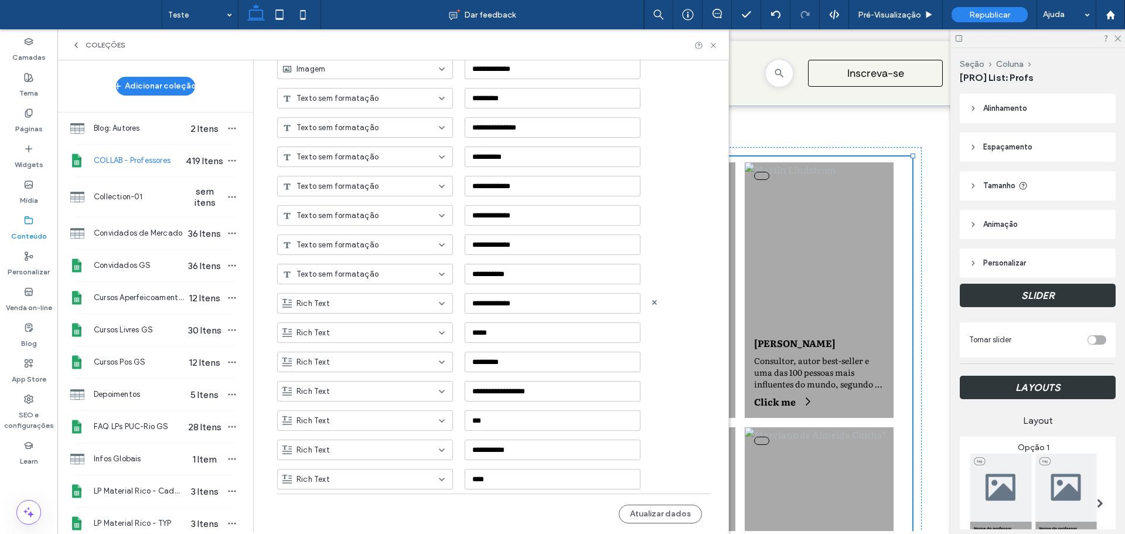
click at [383, 306] on div "Rich Text" at bounding box center [357, 304] width 151 height 12
drag, startPoint x: 384, startPoint y: 316, endPoint x: 393, endPoint y: 335, distance: 21.0
click at [384, 317] on div "Texto sem formatação" at bounding box center [359, 323] width 175 height 20
click at [394, 337] on div "Rich Text" at bounding box center [357, 333] width 151 height 12
click at [395, 348] on div "Texto sem formatação" at bounding box center [359, 353] width 175 height 20
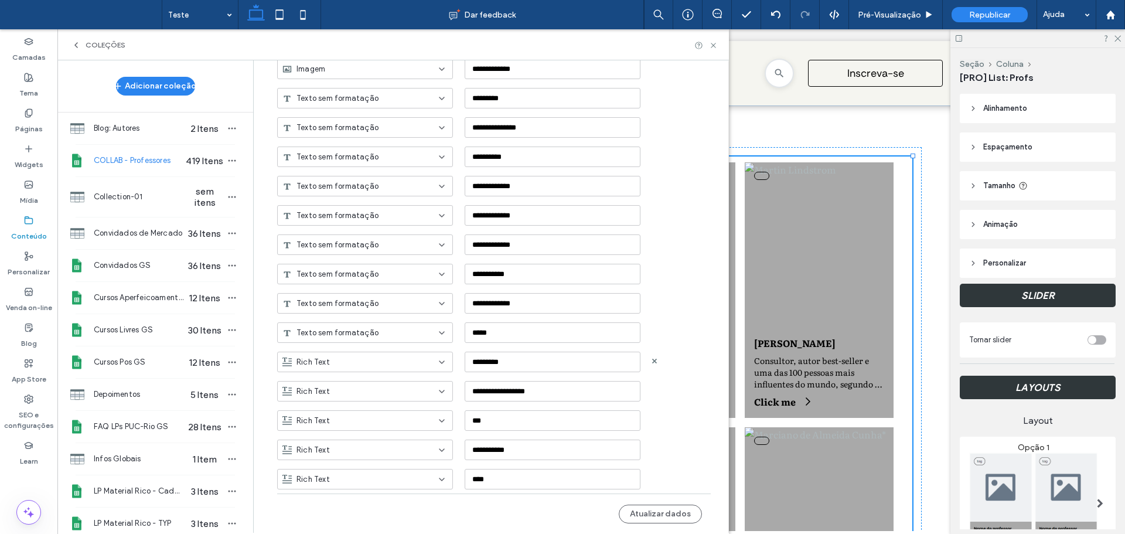
click at [406, 364] on div "Rich Text" at bounding box center [357, 362] width 151 height 12
click at [410, 378] on div "Texto sem formatação" at bounding box center [359, 382] width 175 height 20
click at [652, 389] on use at bounding box center [654, 390] width 5 height 5
click at [401, 394] on div "Rich Text" at bounding box center [357, 391] width 151 height 12
click at [392, 409] on div "Texto sem formatação" at bounding box center [359, 411] width 175 height 20
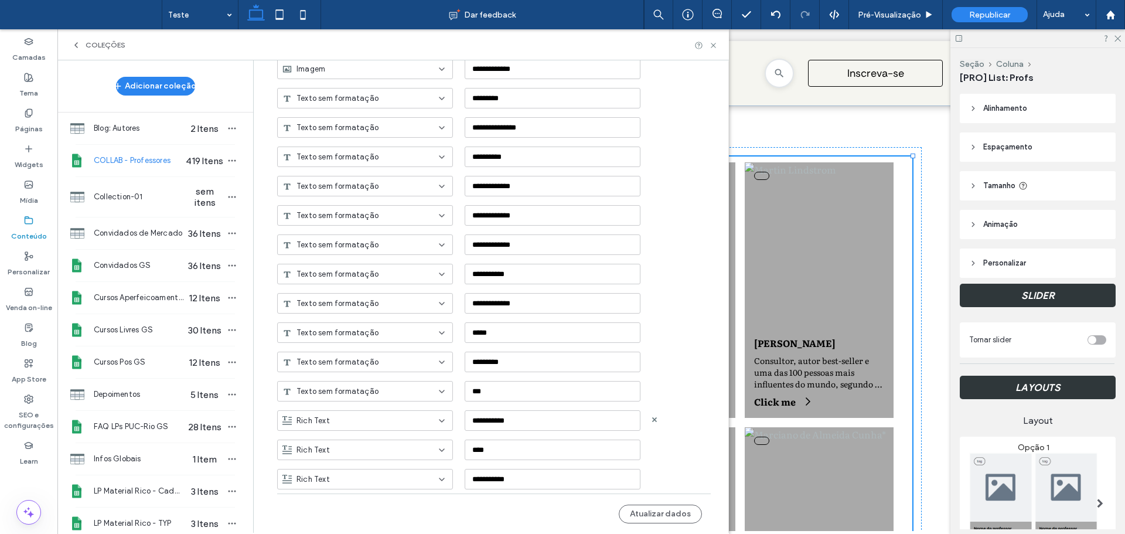
click at [394, 412] on div "Rich Text" at bounding box center [365, 420] width 176 height 20
click at [381, 299] on div "Texto sem formatação" at bounding box center [359, 297] width 175 height 20
click at [384, 332] on div "Rich Text" at bounding box center [357, 333] width 151 height 12
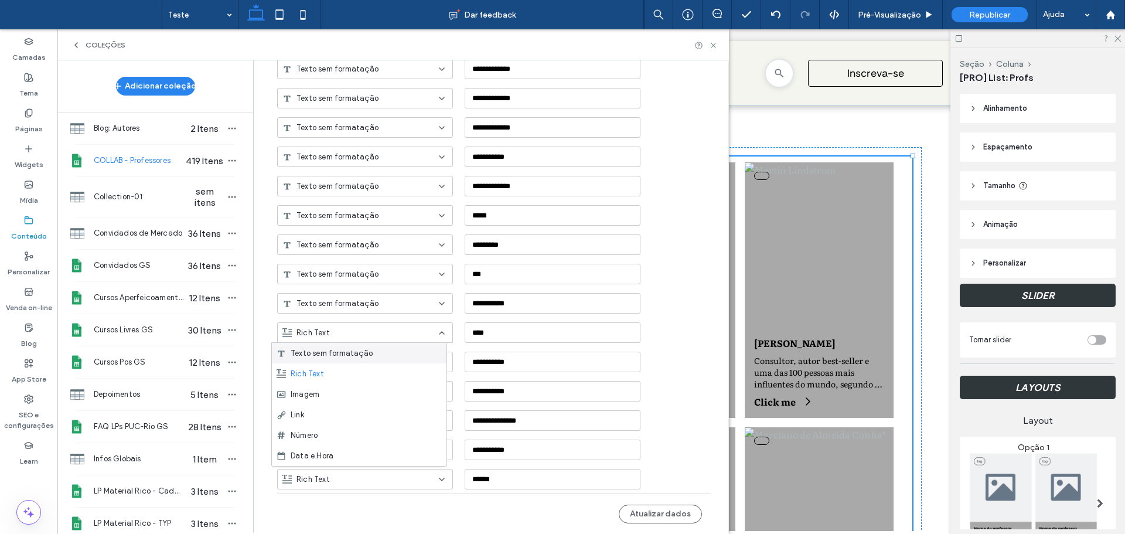
click at [381, 344] on div "Texto sem formatação" at bounding box center [359, 353] width 175 height 20
click at [395, 361] on div "Rich Text" at bounding box center [357, 362] width 151 height 12
click at [388, 378] on div "Texto sem formatação" at bounding box center [359, 382] width 175 height 20
click at [408, 394] on div "Rich Text" at bounding box center [357, 391] width 151 height 12
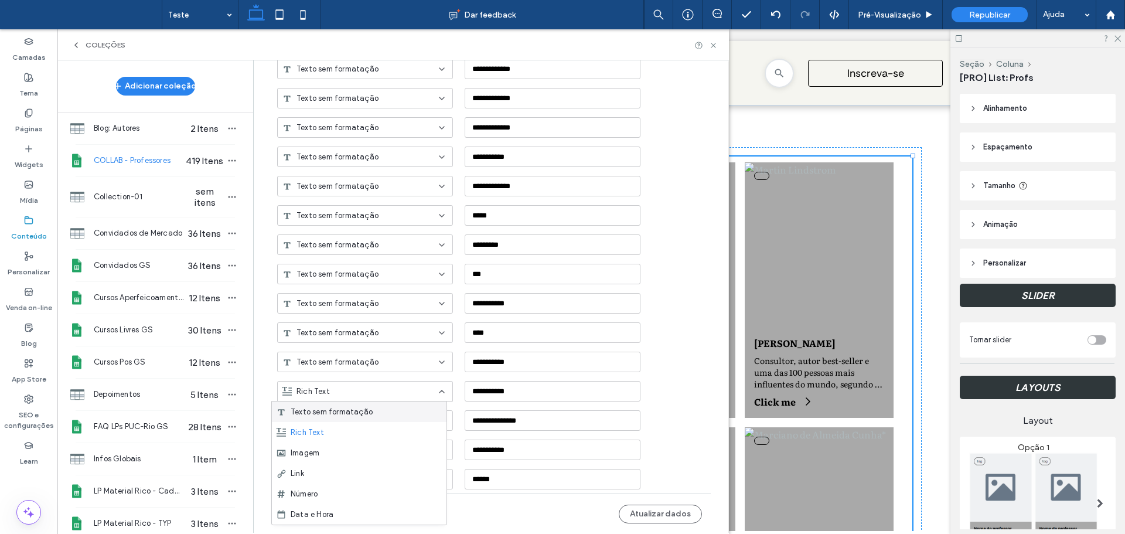
click at [408, 406] on div "Texto sem formatação" at bounding box center [359, 411] width 175 height 20
click at [418, 416] on div "Rich Text" at bounding box center [357, 421] width 151 height 12
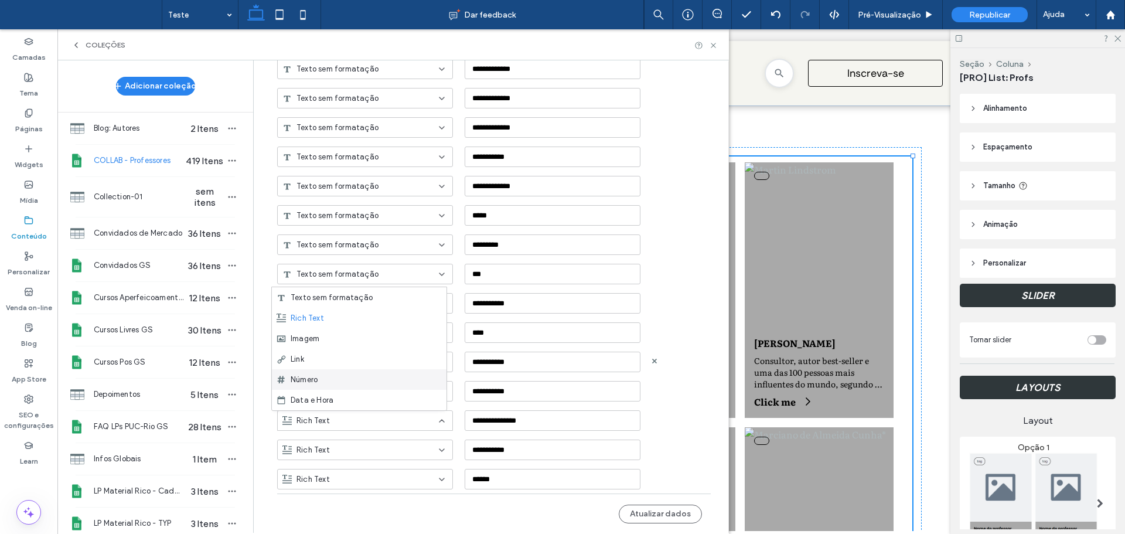
click at [684, 368] on div "**********" at bounding box center [502, 357] width 451 height 29
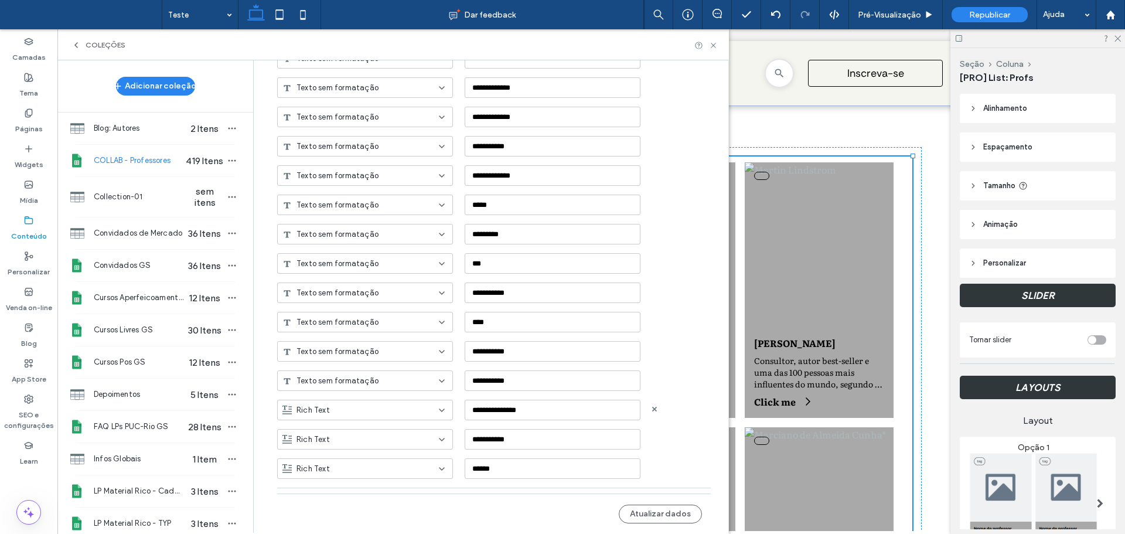
scroll to position [457, 0]
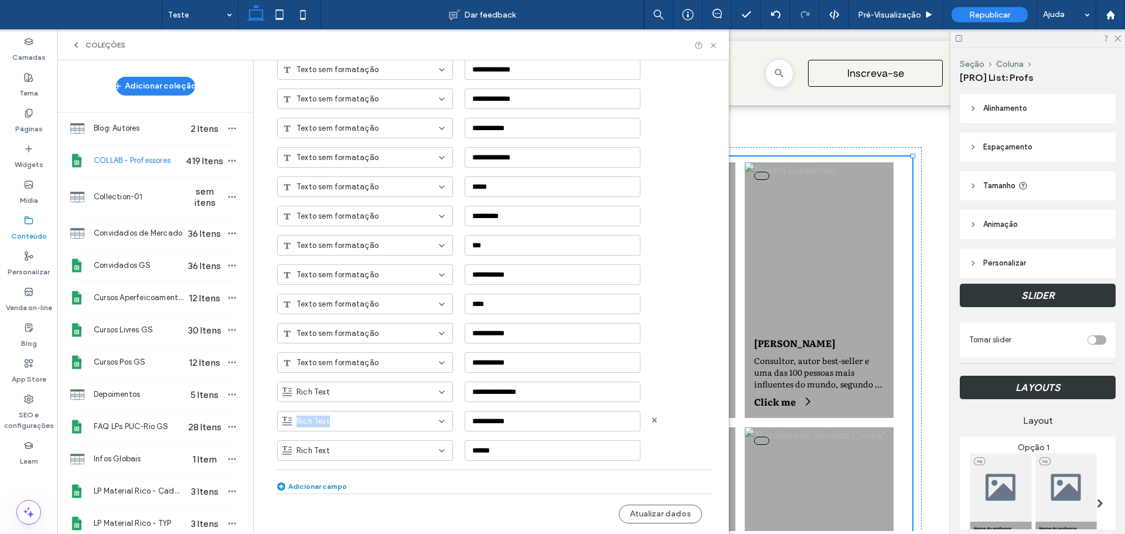
click at [411, 414] on div "Rich Text" at bounding box center [365, 421] width 176 height 20
click at [389, 303] on div "Texto sem formatação" at bounding box center [359, 297] width 175 height 20
click at [652, 447] on icon at bounding box center [654, 449] width 5 height 5
click at [653, 514] on button "Atualizar dados" at bounding box center [659, 513] width 83 height 19
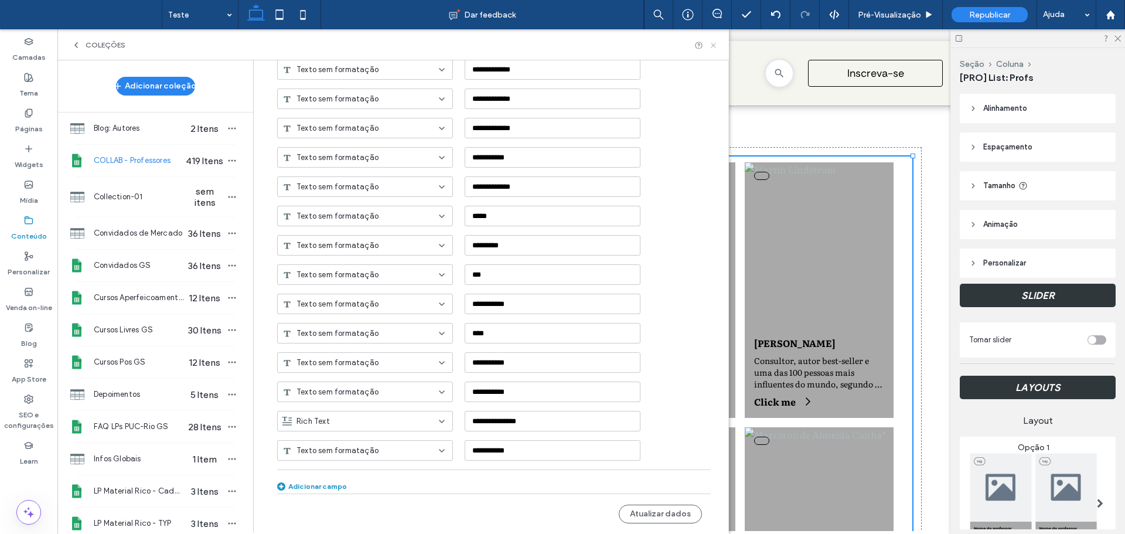
click at [714, 47] on icon at bounding box center [713, 45] width 9 height 9
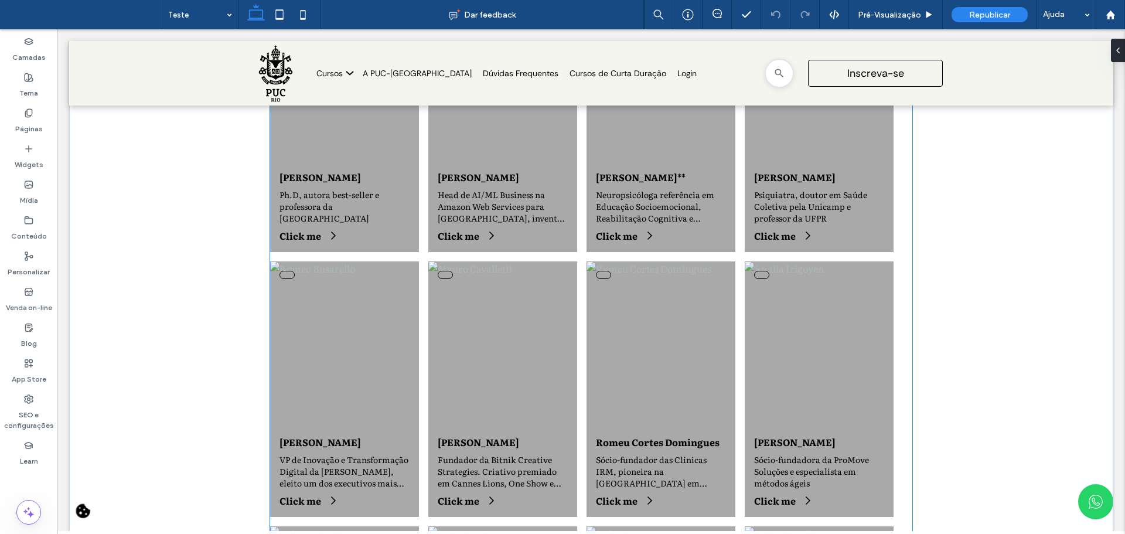
scroll to position [3280, 0]
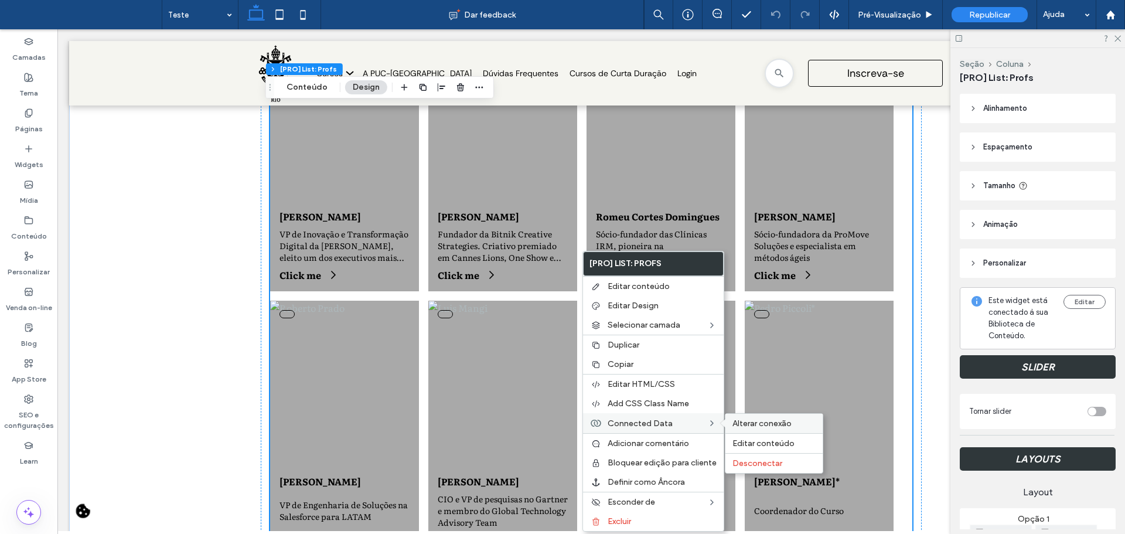
click at [750, 426] on span "Alterar conexão" at bounding box center [761, 423] width 59 height 10
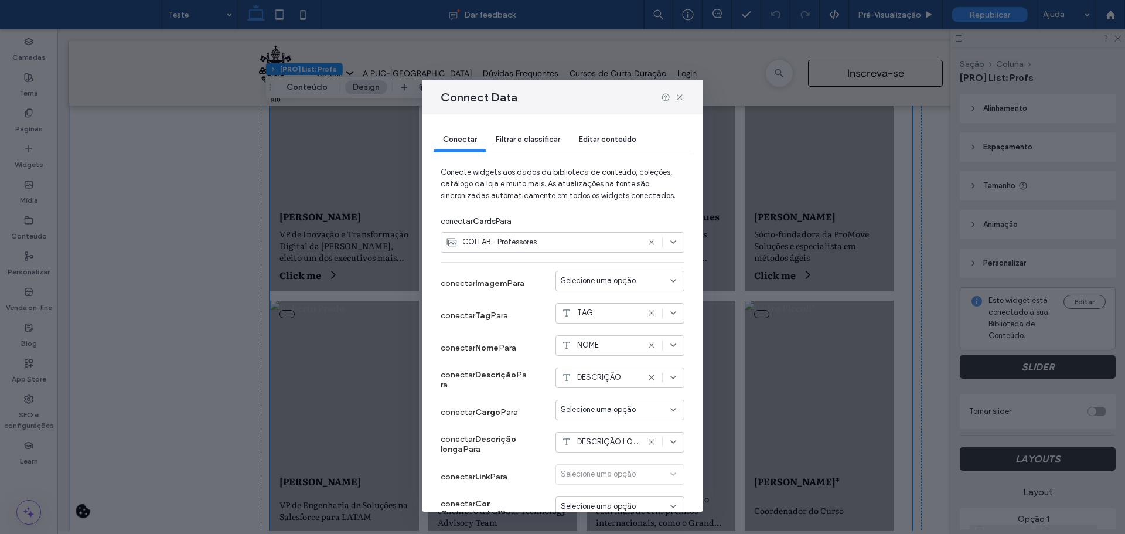
click at [603, 282] on span "Selecione uma opção" at bounding box center [598, 281] width 75 height 12
click at [600, 299] on span "IMAGEM PUCRIO" at bounding box center [602, 302] width 59 height 12
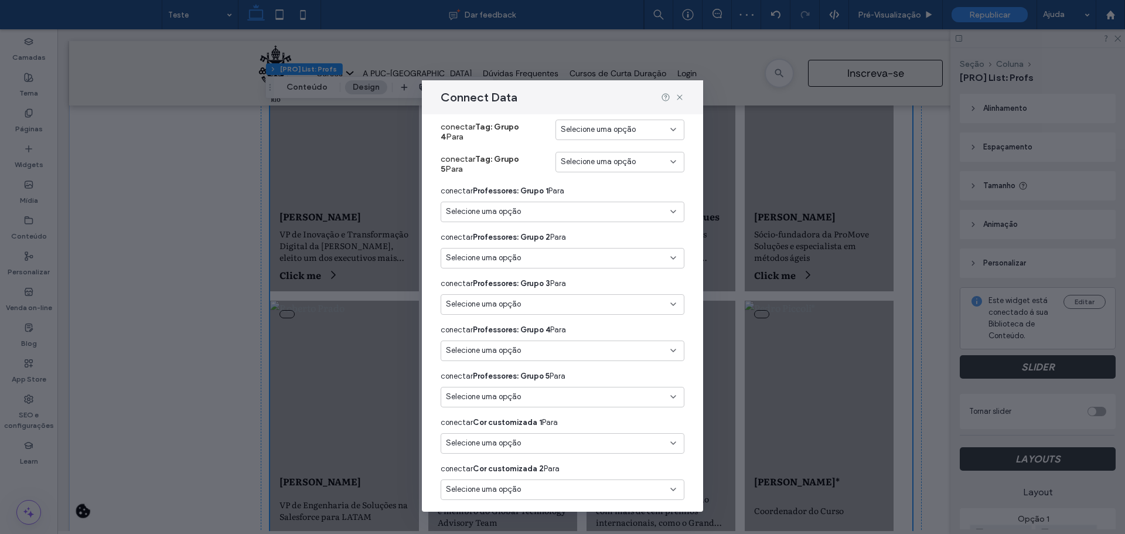
scroll to position [896, 0]
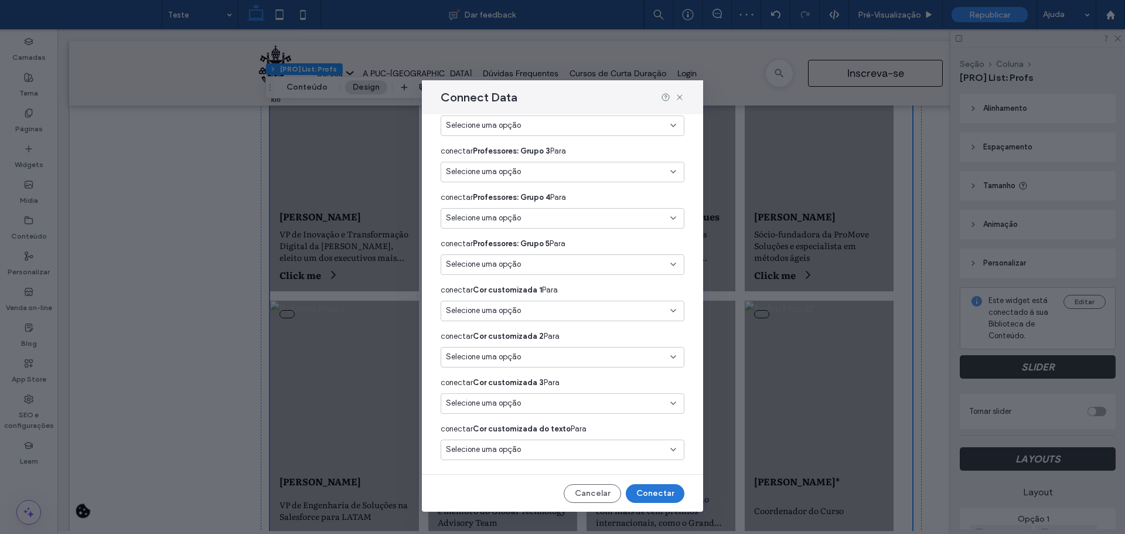
drag, startPoint x: 635, startPoint y: 487, endPoint x: 649, endPoint y: 292, distance: 195.5
click at [635, 487] on button "Conectar" at bounding box center [655, 493] width 59 height 19
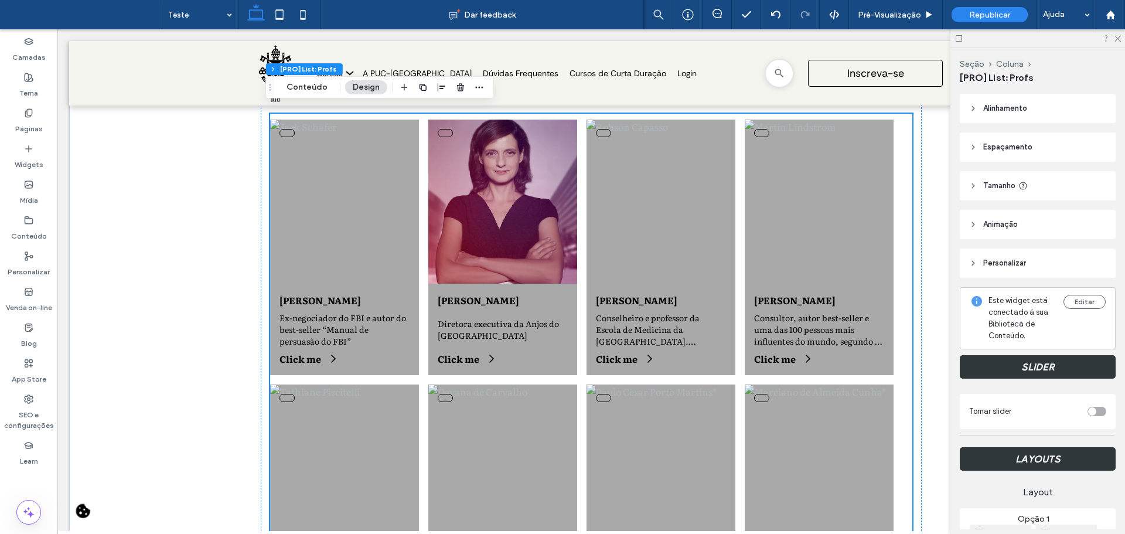
scroll to position [0, 0]
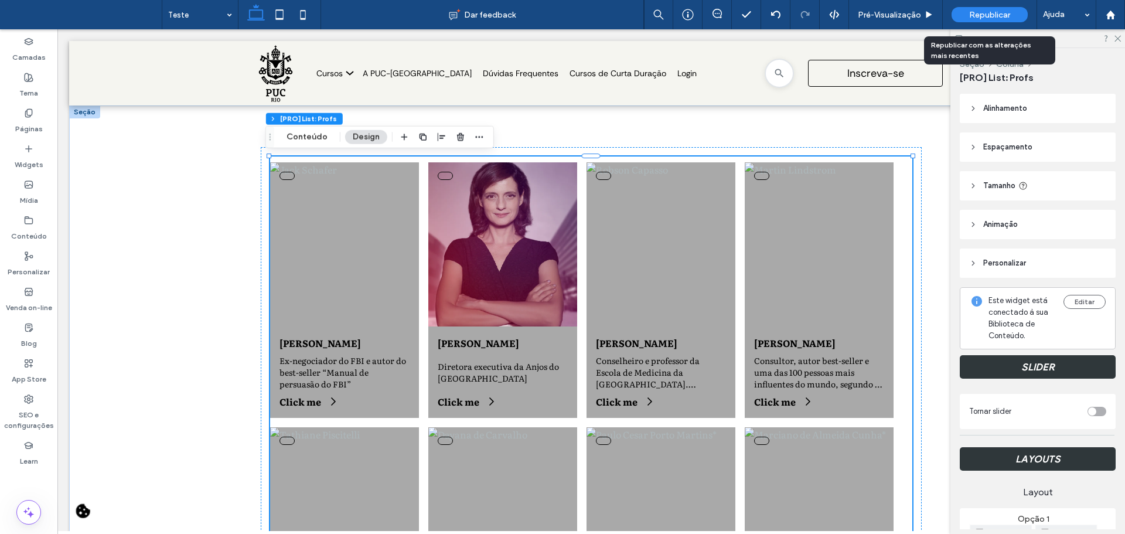
click at [973, 10] on span "Republicar" at bounding box center [989, 15] width 41 height 10
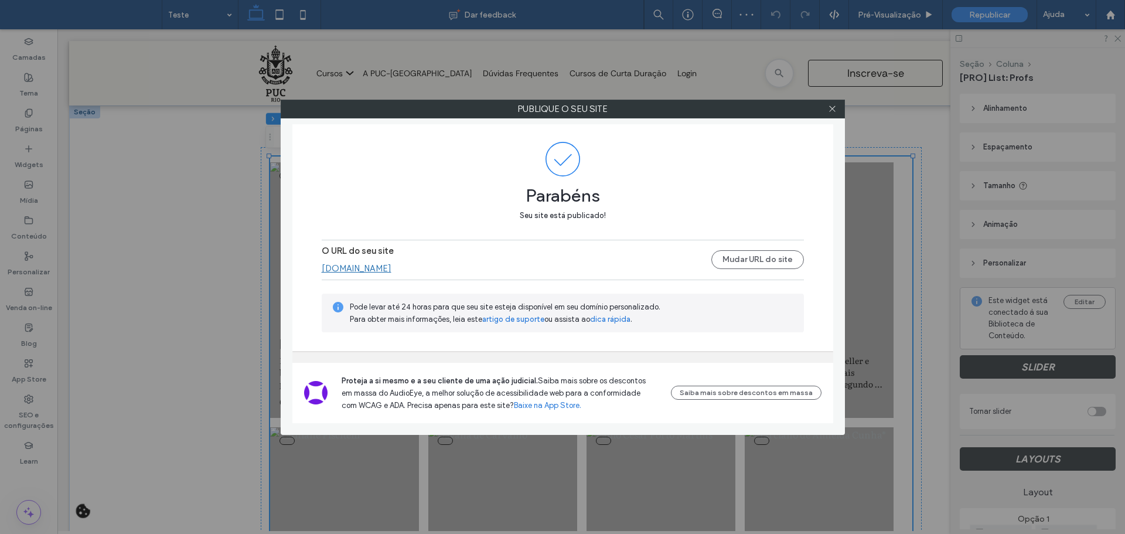
drag, startPoint x: 409, startPoint y: 272, endPoint x: 436, endPoint y: 99, distance: 175.0
click at [391, 271] on link "especializacao.ccec.puc-rio.br" at bounding box center [357, 268] width 70 height 11
